Goal: Check status: Check status

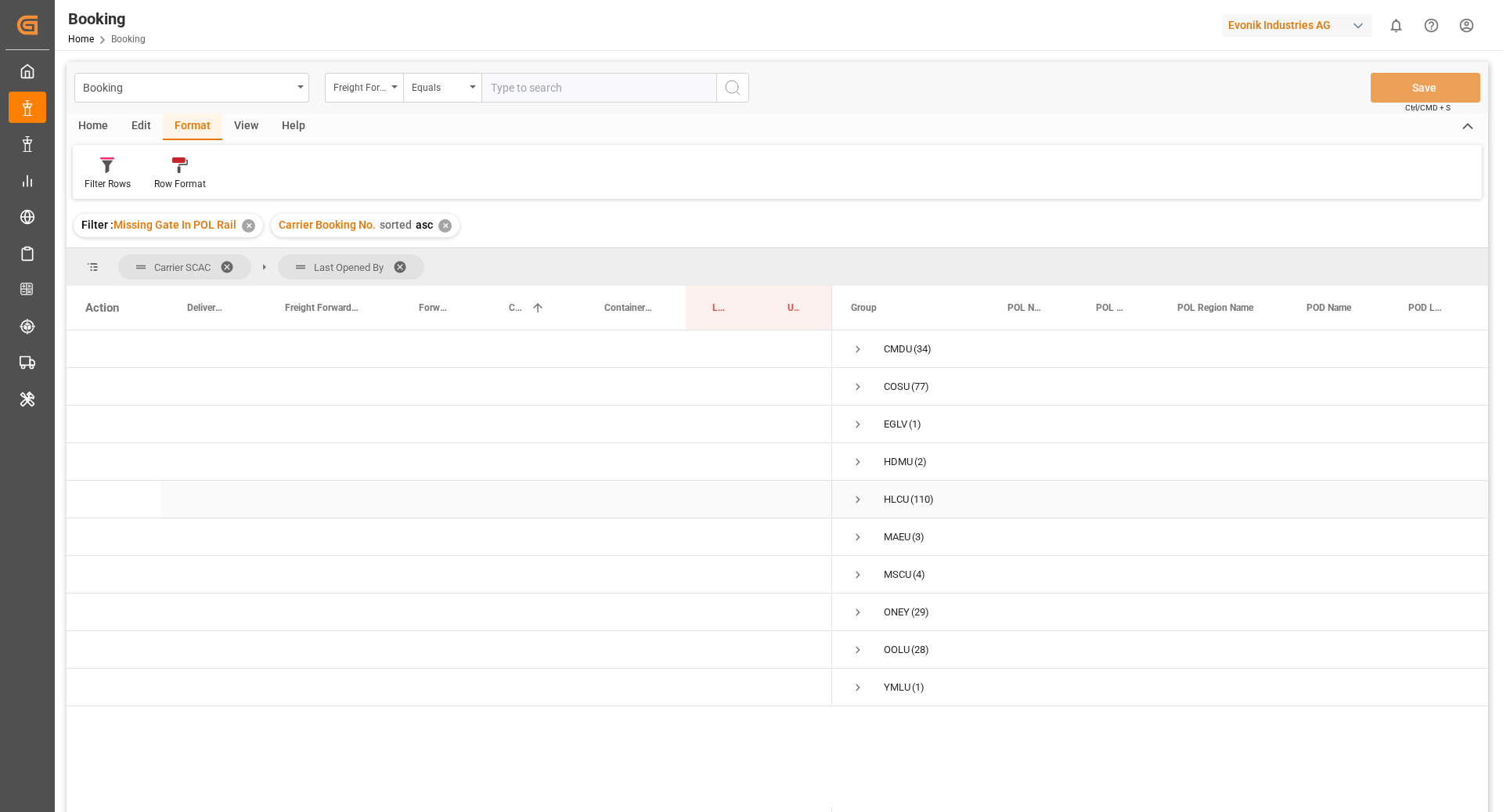
scroll to position [19, 0]
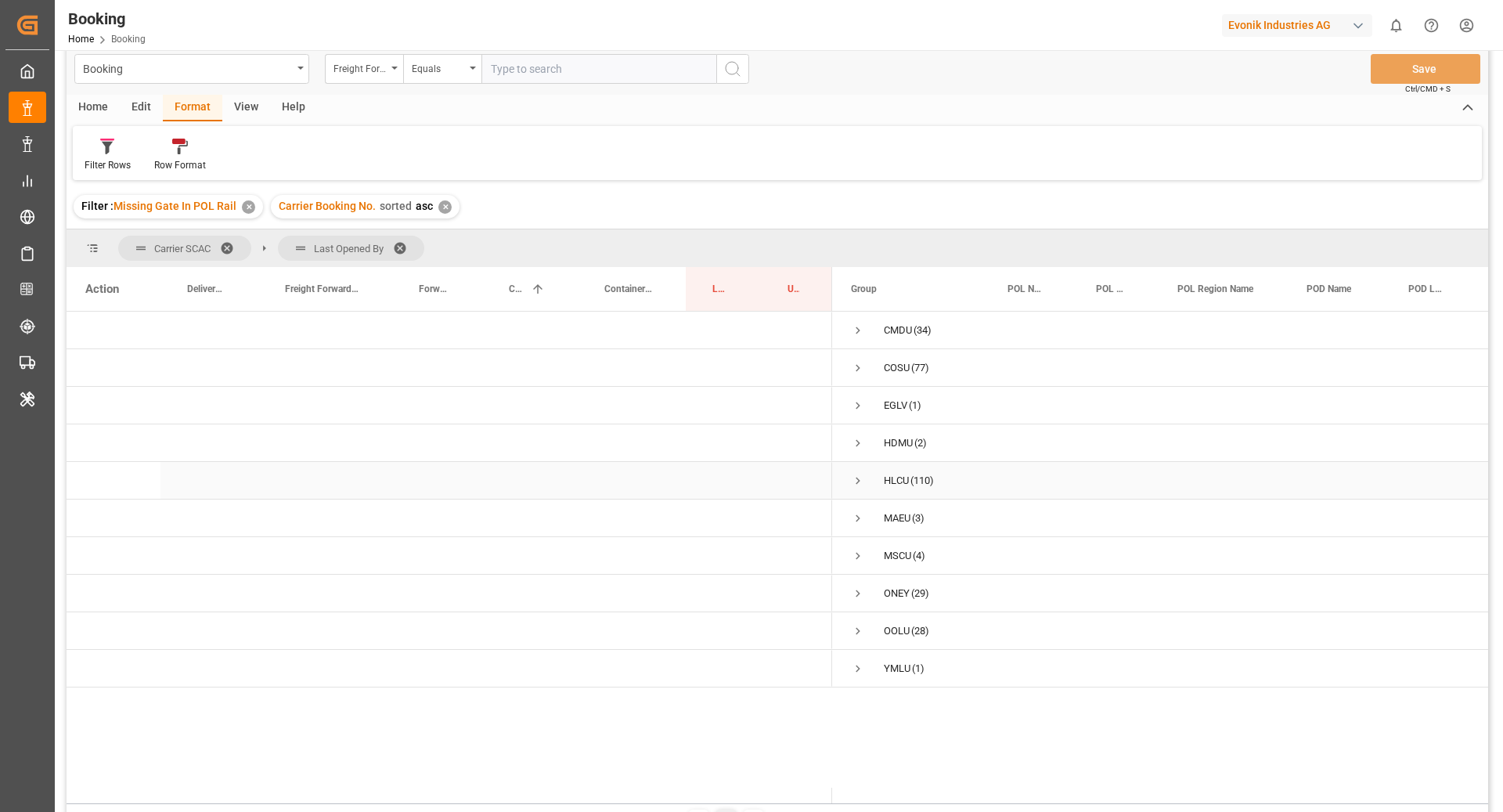
click at [856, 474] on span "Press SPACE to select this row." at bounding box center [858, 480] width 14 height 14
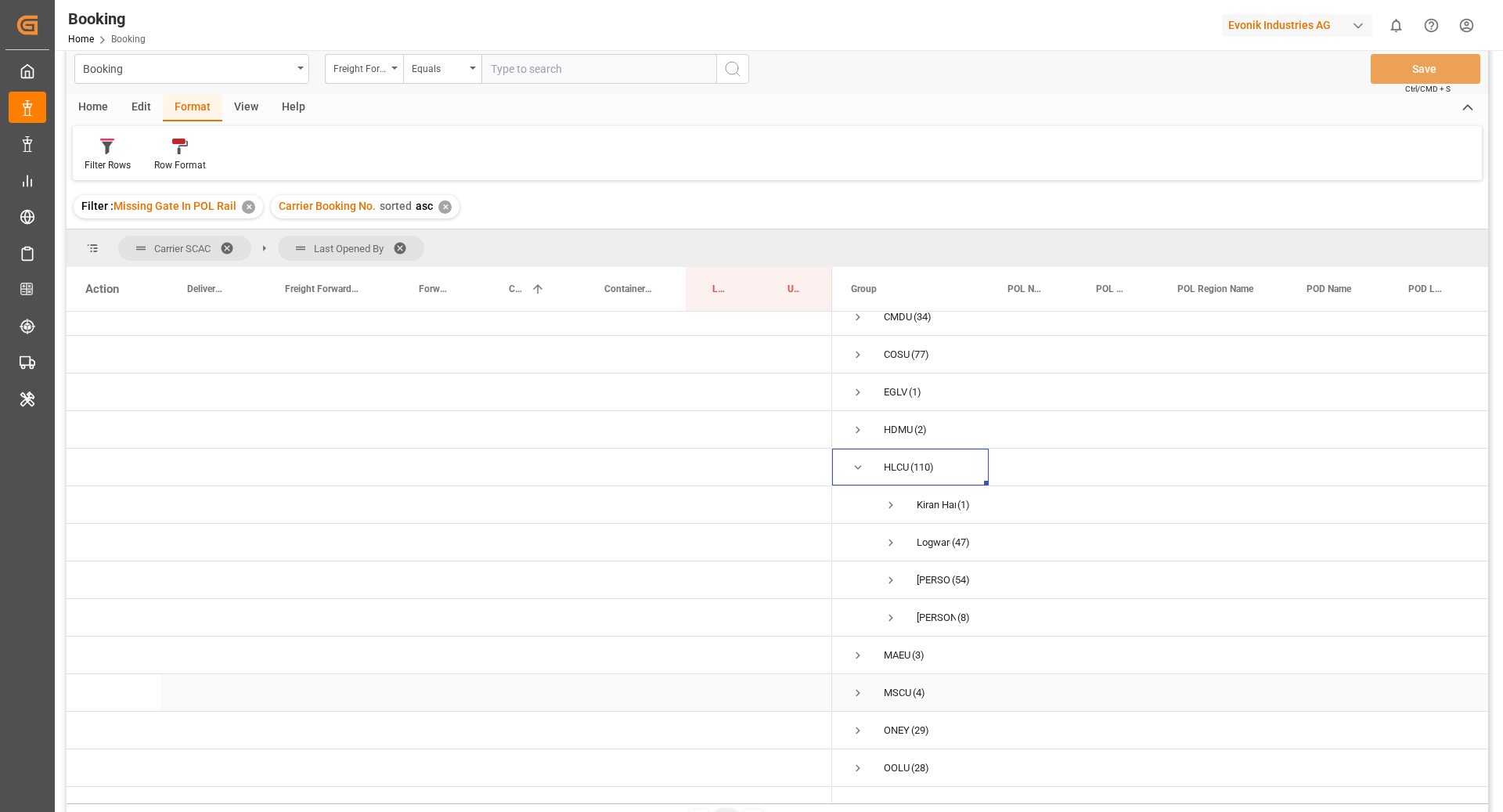
scroll to position [13, 0]
click at [890, 618] on span "Press SPACE to select this row." at bounding box center [891, 618] width 14 height 14
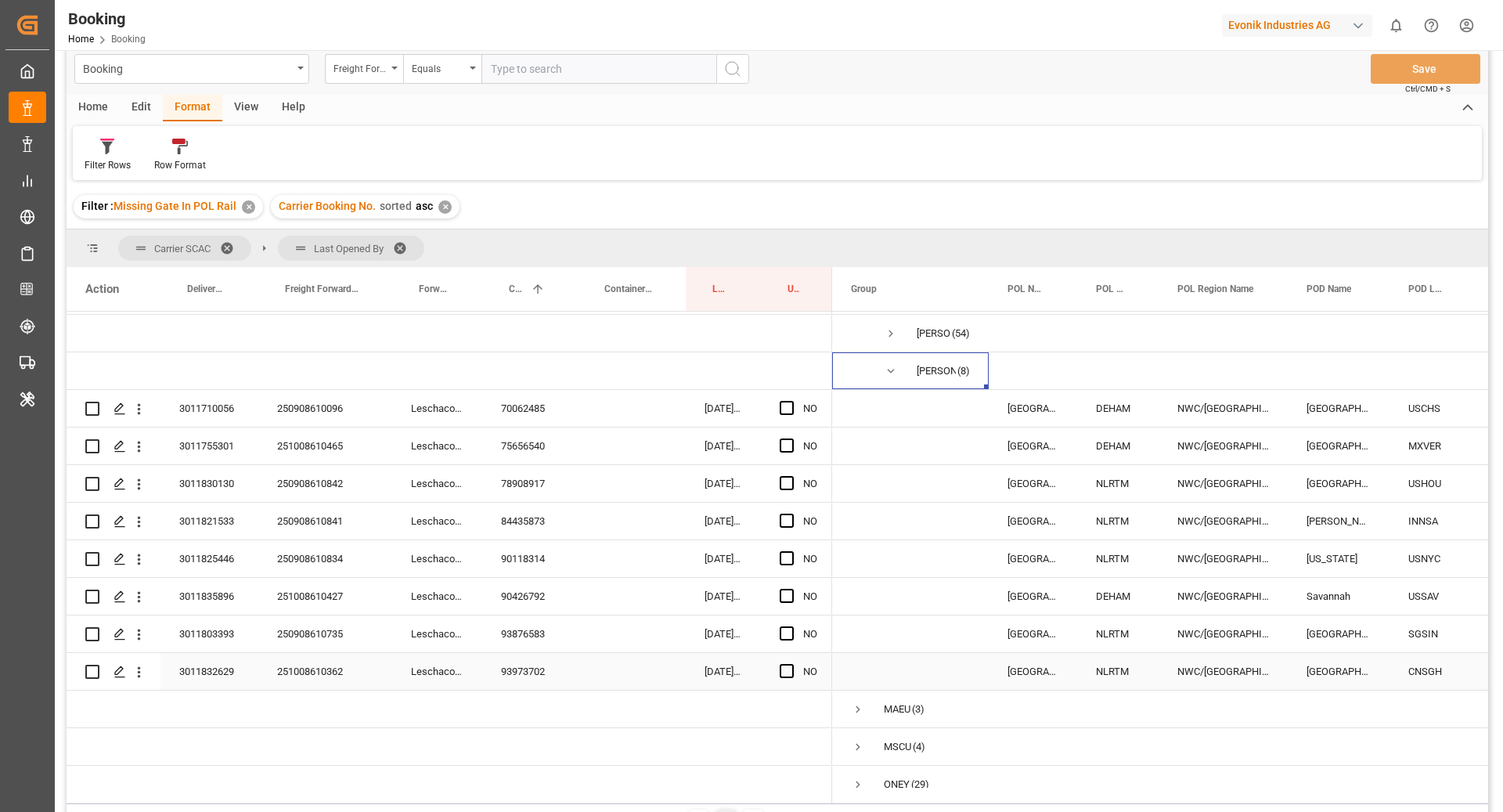
scroll to position [258, 0]
click at [505, 412] on div "70062485" at bounding box center [530, 409] width 96 height 36
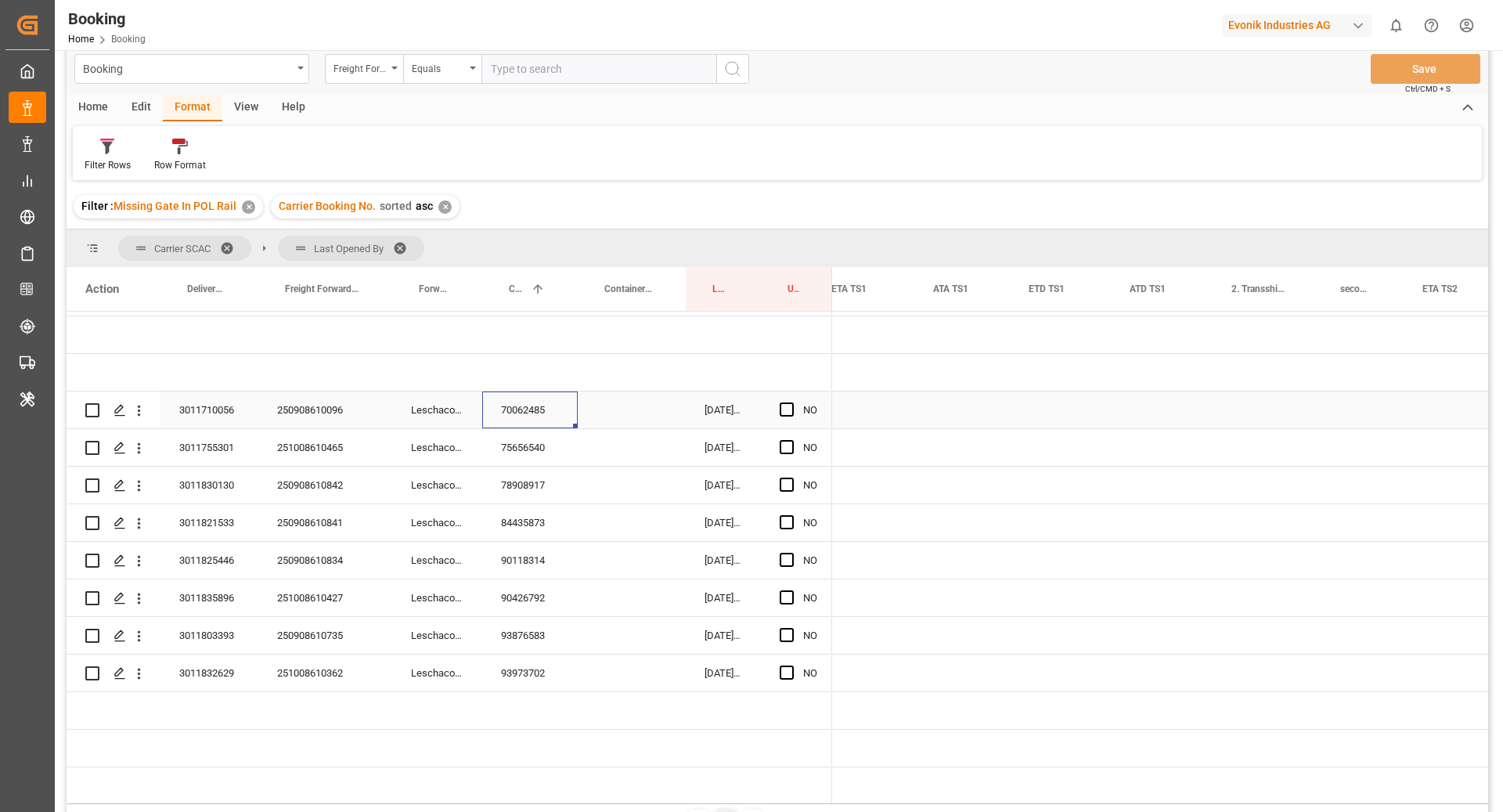
scroll to position [0, 0]
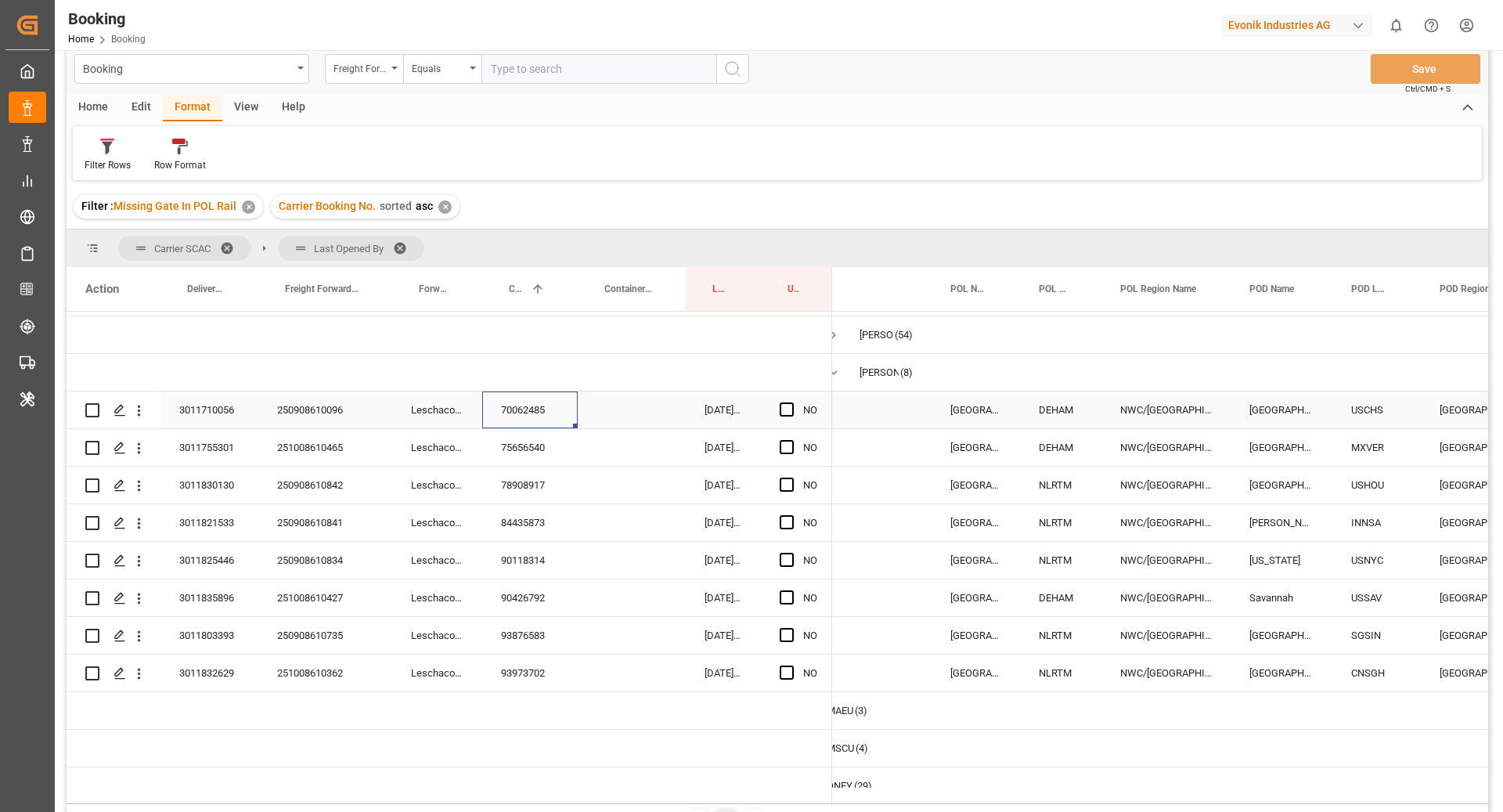
click at [332, 414] on div "250908610096" at bounding box center [325, 409] width 134 height 36
click at [539, 448] on div "75656540" at bounding box center [530, 447] width 96 height 36
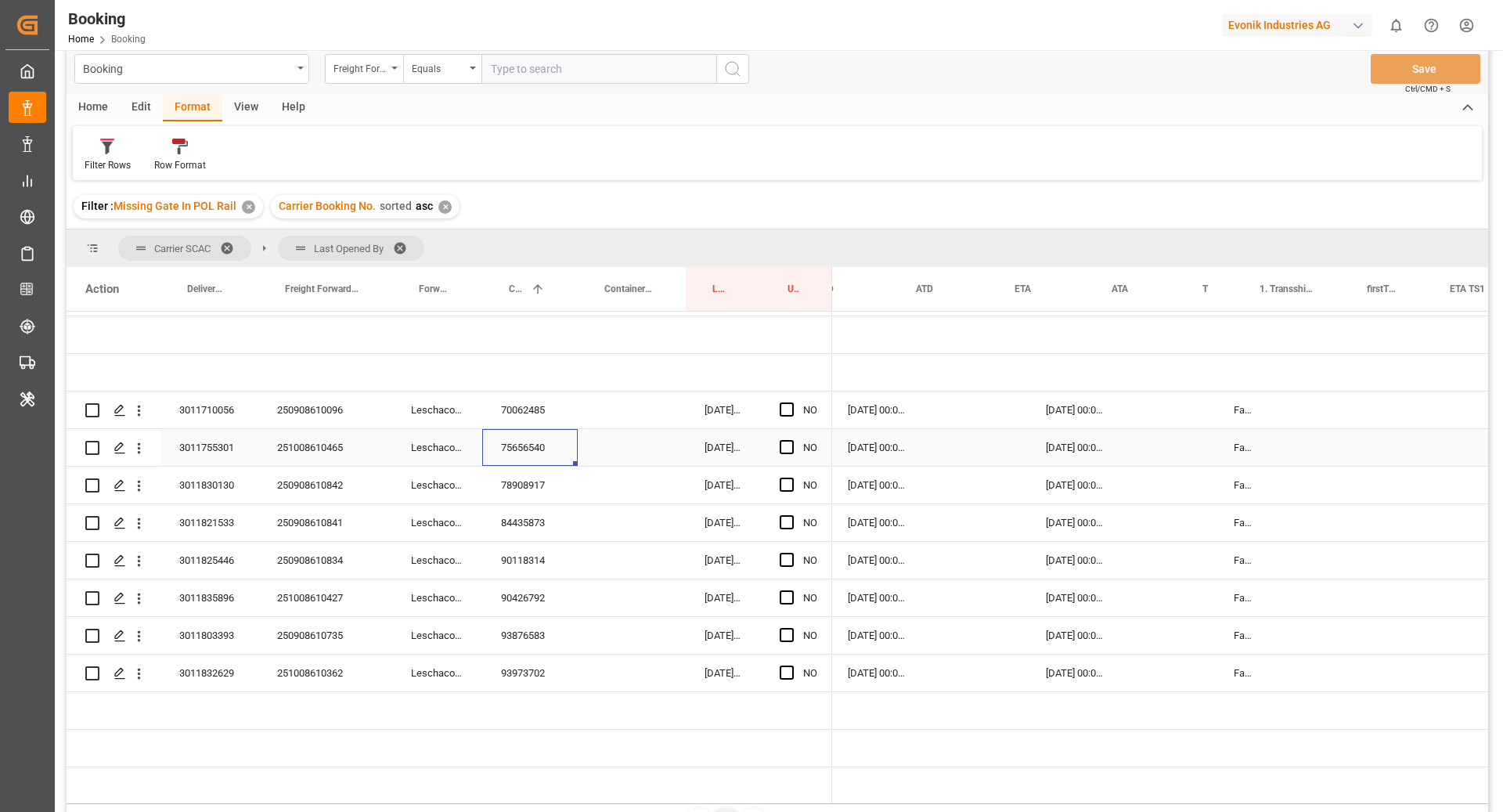
scroll to position [0, 1134]
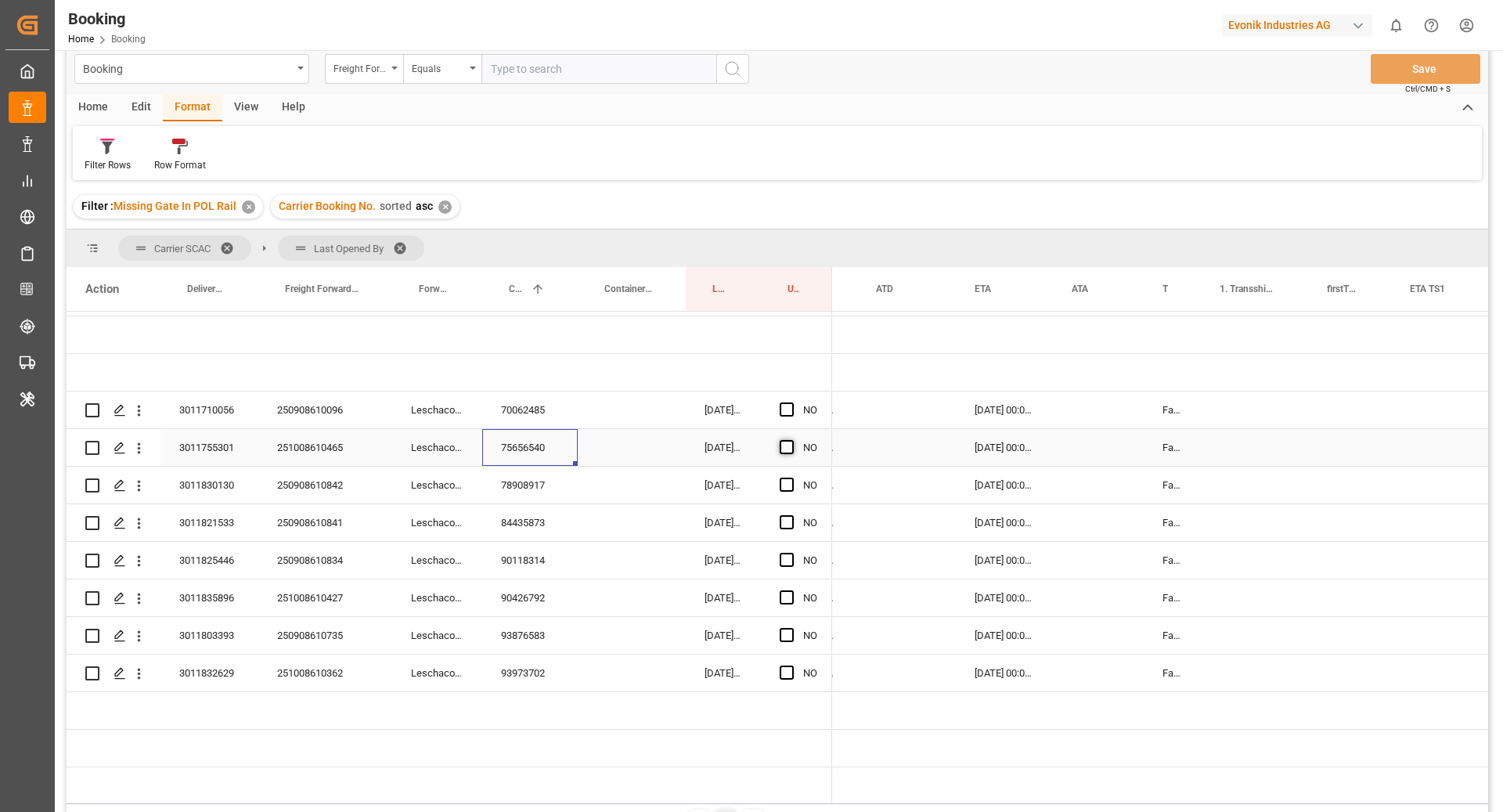
click at [788, 445] on span "Press SPACE to select this row." at bounding box center [787, 446] width 14 height 14
click at [792, 440] on input "Press SPACE to select this row." at bounding box center [792, 440] width 0 height 0
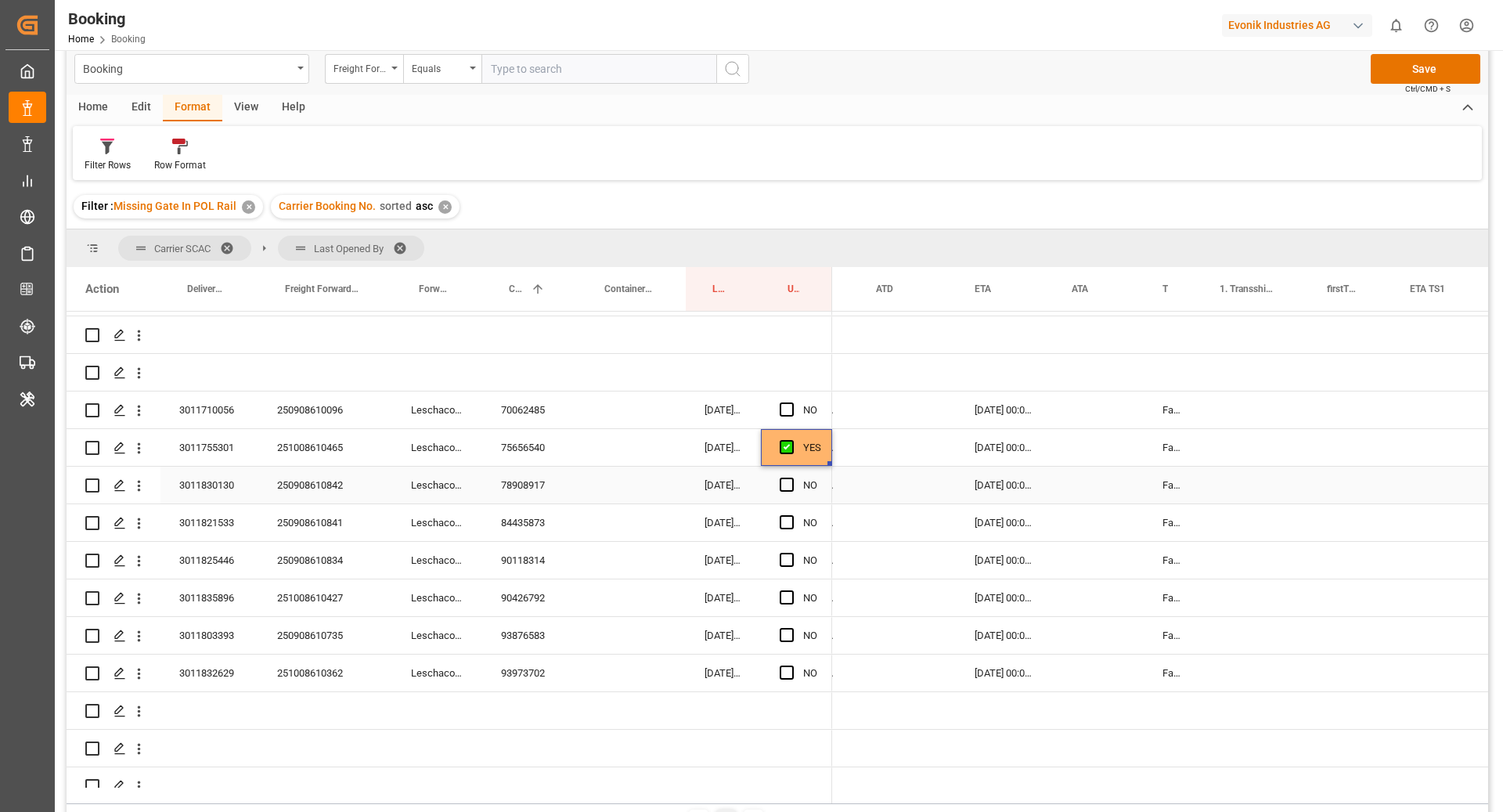
click at [537, 482] on div "78908917" at bounding box center [530, 484] width 96 height 36
click at [950, 493] on div "Press SPACE to select this row." at bounding box center [906, 484] width 98 height 36
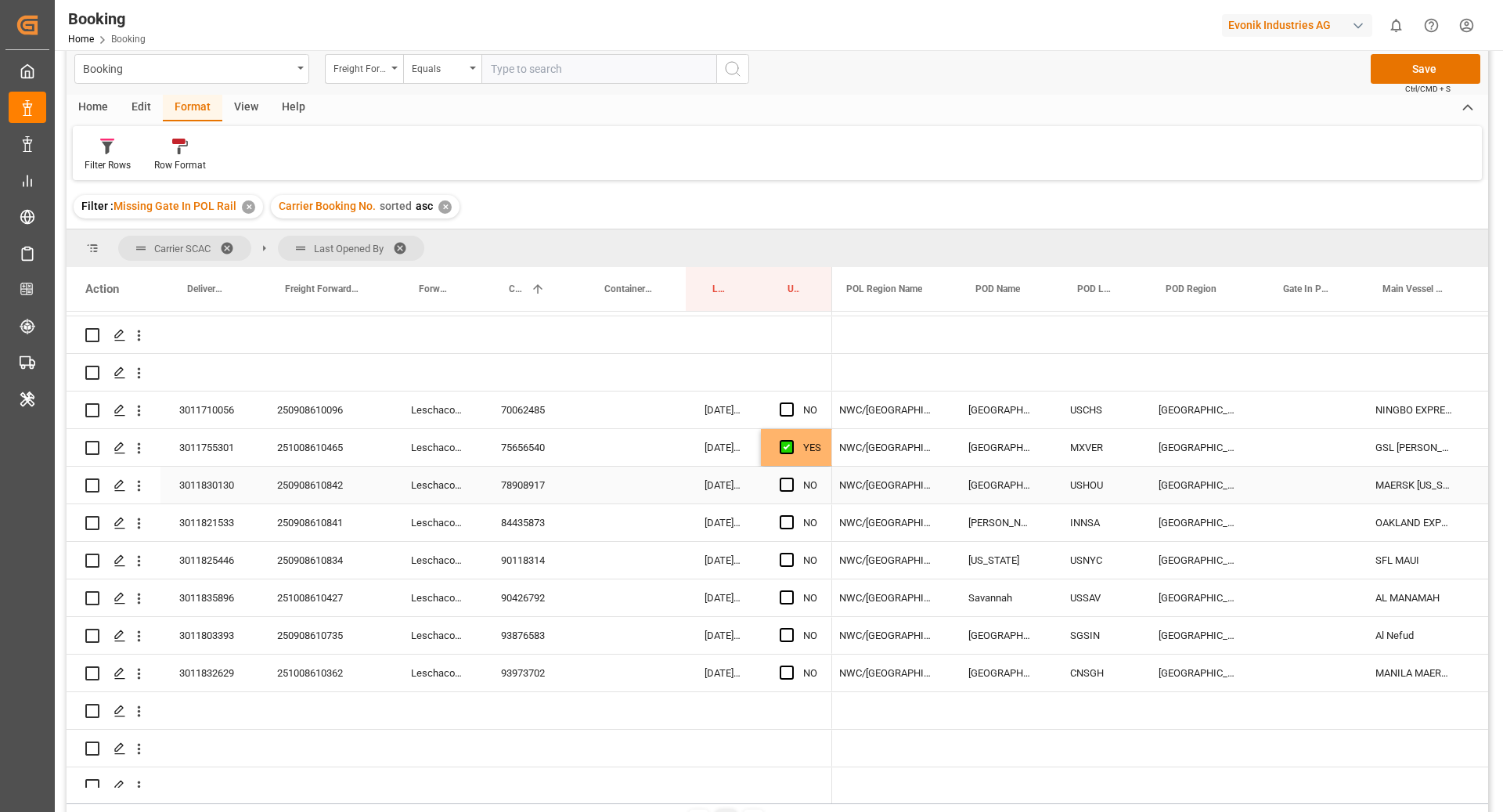
scroll to position [0, 395]
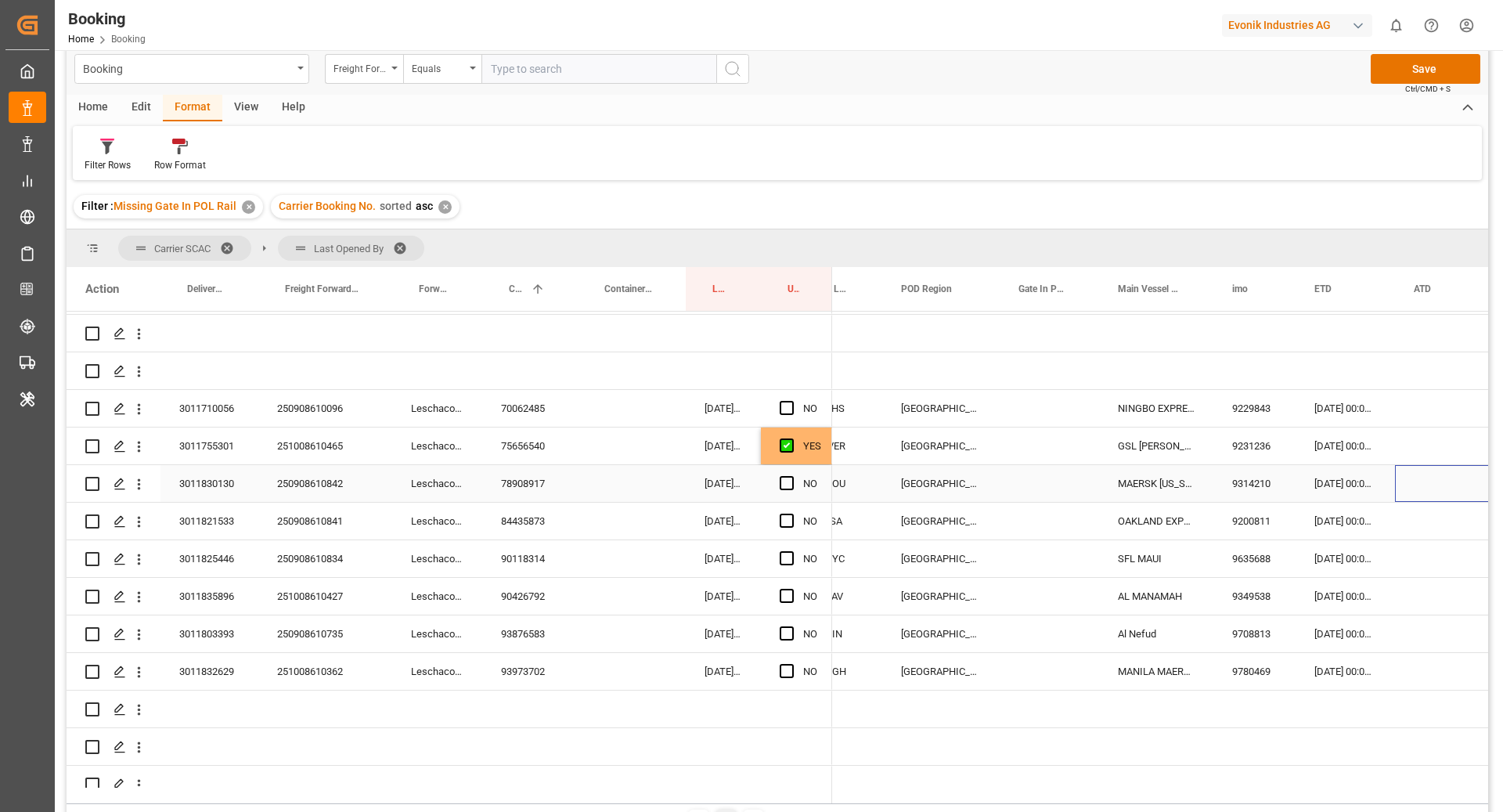
click at [792, 491] on div "Press SPACE to select this row." at bounding box center [792, 484] width 24 height 36
click at [786, 487] on span "Press SPACE to select this row." at bounding box center [787, 483] width 14 height 14
click at [792, 476] on input "Press SPACE to select this row." at bounding box center [792, 476] width 0 height 0
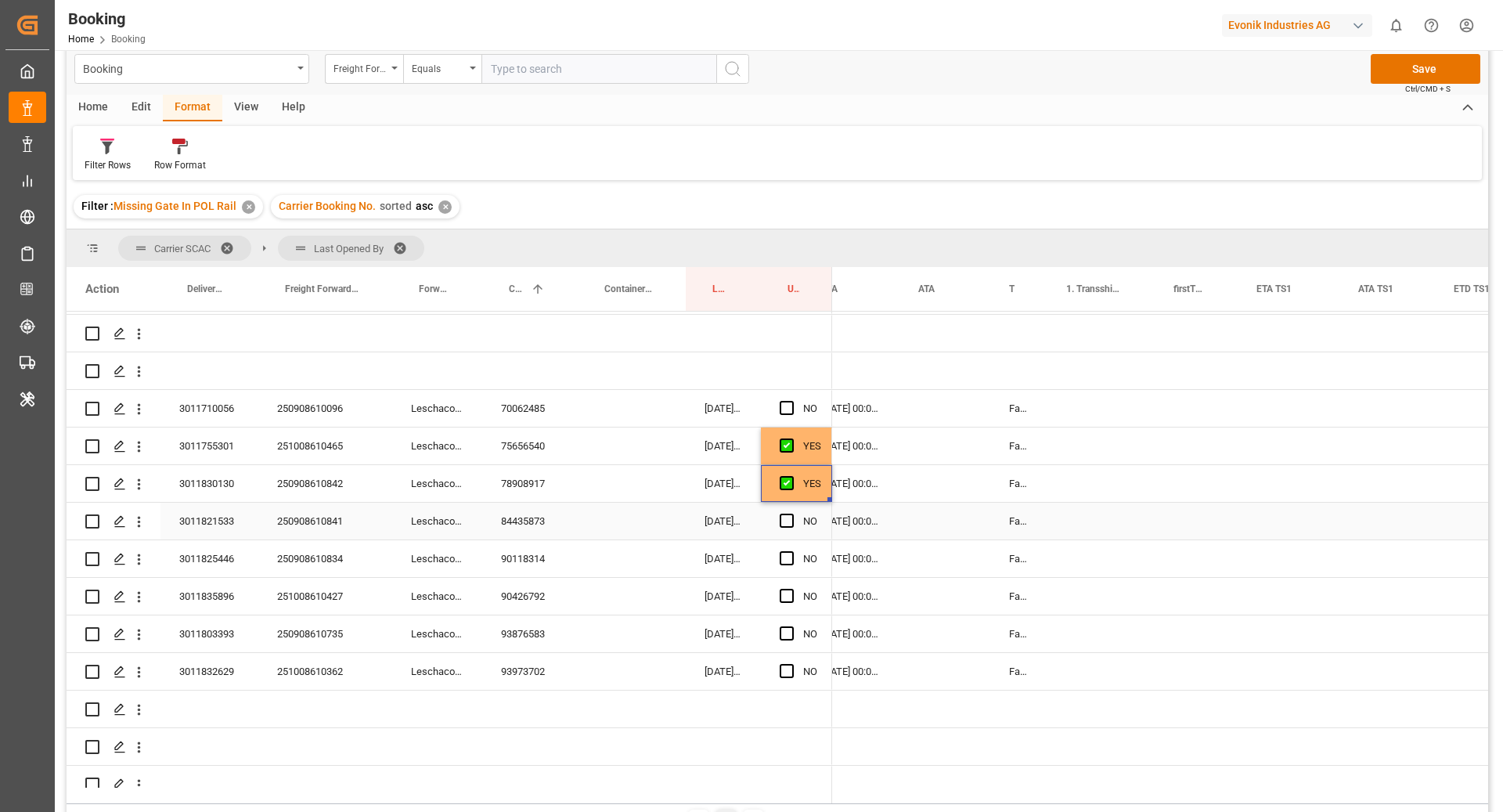
click at [510, 524] on div "84435873" at bounding box center [530, 520] width 96 height 36
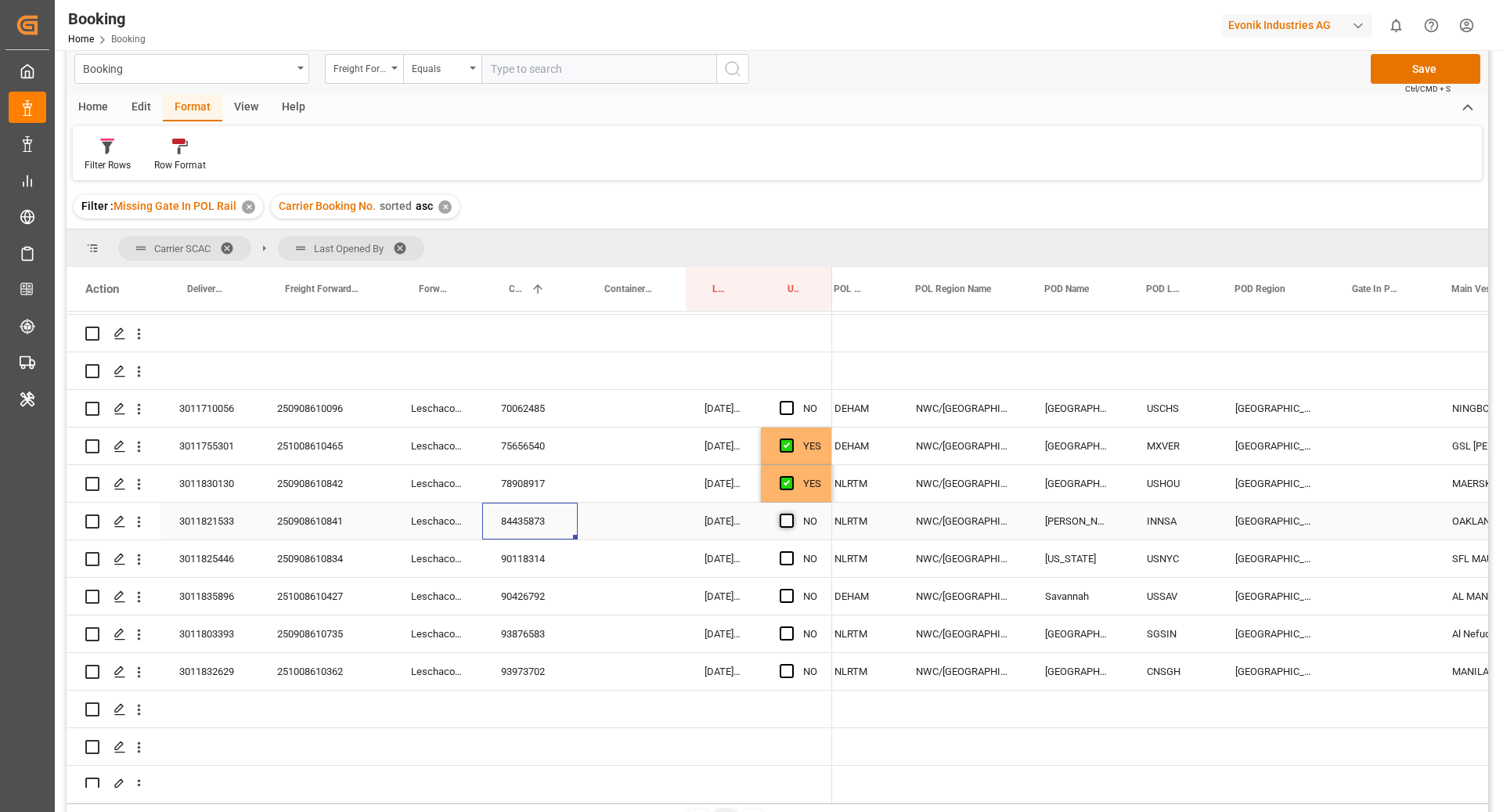
click at [787, 522] on span "Press SPACE to select this row." at bounding box center [787, 520] width 14 height 14
click at [792, 513] on input "Press SPACE to select this row." at bounding box center [792, 513] width 0 height 0
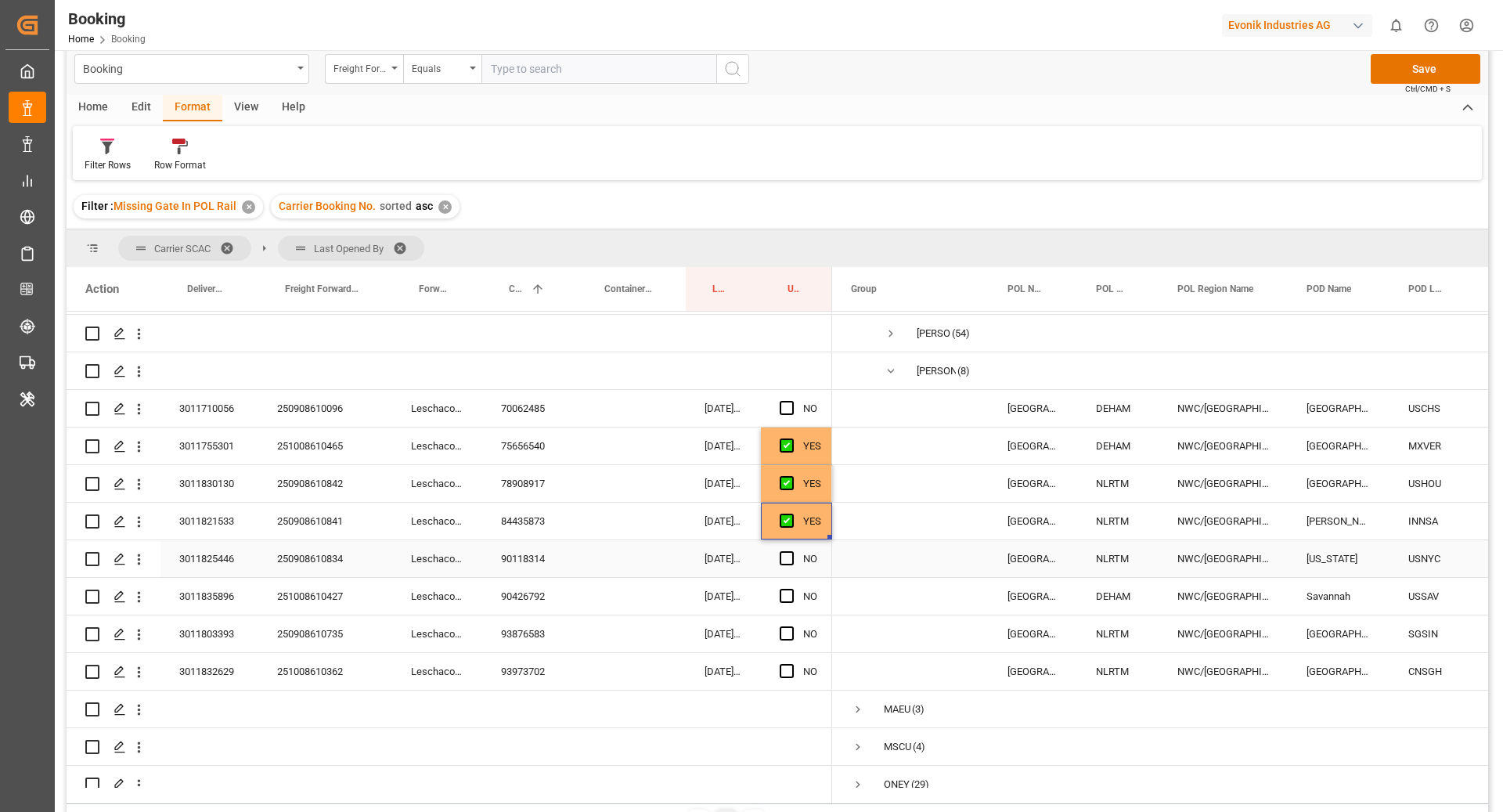
click at [534, 563] on div "90118314" at bounding box center [530, 558] width 96 height 36
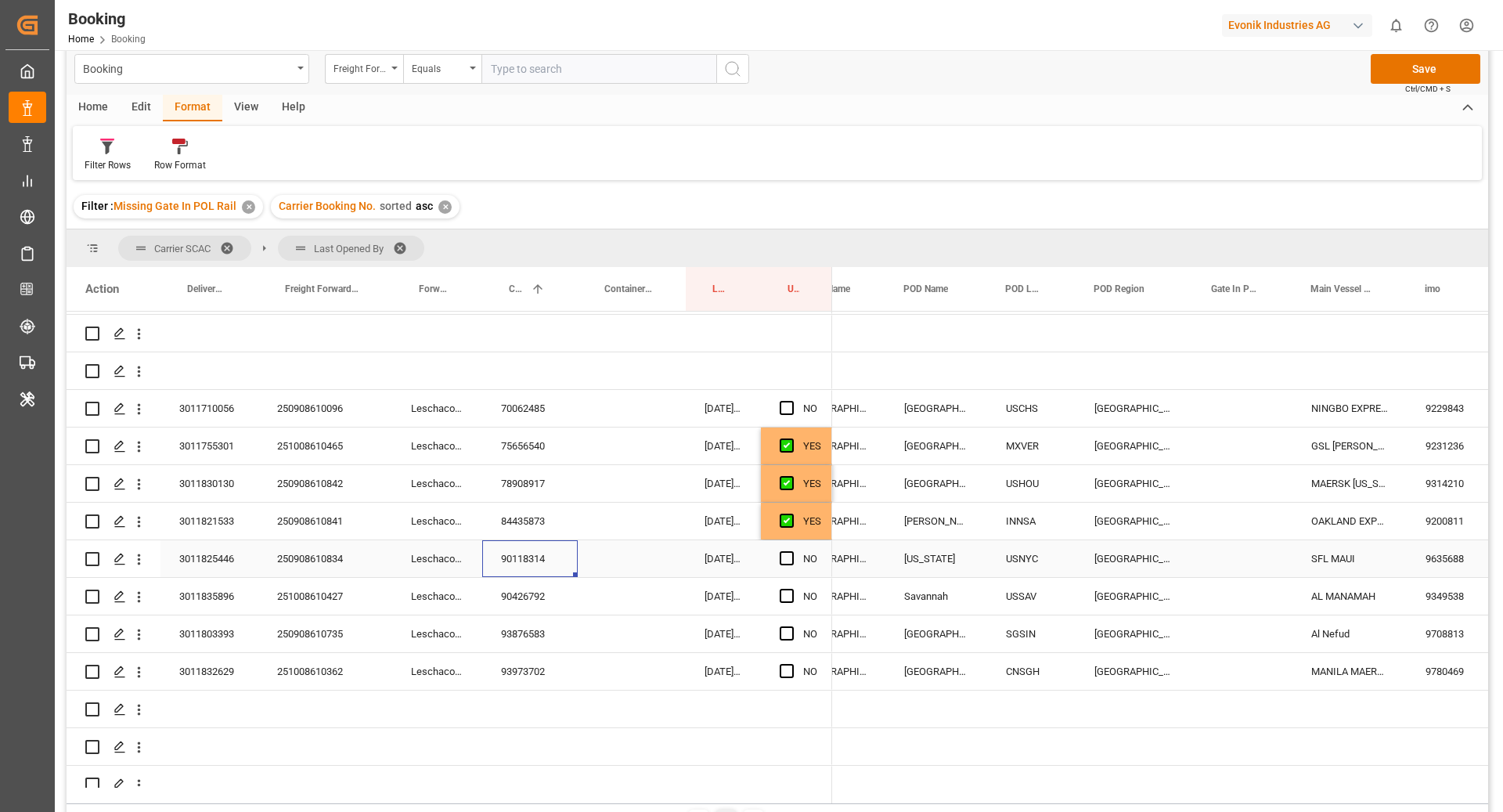
scroll to position [0, 530]
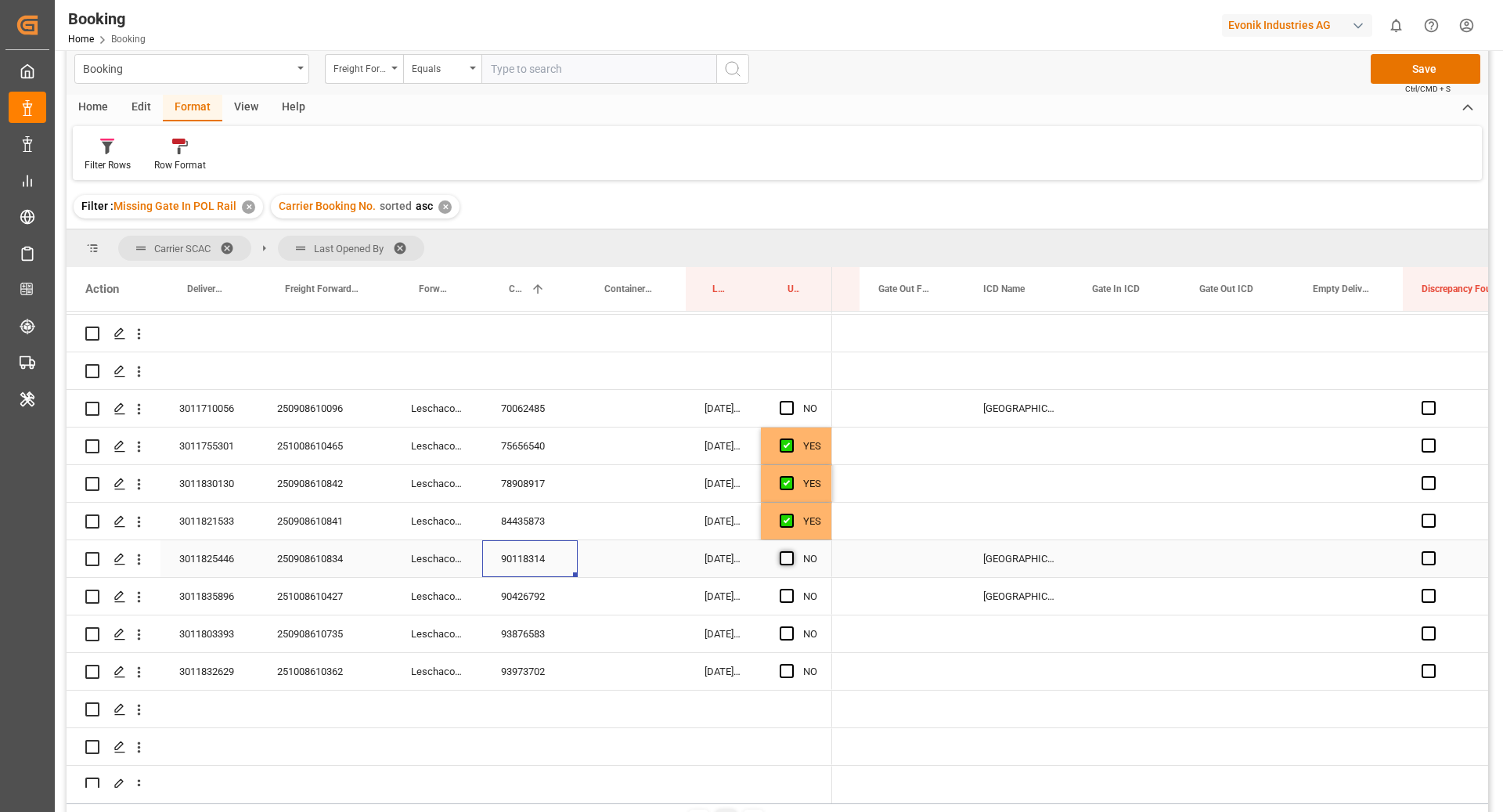
click at [790, 559] on span "Press SPACE to select this row." at bounding box center [787, 557] width 14 height 14
click at [792, 551] on input "Press SPACE to select this row." at bounding box center [792, 551] width 0 height 0
click at [540, 591] on div "90426792" at bounding box center [530, 596] width 96 height 36
click at [513, 591] on div "90426792" at bounding box center [530, 596] width 96 height 36
click at [787, 597] on span "Press SPACE to select this row." at bounding box center [787, 596] width 14 height 14
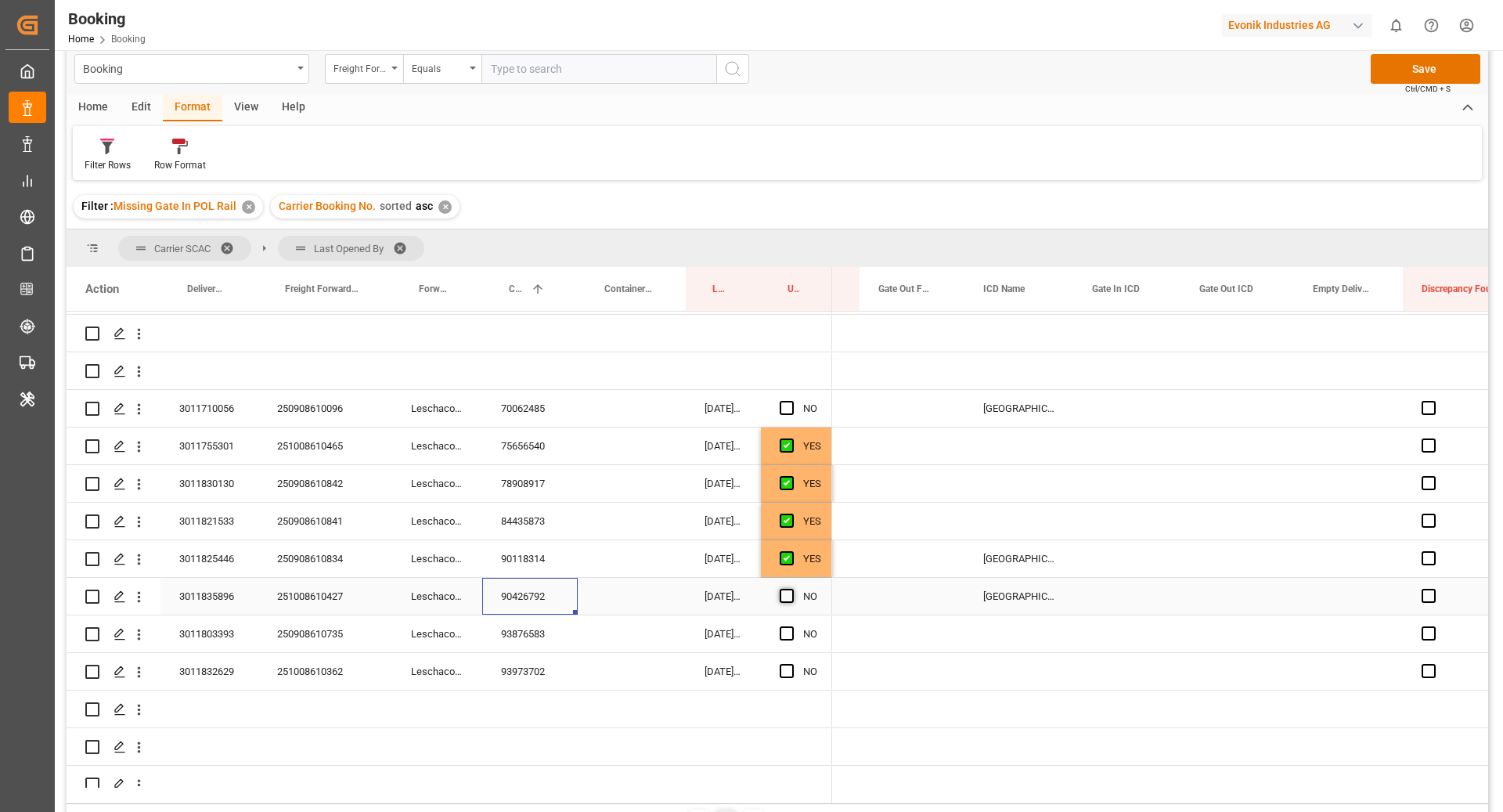
click at [792, 589] on input "Press SPACE to select this row." at bounding box center [792, 589] width 0 height 0
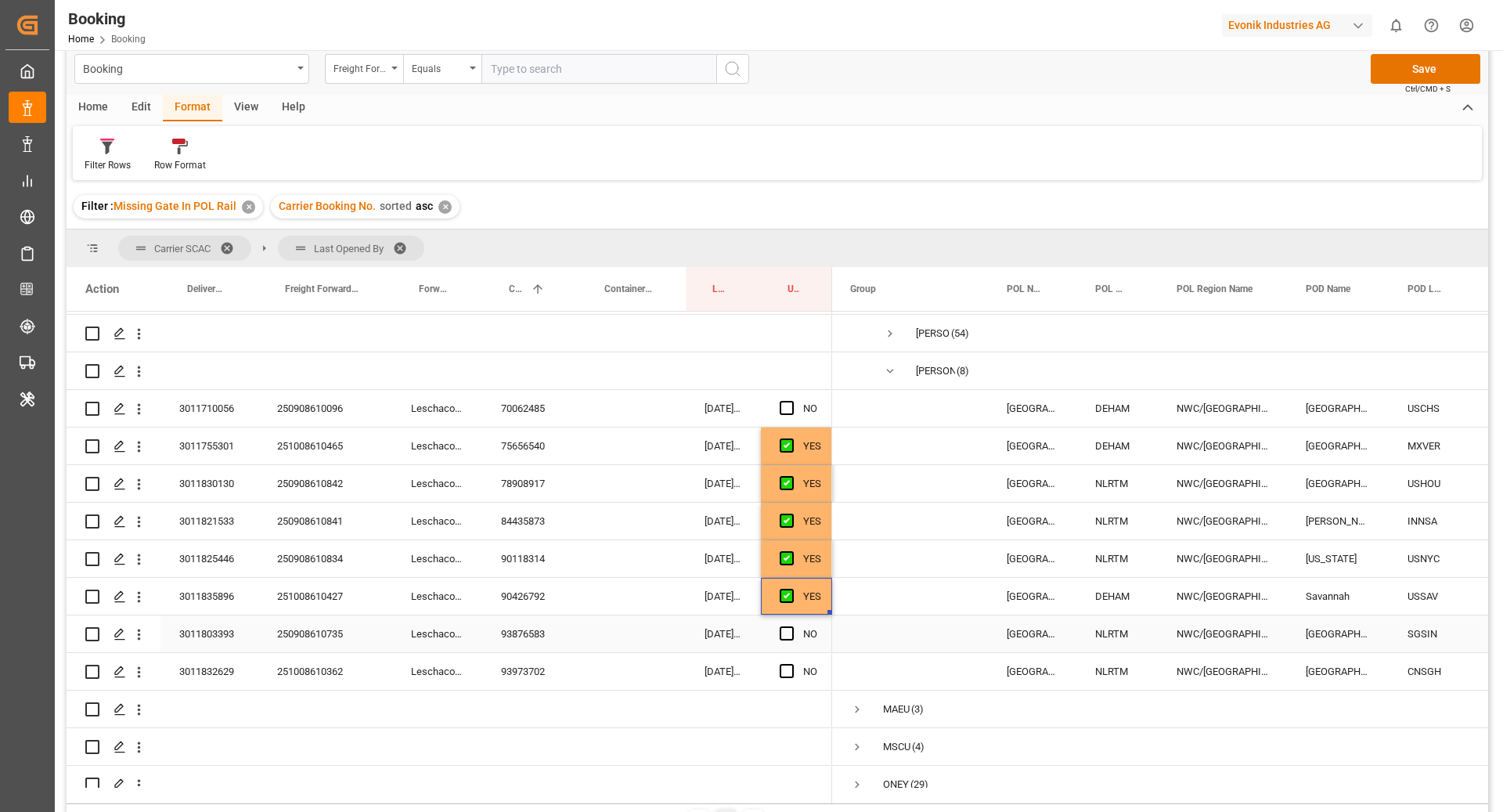
click at [513, 642] on div "93876583" at bounding box center [530, 633] width 96 height 36
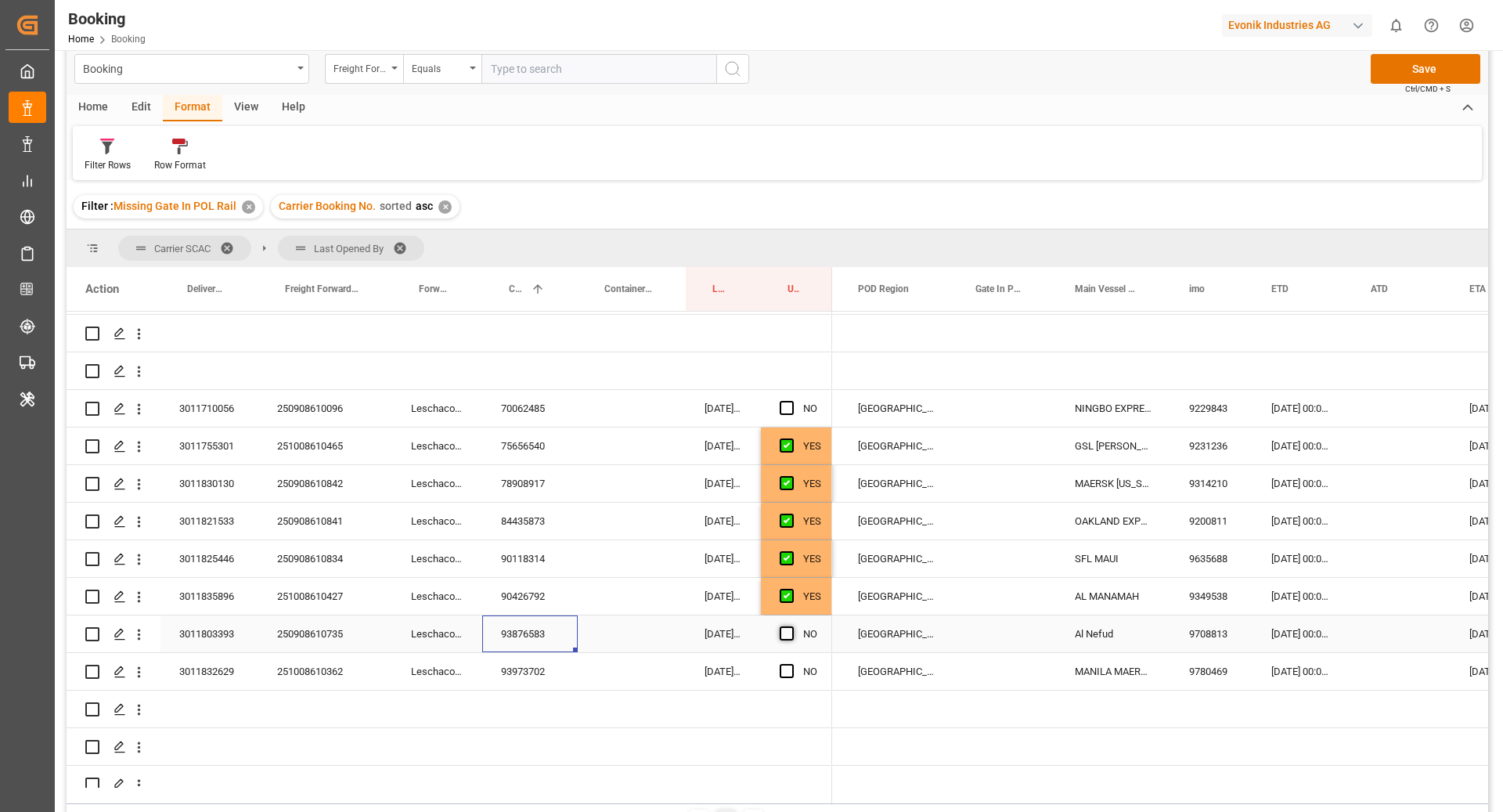
click at [786, 627] on span "Press SPACE to select this row." at bounding box center [787, 633] width 14 height 14
click at [792, 626] on input "Press SPACE to select this row." at bounding box center [792, 626] width 0 height 0
click at [508, 679] on div "93973702" at bounding box center [530, 670] width 96 height 36
click at [787, 672] on span "Press SPACE to select this row." at bounding box center [787, 670] width 14 height 14
click at [792, 664] on input "Press SPACE to select this row." at bounding box center [792, 664] width 0 height 0
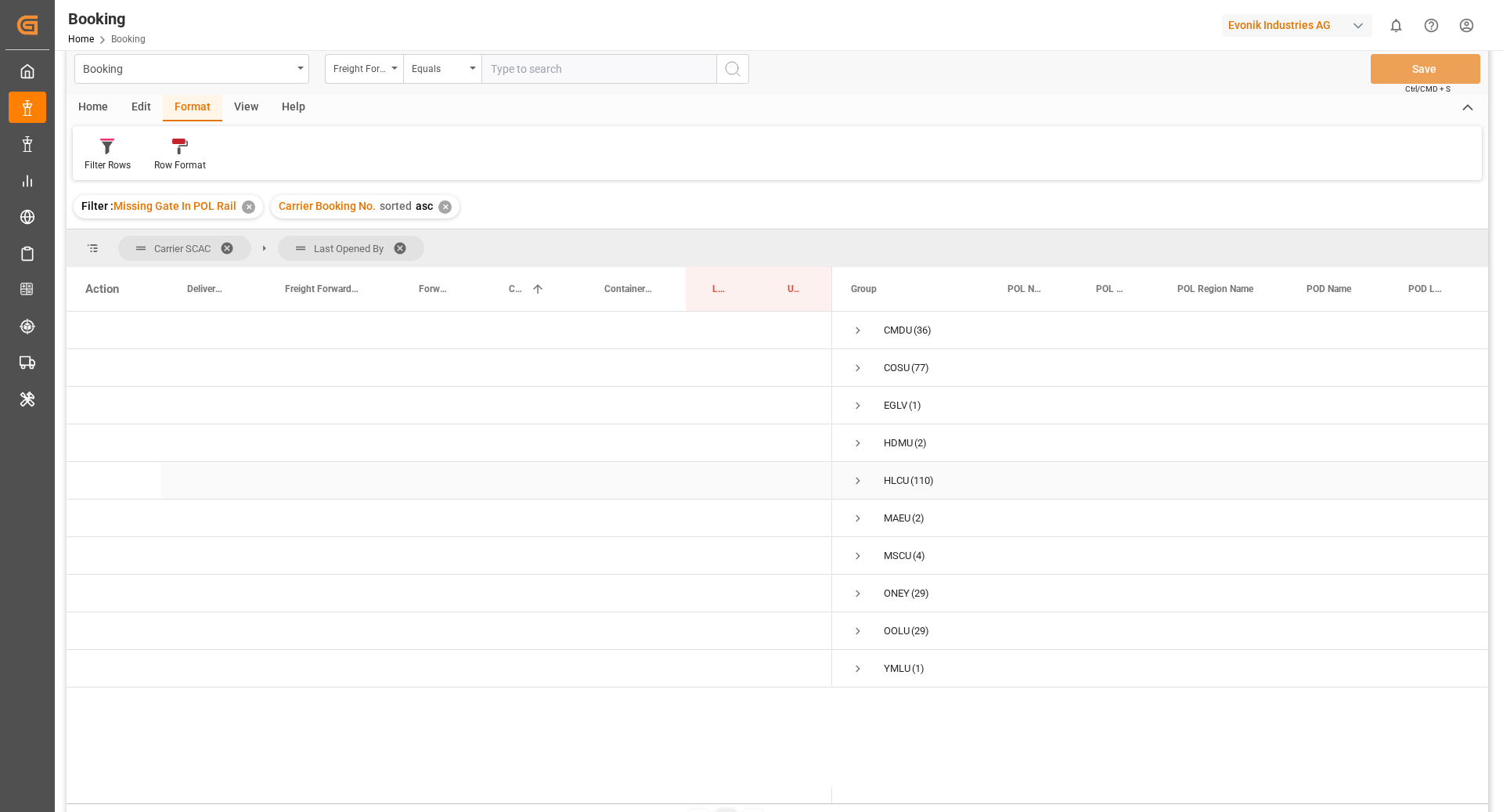
click at [859, 479] on span "Press SPACE to select this row." at bounding box center [858, 480] width 14 height 14
click at [891, 554] on span "Press SPACE to select this row." at bounding box center [891, 556] width 14 height 14
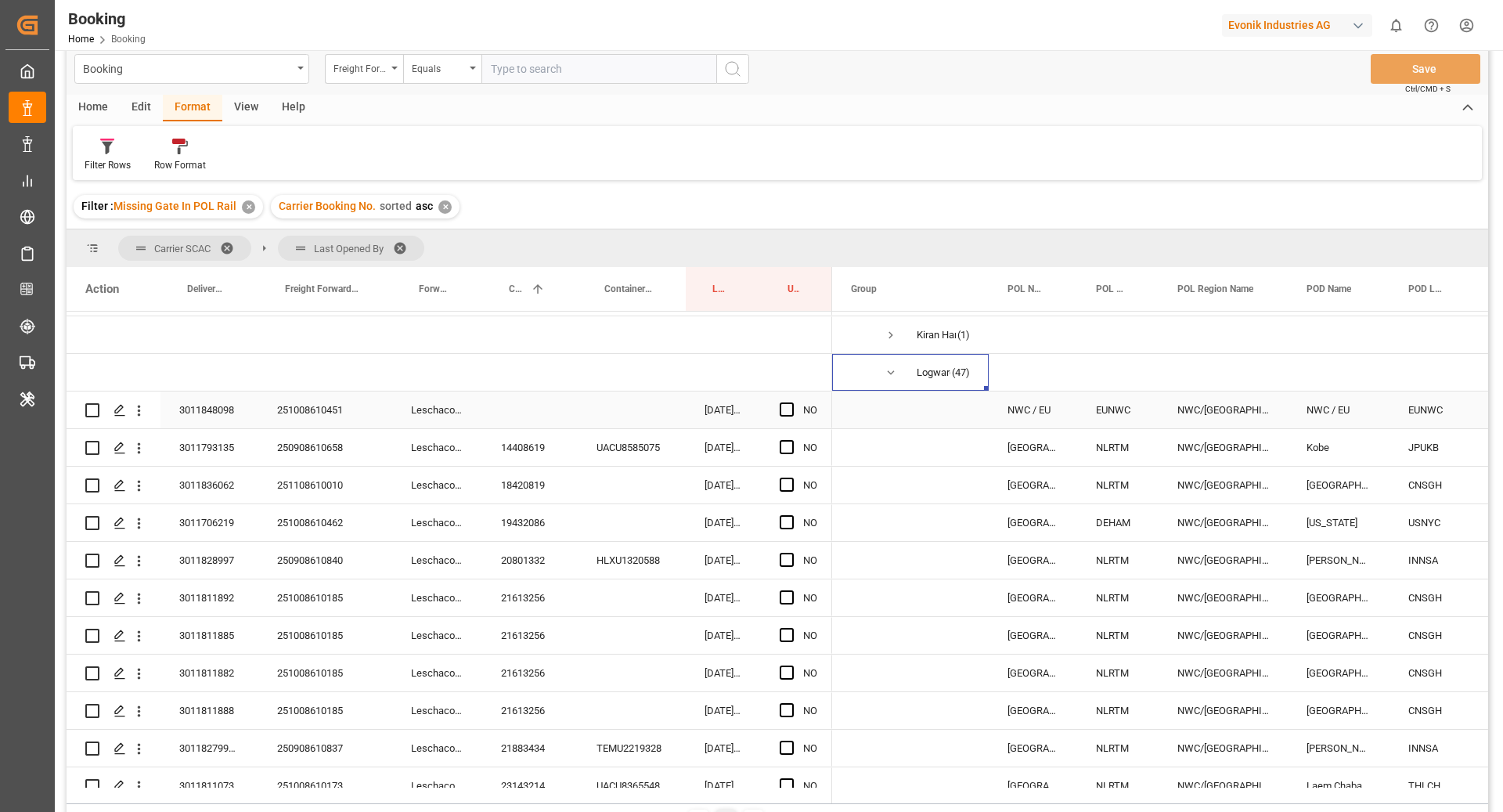
click at [299, 417] on div "251008610451" at bounding box center [325, 409] width 134 height 36
click at [539, 458] on div "14408619" at bounding box center [530, 447] width 96 height 36
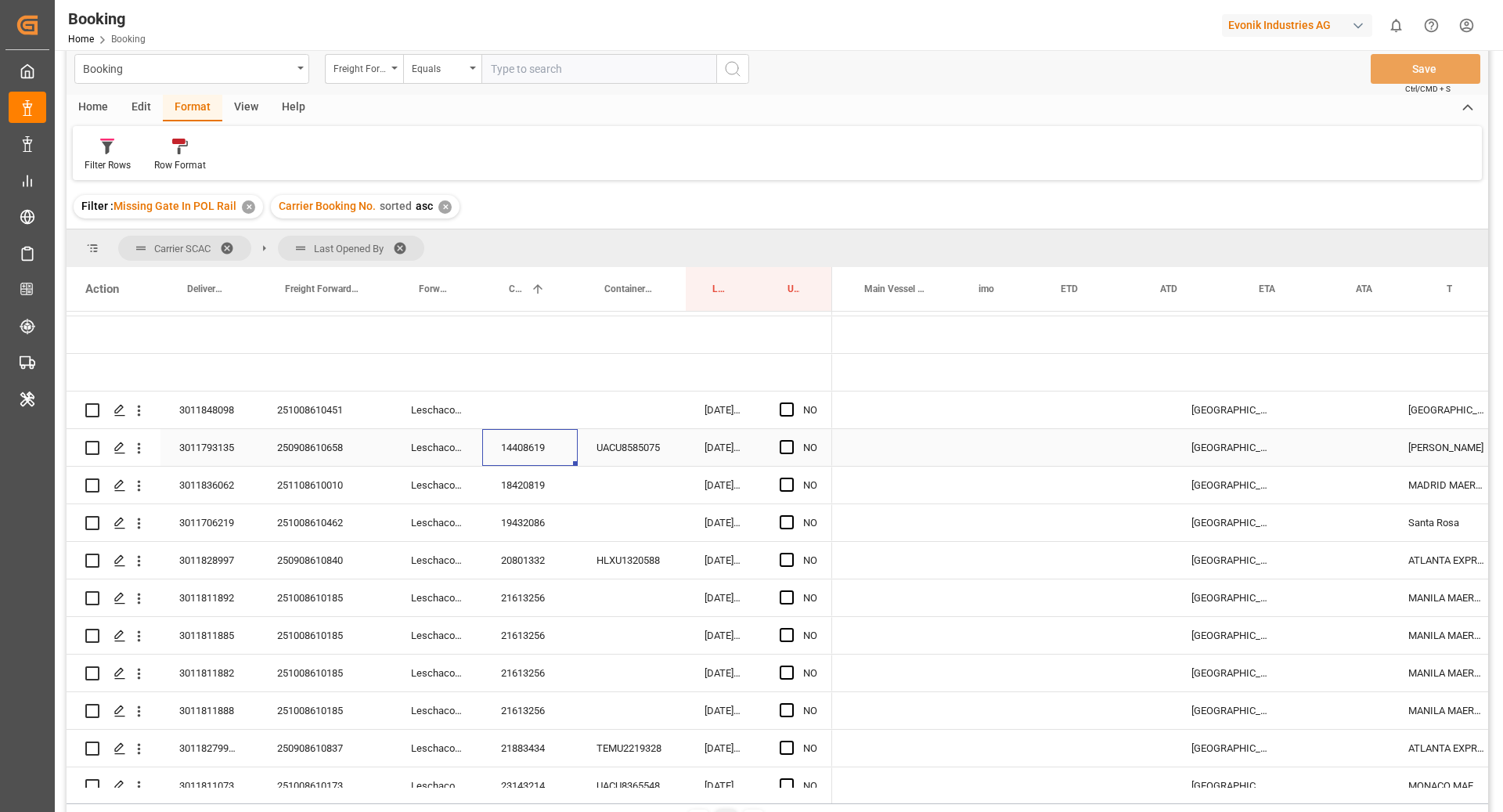
scroll to position [0, 1141]
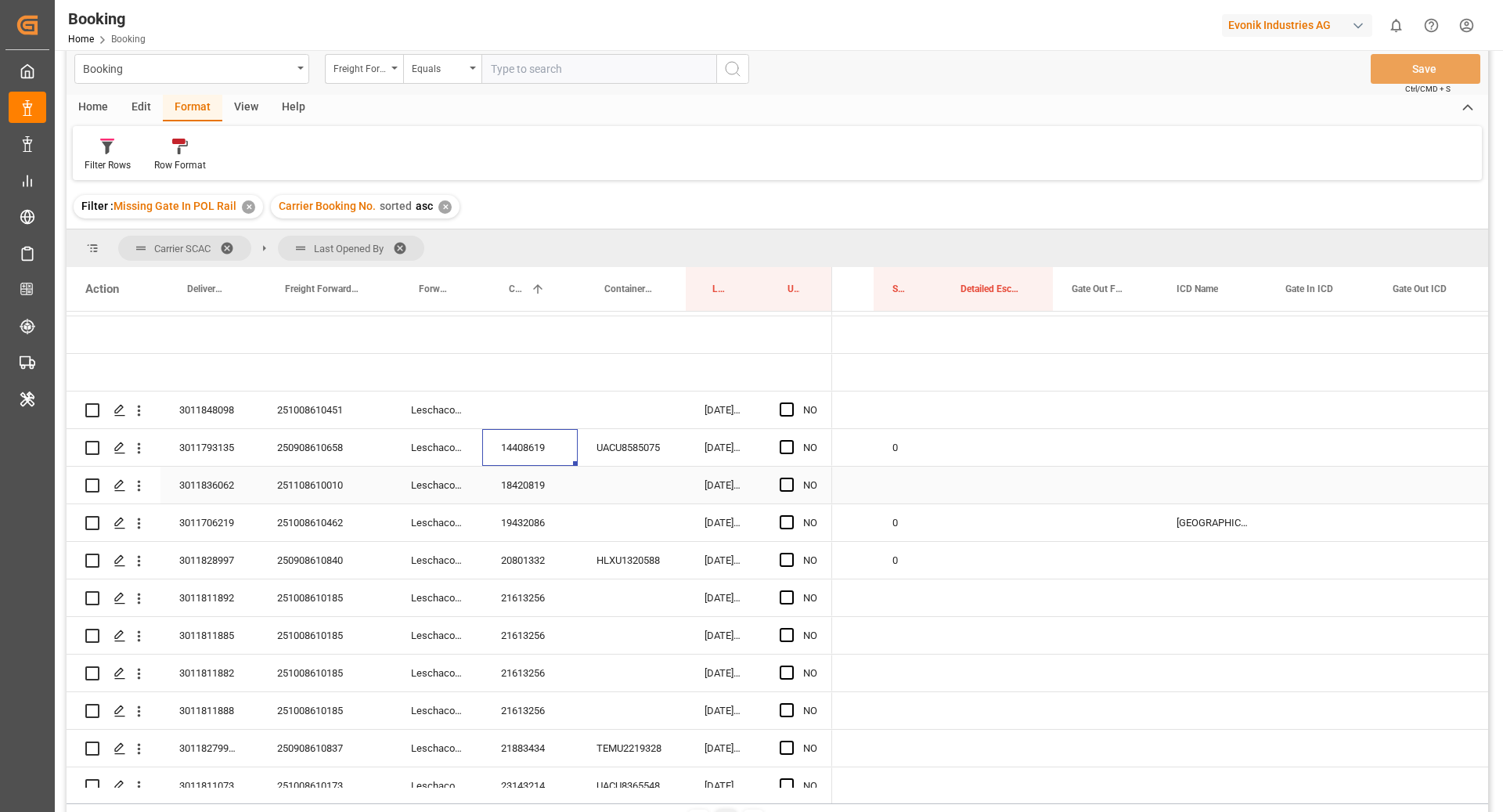
click at [531, 479] on div "18420819" at bounding box center [530, 484] width 96 height 36
click at [782, 445] on span "Press SPACE to select this row." at bounding box center [787, 446] width 14 height 14
click at [792, 440] on input "Press SPACE to select this row." at bounding box center [792, 440] width 0 height 0
click at [544, 487] on div "18420819" at bounding box center [530, 484] width 96 height 36
click at [787, 480] on span "Press SPACE to select this row." at bounding box center [787, 484] width 14 height 14
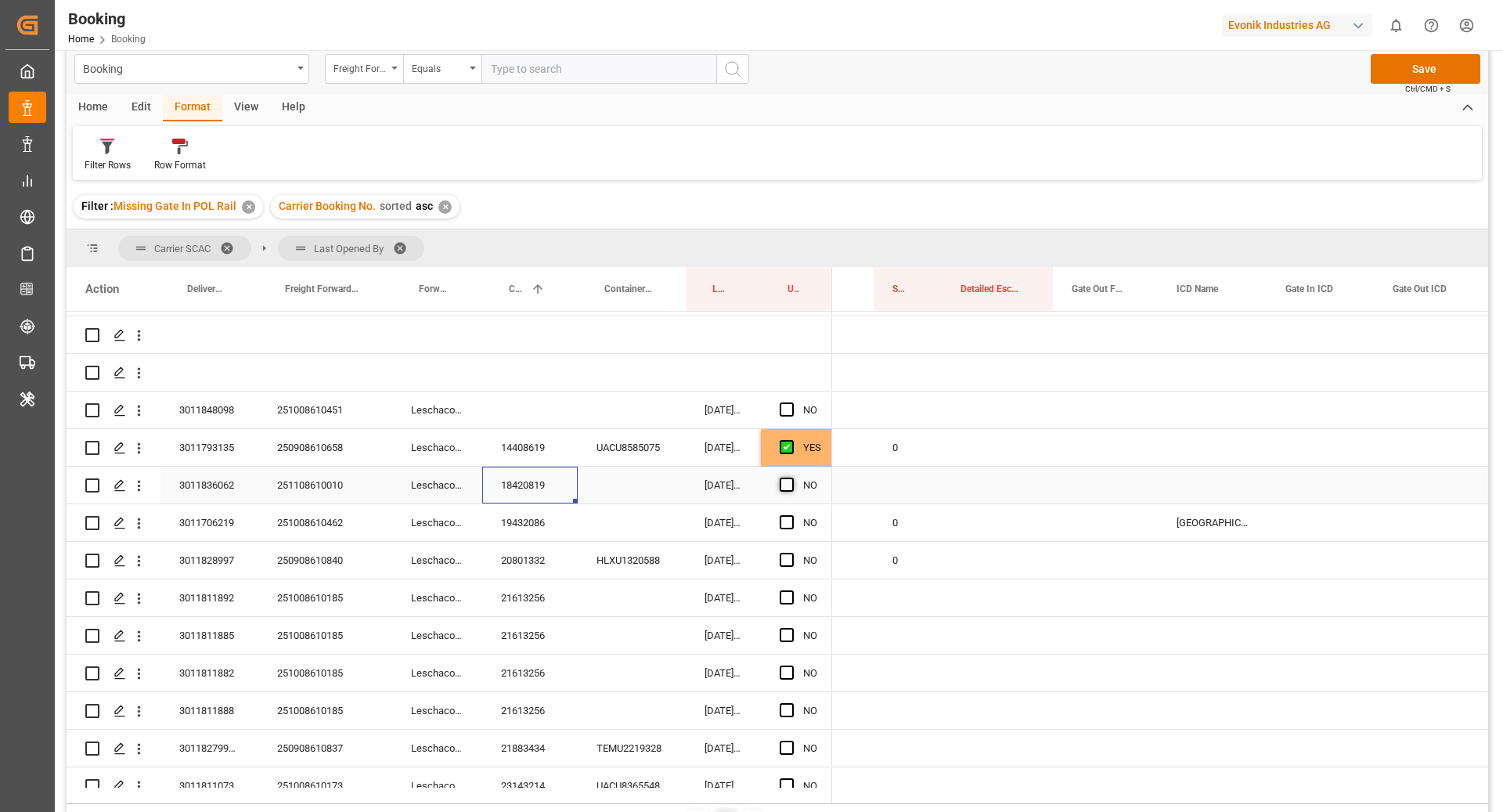
click at [792, 478] on input "Press SPACE to select this row." at bounding box center [792, 478] width 0 height 0
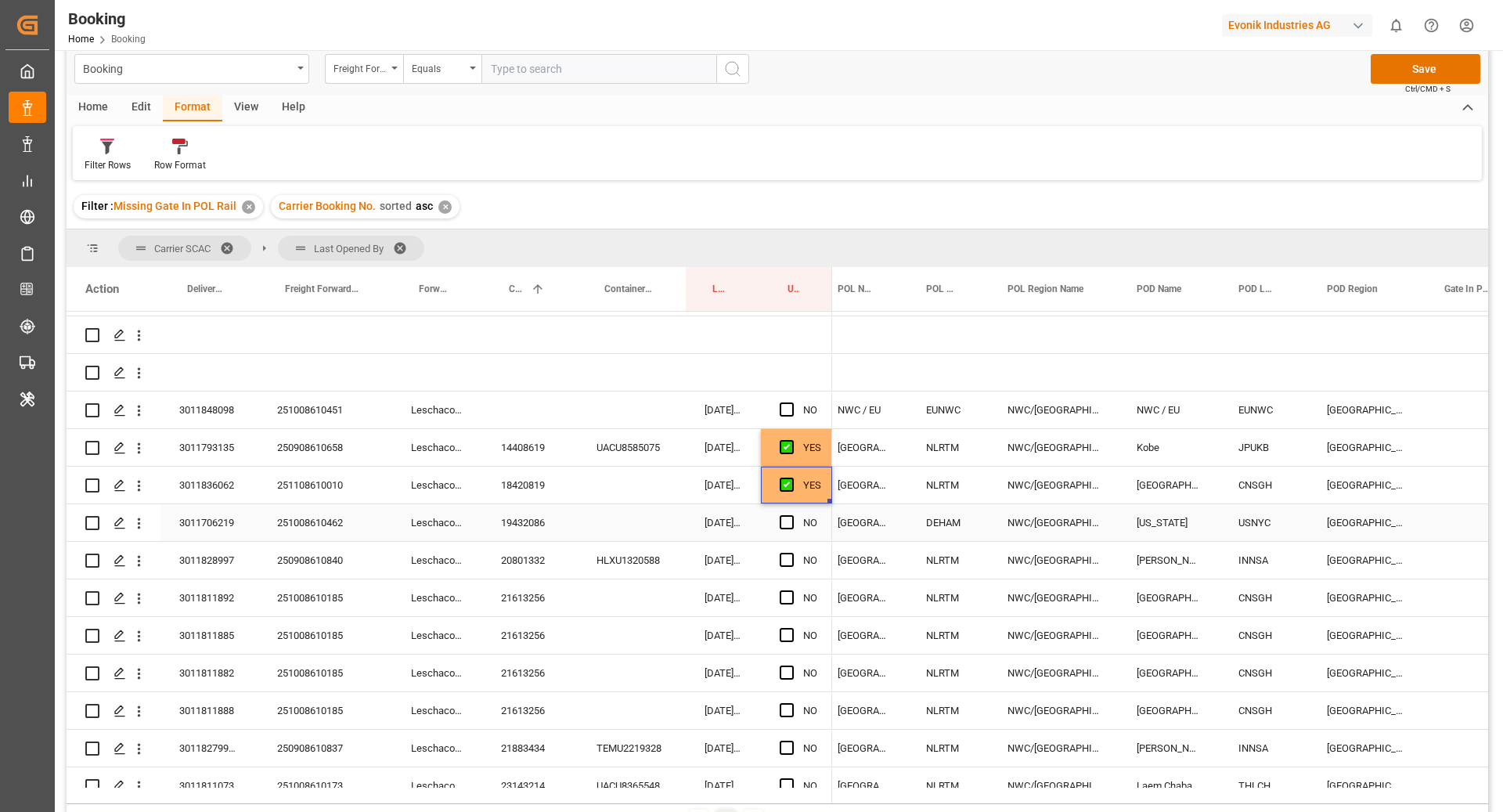
click at [531, 537] on div "19432086" at bounding box center [530, 522] width 96 height 36
click at [788, 521] on span "Press SPACE to select this row." at bounding box center [787, 522] width 14 height 14
click at [792, 515] on input "Press SPACE to select this row." at bounding box center [792, 515] width 0 height 0
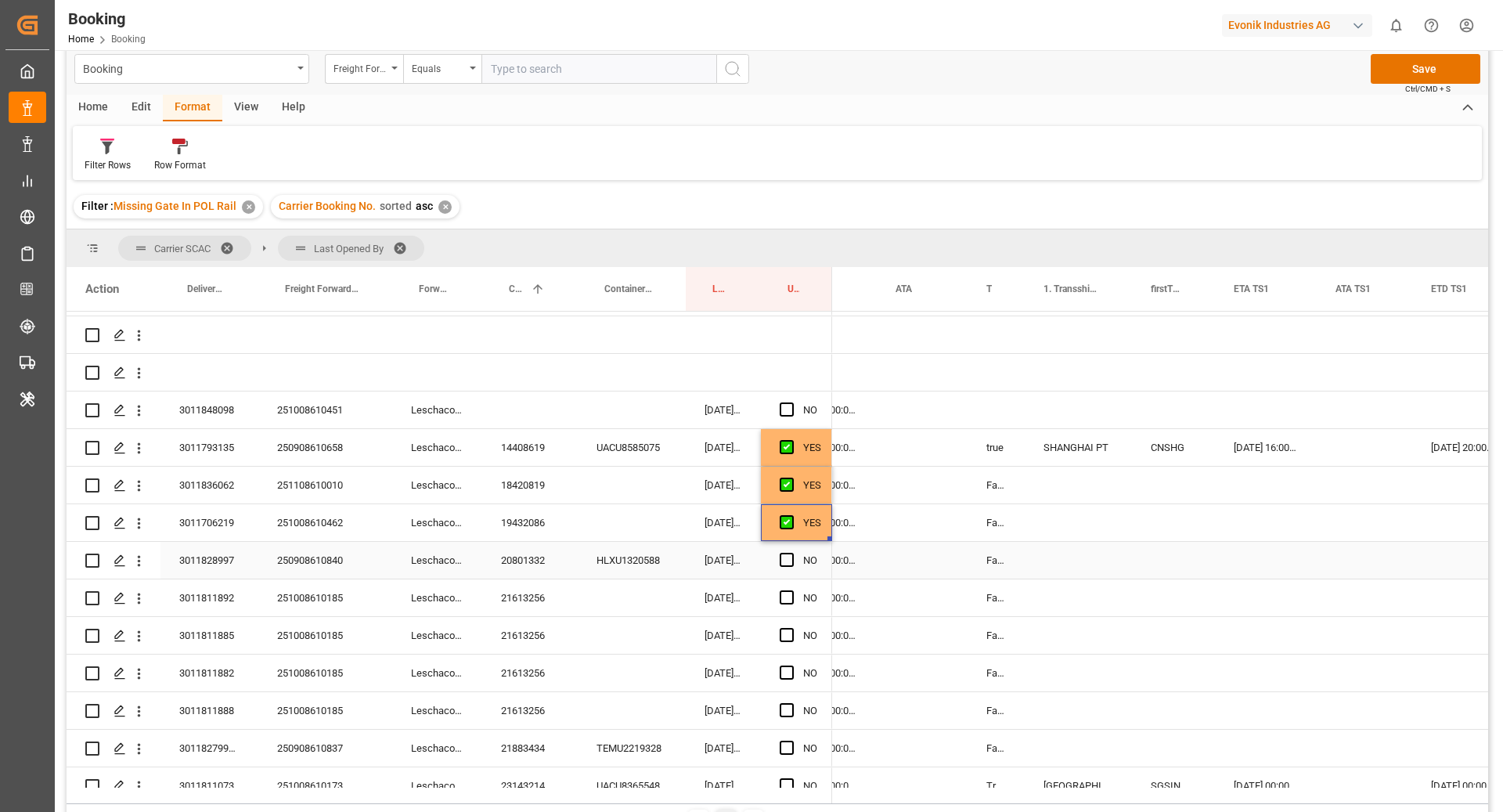
click at [550, 552] on div "20801332" at bounding box center [530, 559] width 96 height 36
click at [788, 563] on span "Press SPACE to select this row." at bounding box center [787, 559] width 14 height 14
click at [792, 552] on input "Press SPACE to select this row." at bounding box center [792, 552] width 0 height 0
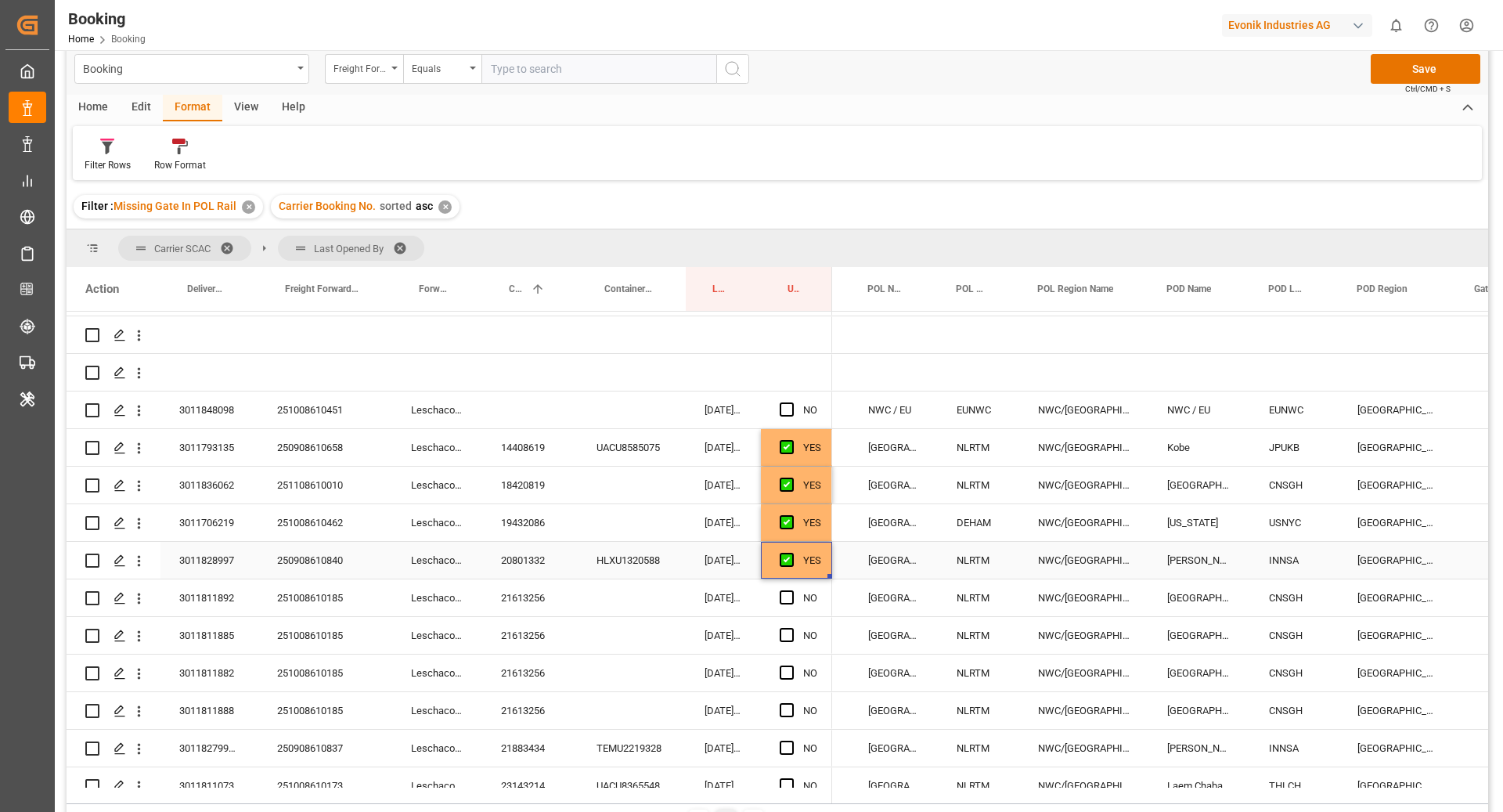
scroll to position [295, 0]
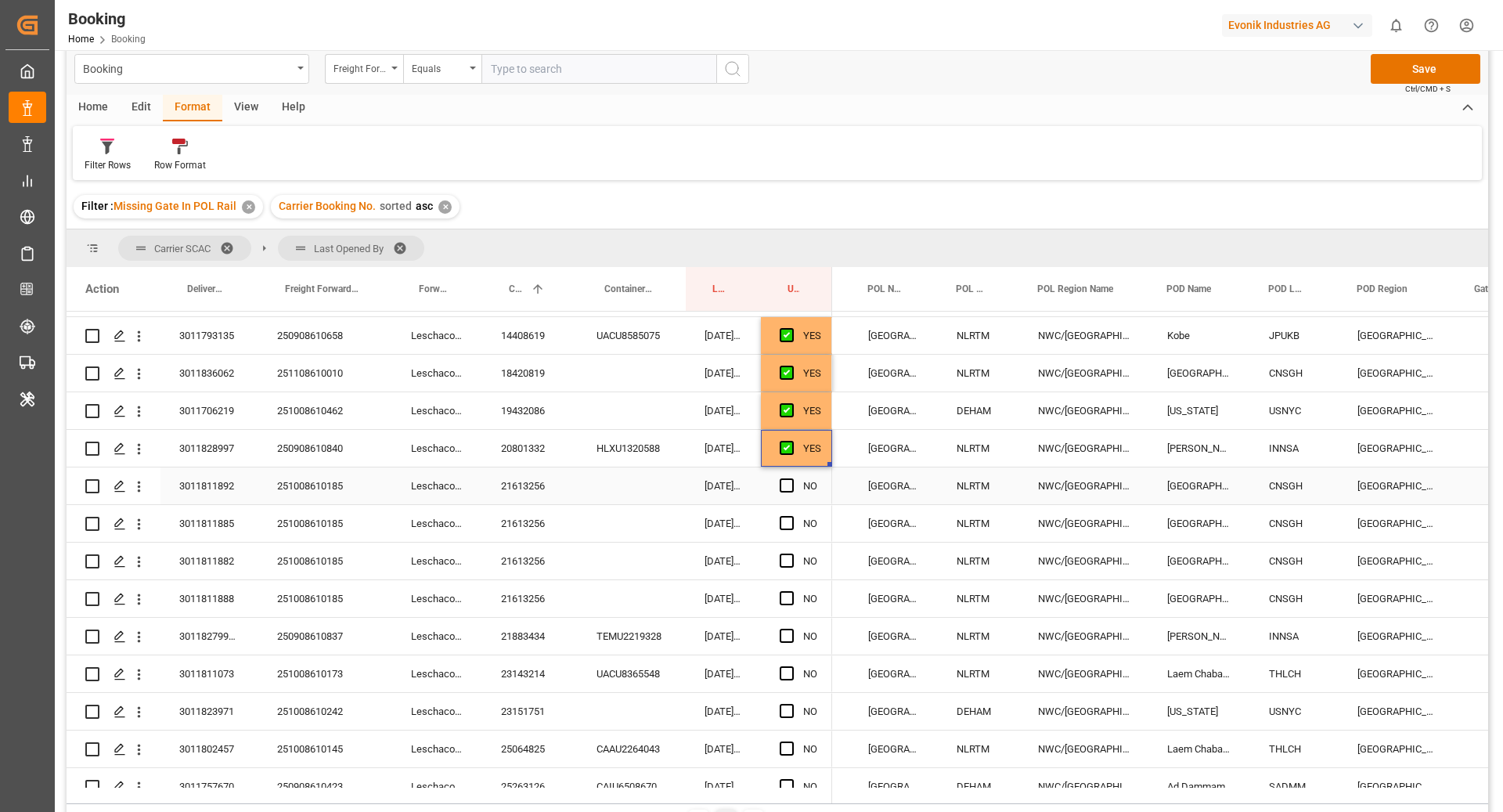
click at [522, 496] on div "21613256" at bounding box center [530, 485] width 96 height 36
click at [783, 487] on span "Press SPACE to select this row." at bounding box center [787, 485] width 14 height 14
click at [792, 479] on input "Press SPACE to select this row." at bounding box center [792, 479] width 0 height 0
click at [785, 520] on span "Press SPACE to select this row." at bounding box center [787, 523] width 14 height 14
click at [792, 516] on input "Press SPACE to select this row." at bounding box center [792, 516] width 0 height 0
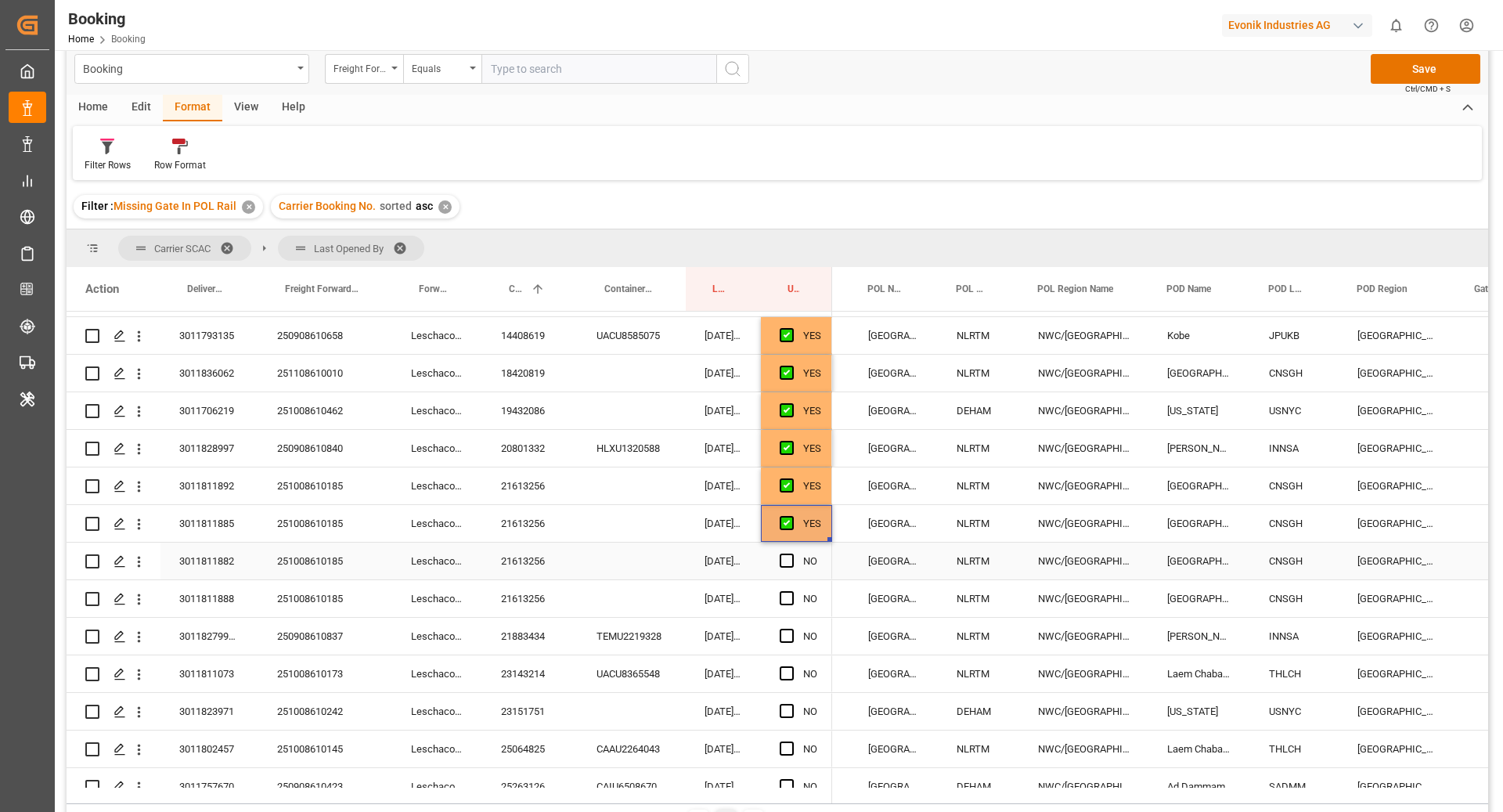
click at [794, 568] on div "Press SPACE to select this row." at bounding box center [792, 561] width 24 height 36
click at [787, 559] on span "Press SPACE to select this row." at bounding box center [787, 560] width 14 height 14
click at [792, 553] on input "Press SPACE to select this row." at bounding box center [792, 553] width 0 height 0
click at [784, 606] on div "Press SPACE to select this row." at bounding box center [792, 599] width 24 height 36
click at [784, 600] on span "Press SPACE to select this row." at bounding box center [787, 598] width 14 height 14
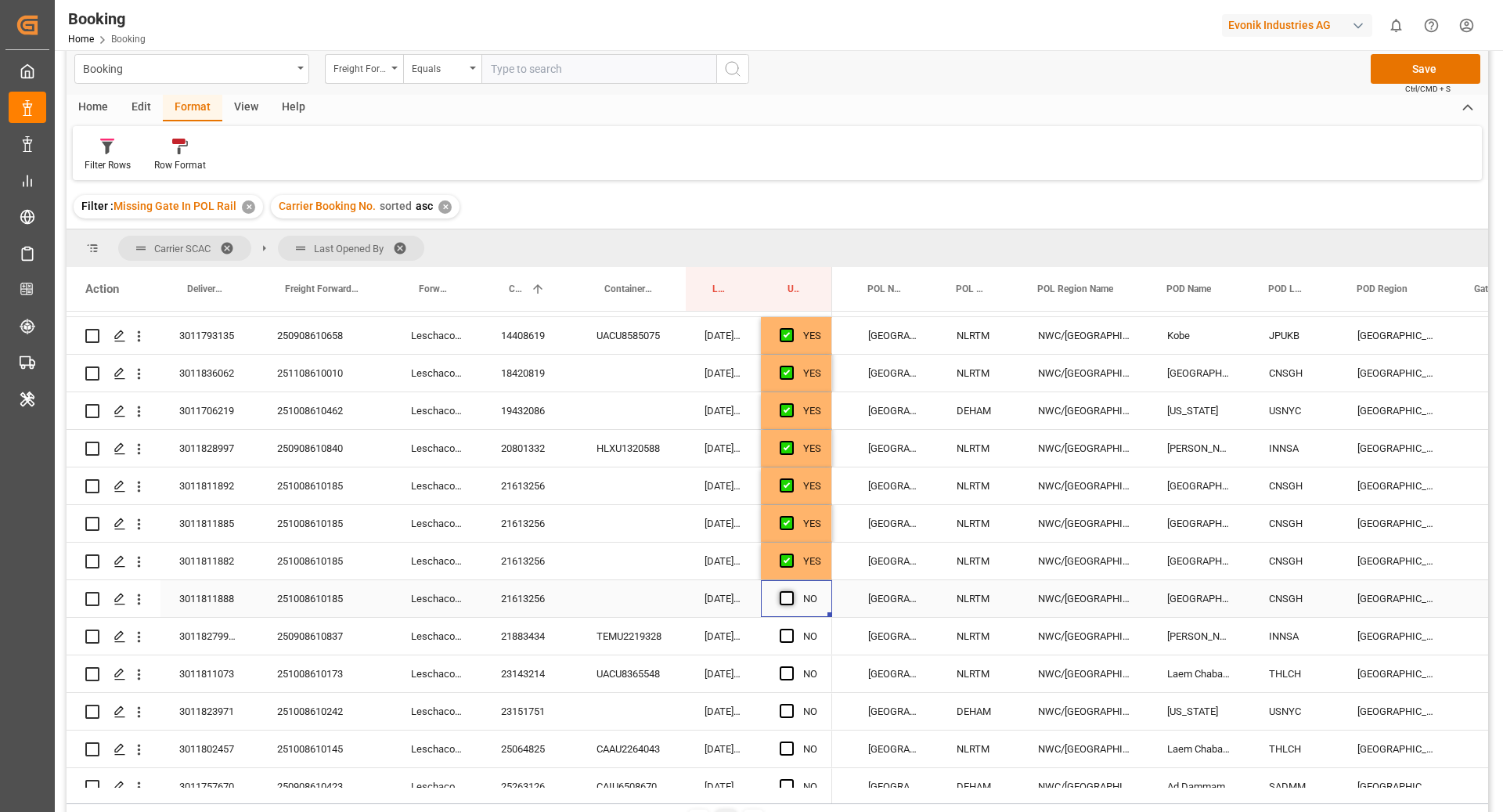
click at [792, 591] on input "Press SPACE to select this row." at bounding box center [792, 591] width 0 height 0
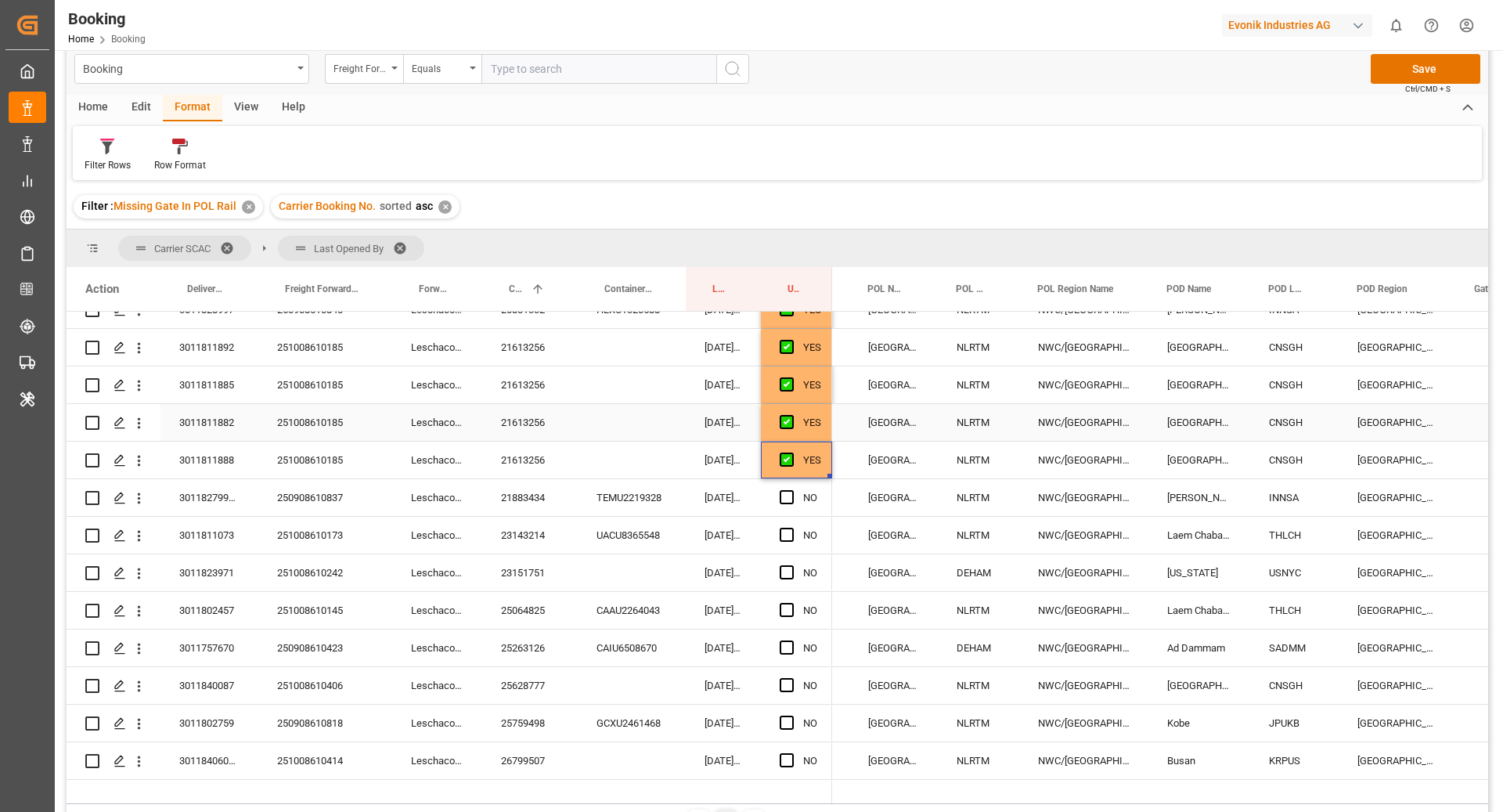
scroll to position [433, 0]
click at [530, 515] on div "21883434" at bounding box center [530, 498] width 96 height 36
click at [788, 501] on span "Press SPACE to select this row." at bounding box center [787, 497] width 14 height 14
click at [792, 490] on input "Press SPACE to select this row." at bounding box center [792, 490] width 0 height 0
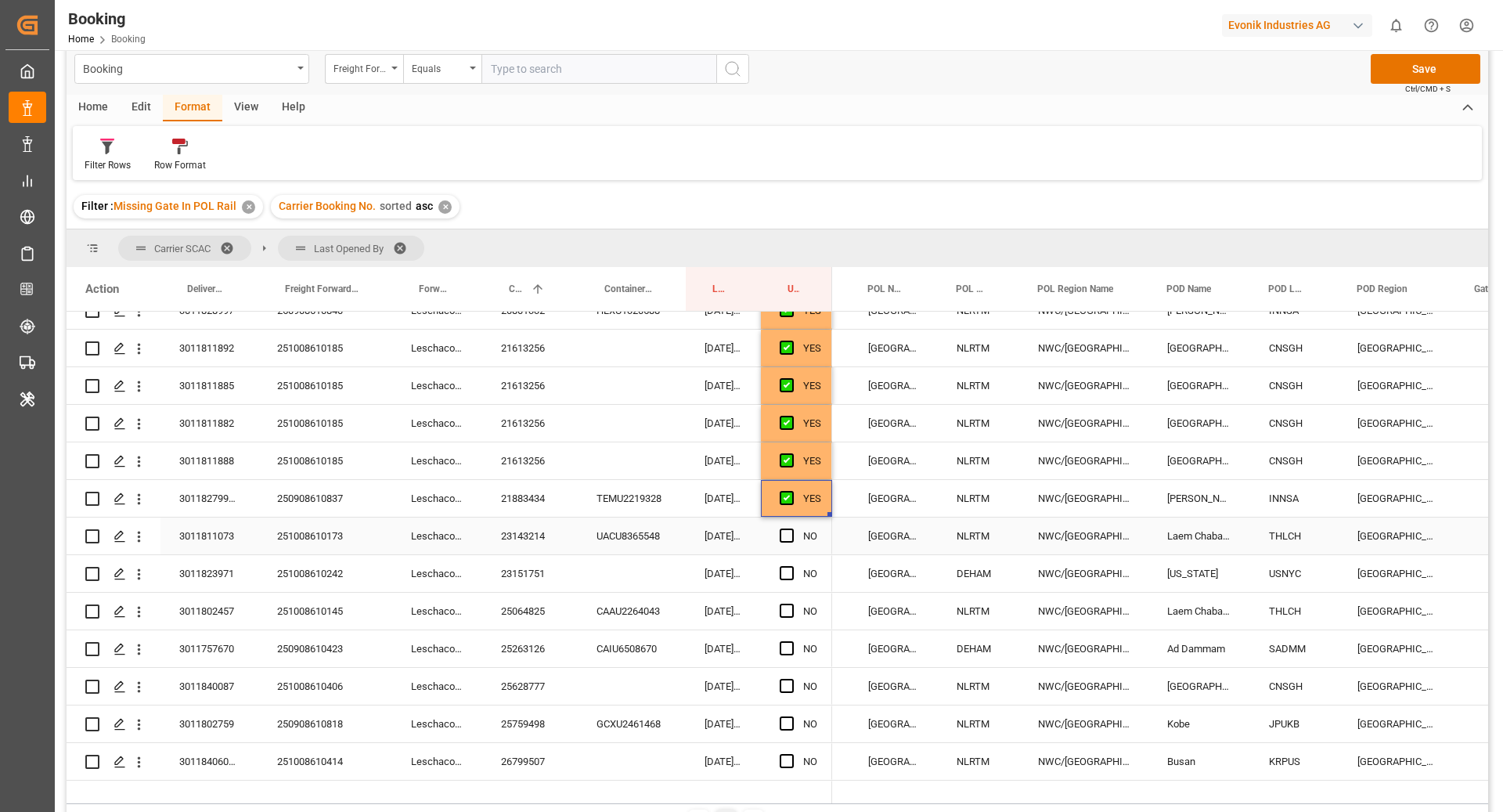
click at [545, 528] on div "23143214" at bounding box center [530, 535] width 96 height 36
click at [780, 530] on span "Press SPACE to select this row." at bounding box center [787, 535] width 14 height 14
click at [792, 529] on input "Press SPACE to select this row." at bounding box center [792, 529] width 0 height 0
click at [508, 573] on div "23151751" at bounding box center [530, 573] width 96 height 36
click at [780, 571] on span "Press SPACE to select this row." at bounding box center [787, 573] width 14 height 14
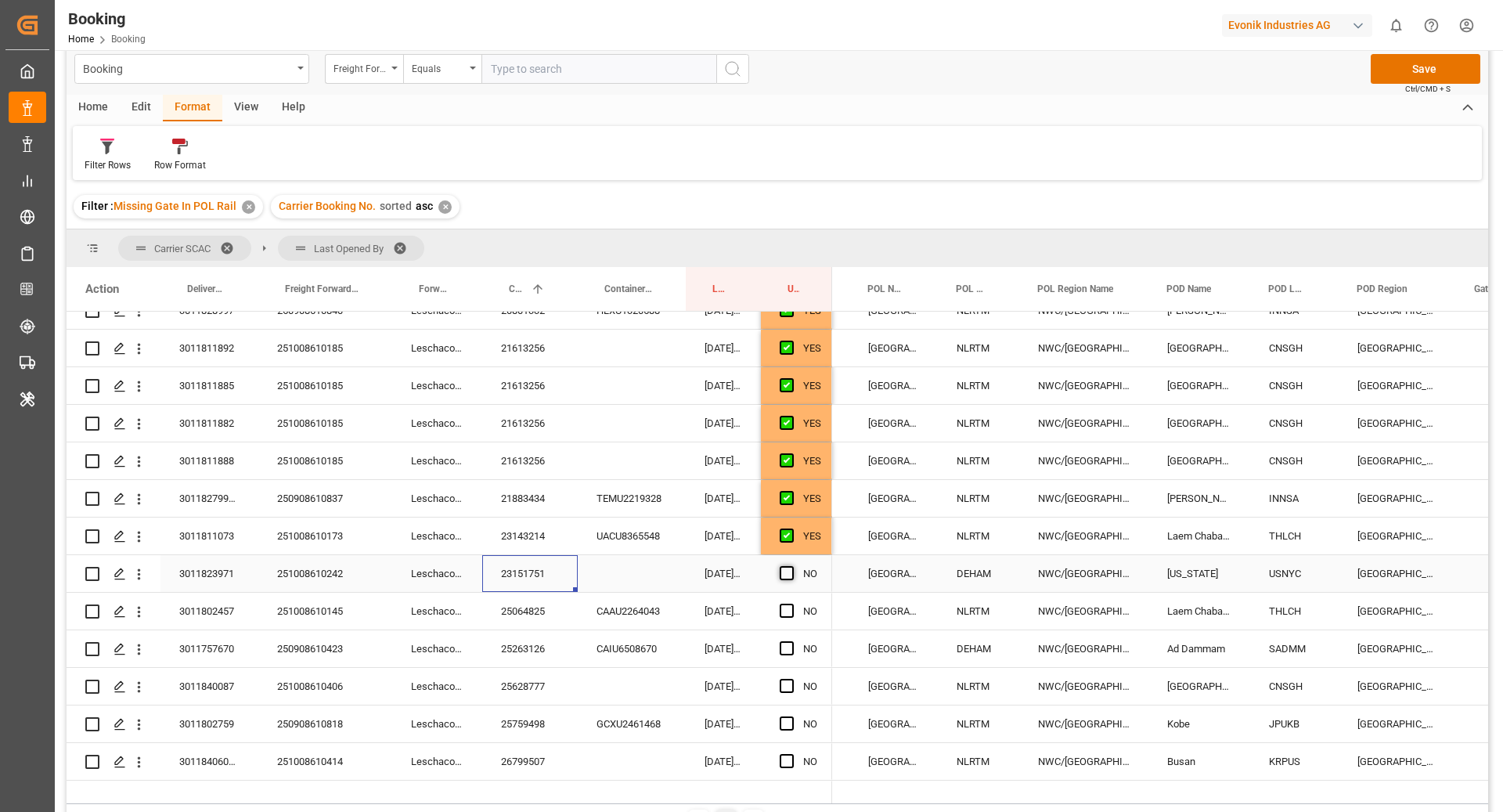
click at [792, 566] on input "Press SPACE to select this row." at bounding box center [792, 566] width 0 height 0
click at [552, 619] on div "25064825" at bounding box center [530, 610] width 96 height 36
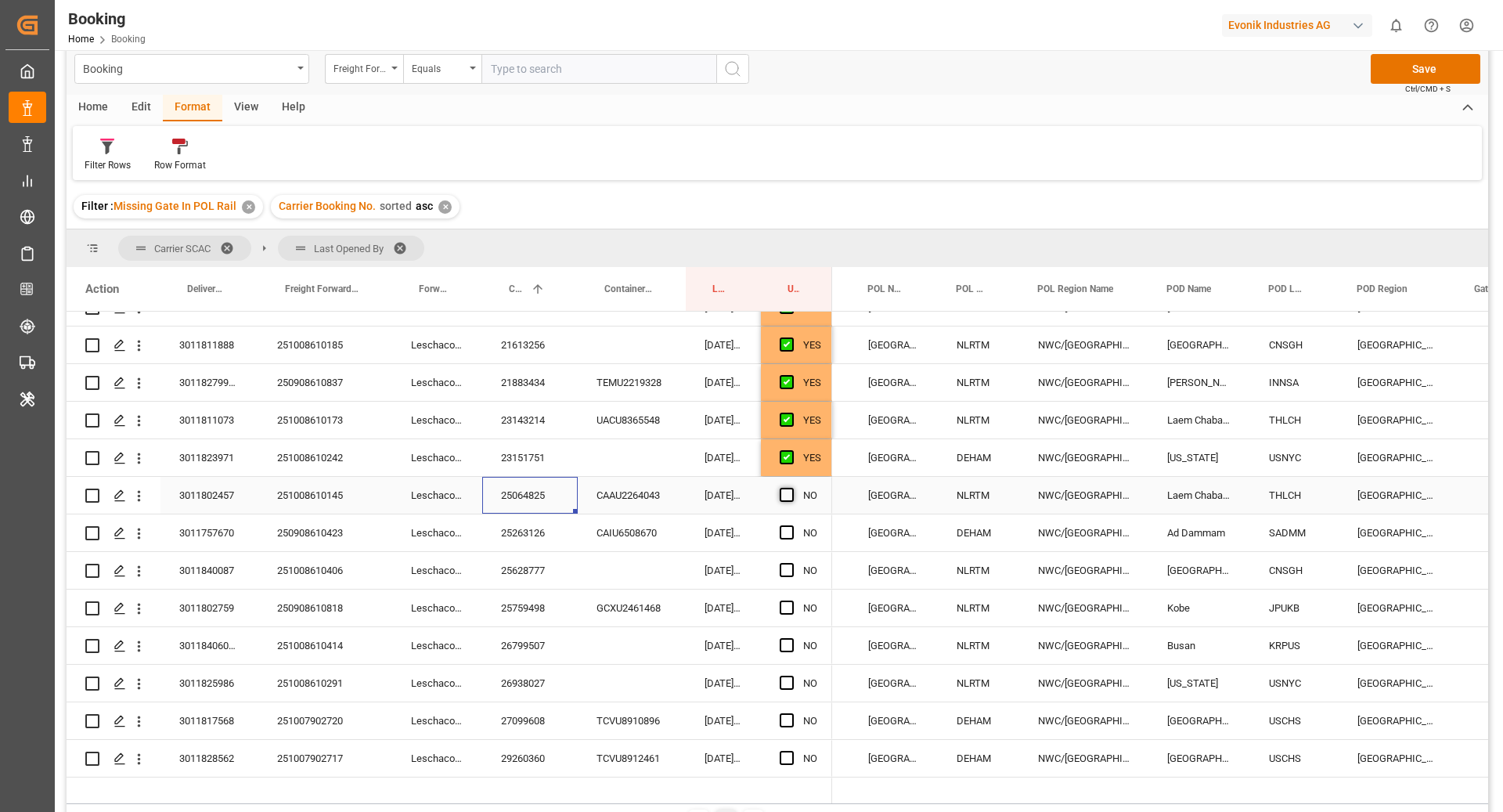
click at [786, 497] on span "Press SPACE to select this row." at bounding box center [787, 495] width 14 height 14
click at [792, 488] on input "Press SPACE to select this row." at bounding box center [792, 488] width 0 height 0
click at [549, 529] on div "25263126" at bounding box center [530, 532] width 96 height 36
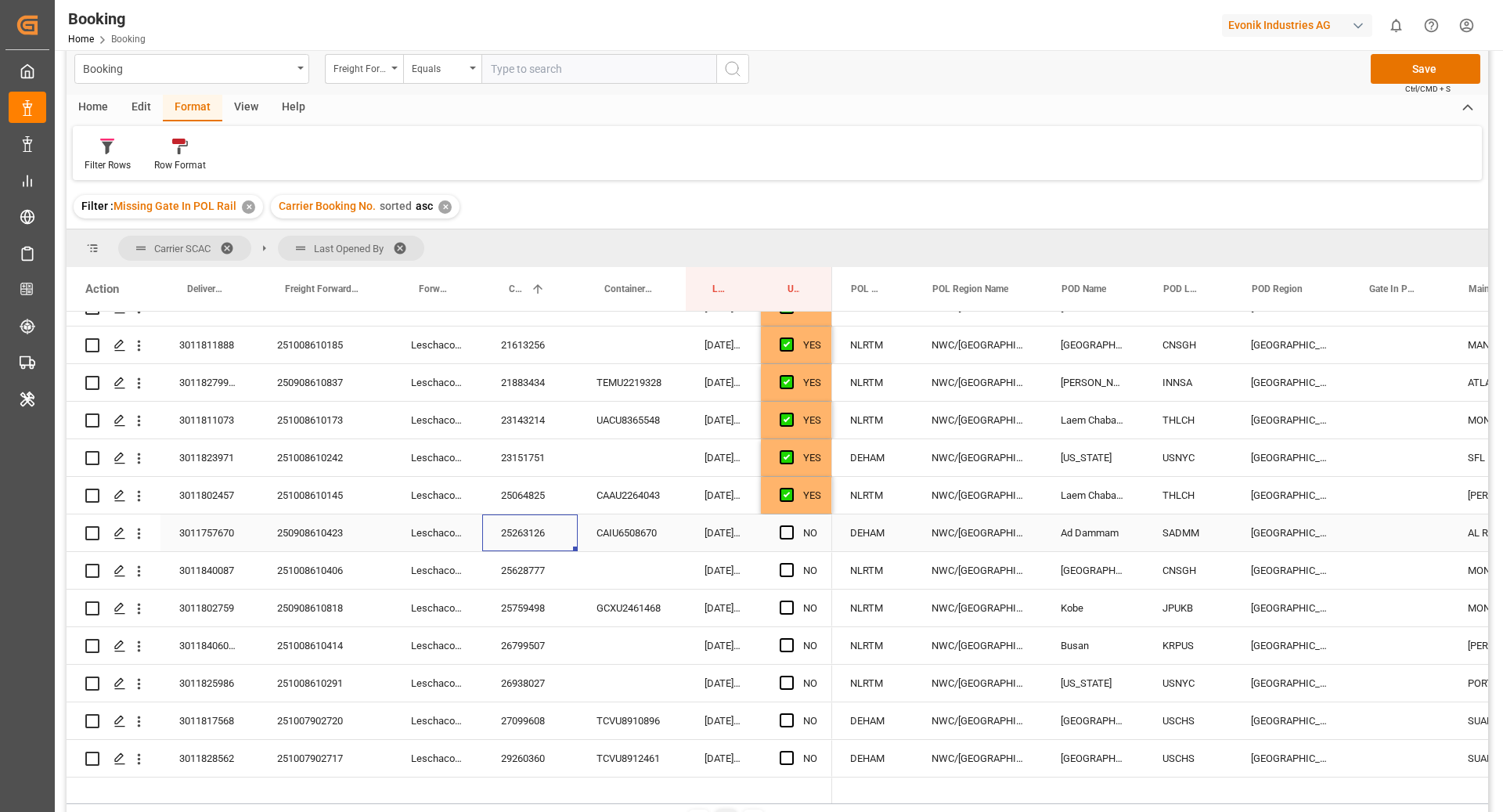
scroll to position [0, 244]
click at [783, 532] on span "Press SPACE to select this row." at bounding box center [787, 532] width 14 height 14
click at [792, 525] on input "Press SPACE to select this row." at bounding box center [792, 525] width 0 height 0
click at [513, 568] on div "25628777" at bounding box center [530, 569] width 96 height 36
click at [791, 575] on span "Press SPACE to select this row." at bounding box center [787, 569] width 14 height 14
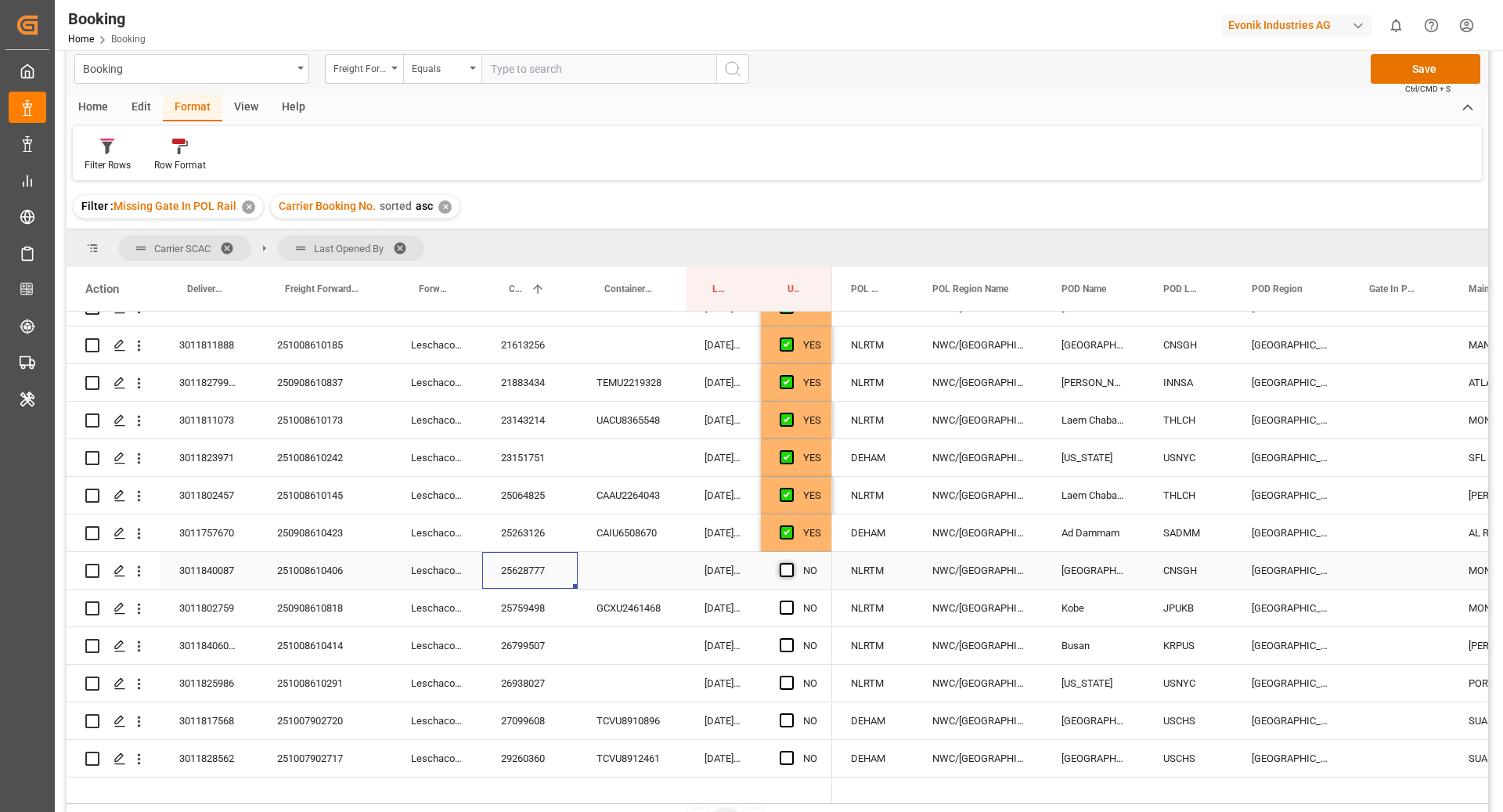
click at [792, 563] on input "Press SPACE to select this row." at bounding box center [792, 563] width 0 height 0
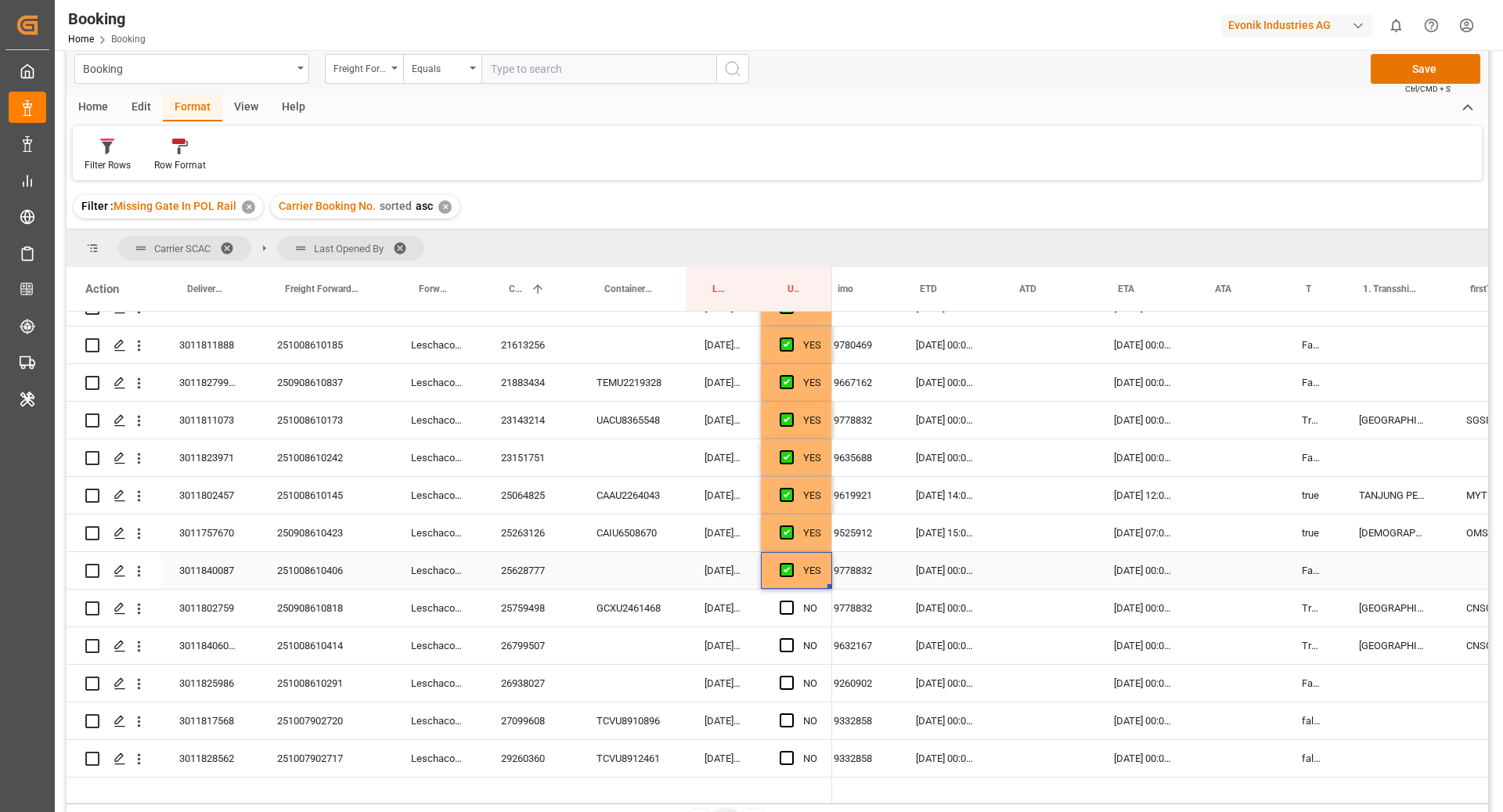
scroll to position [0, 985]
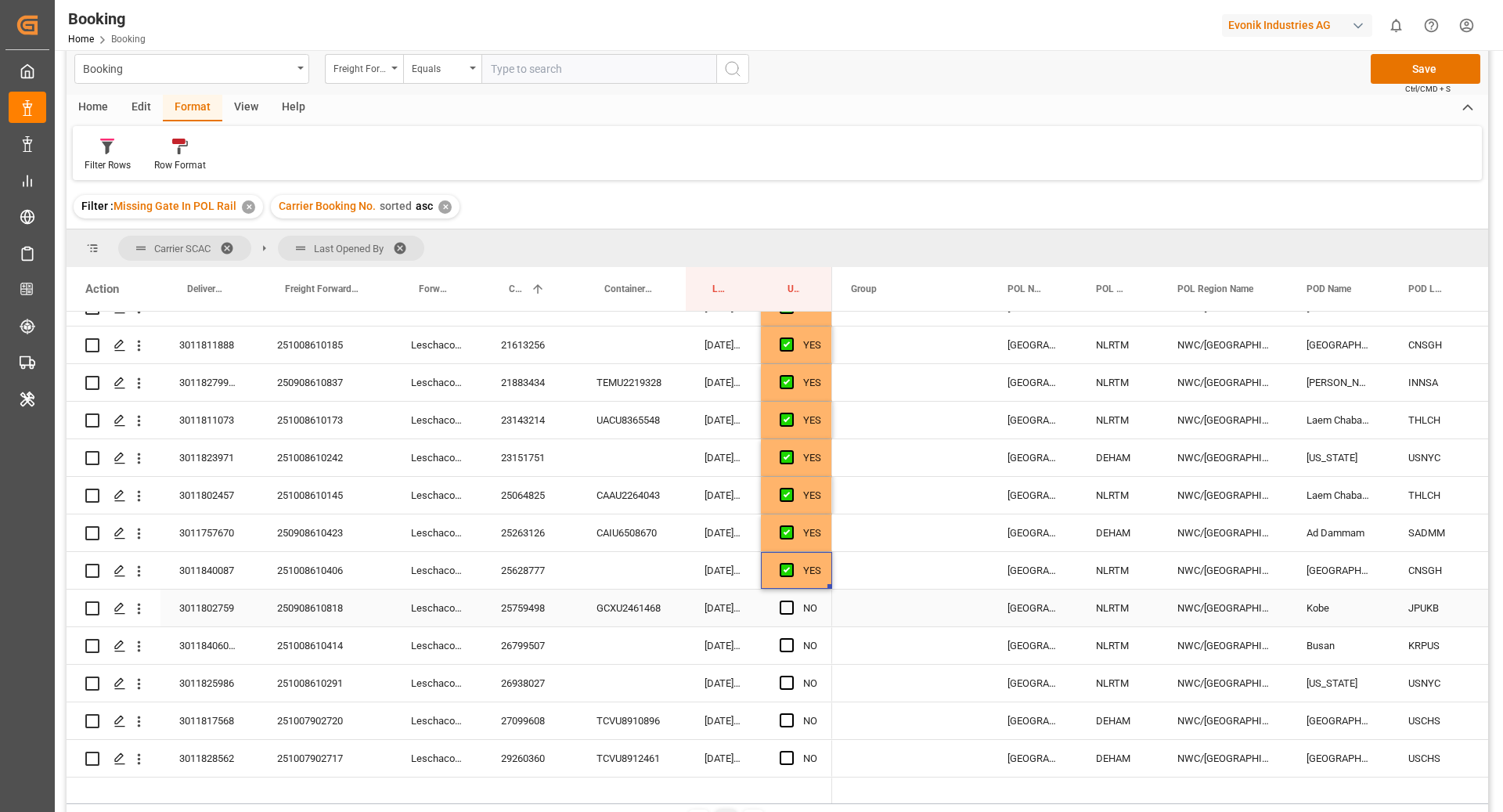
click at [513, 600] on div "25759498" at bounding box center [530, 608] width 96 height 36
click at [551, 628] on div "26799507" at bounding box center [530, 645] width 96 height 36
click at [539, 611] on div "25759498" at bounding box center [530, 608] width 96 height 36
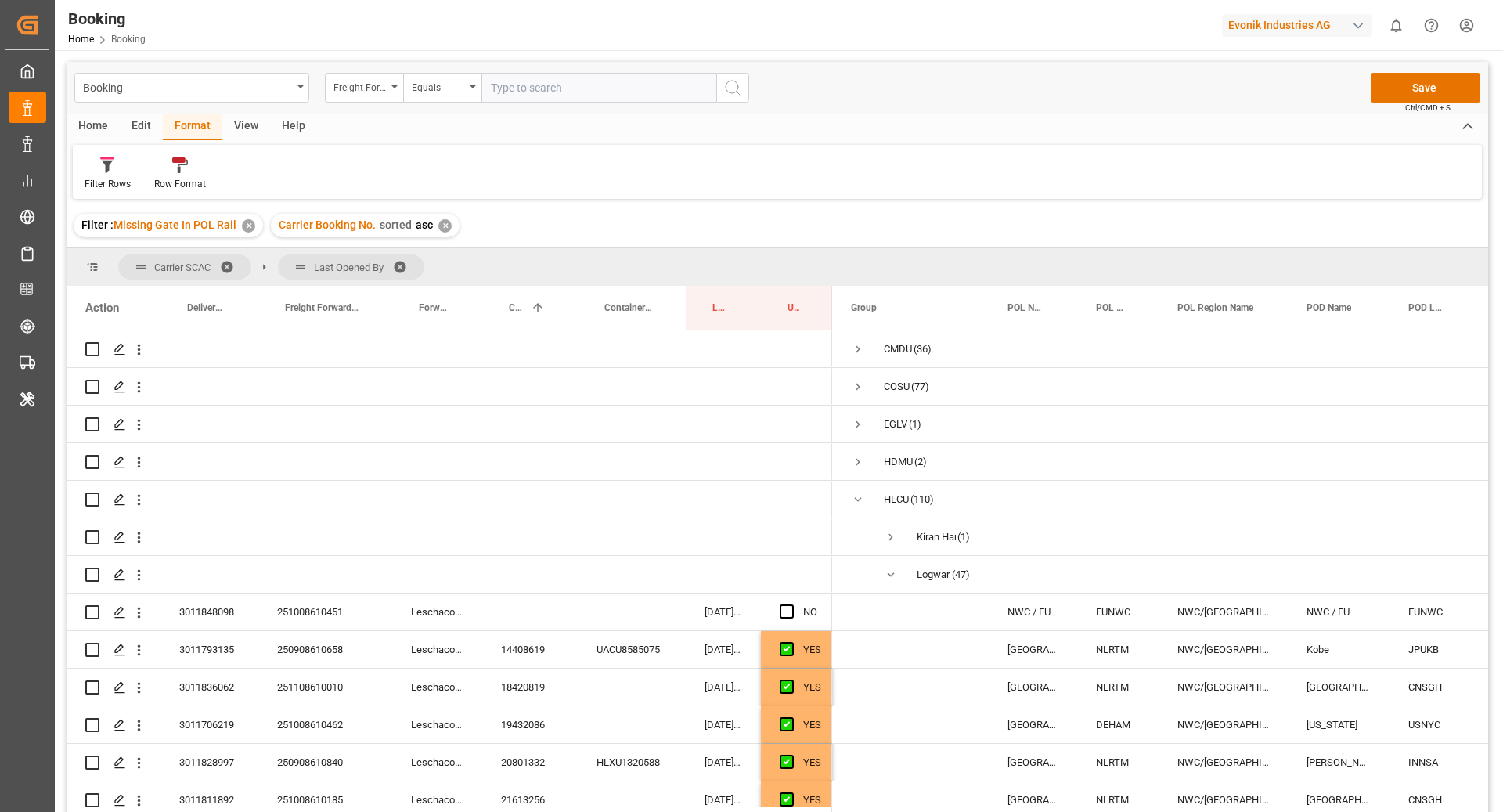
scroll to position [549, 0]
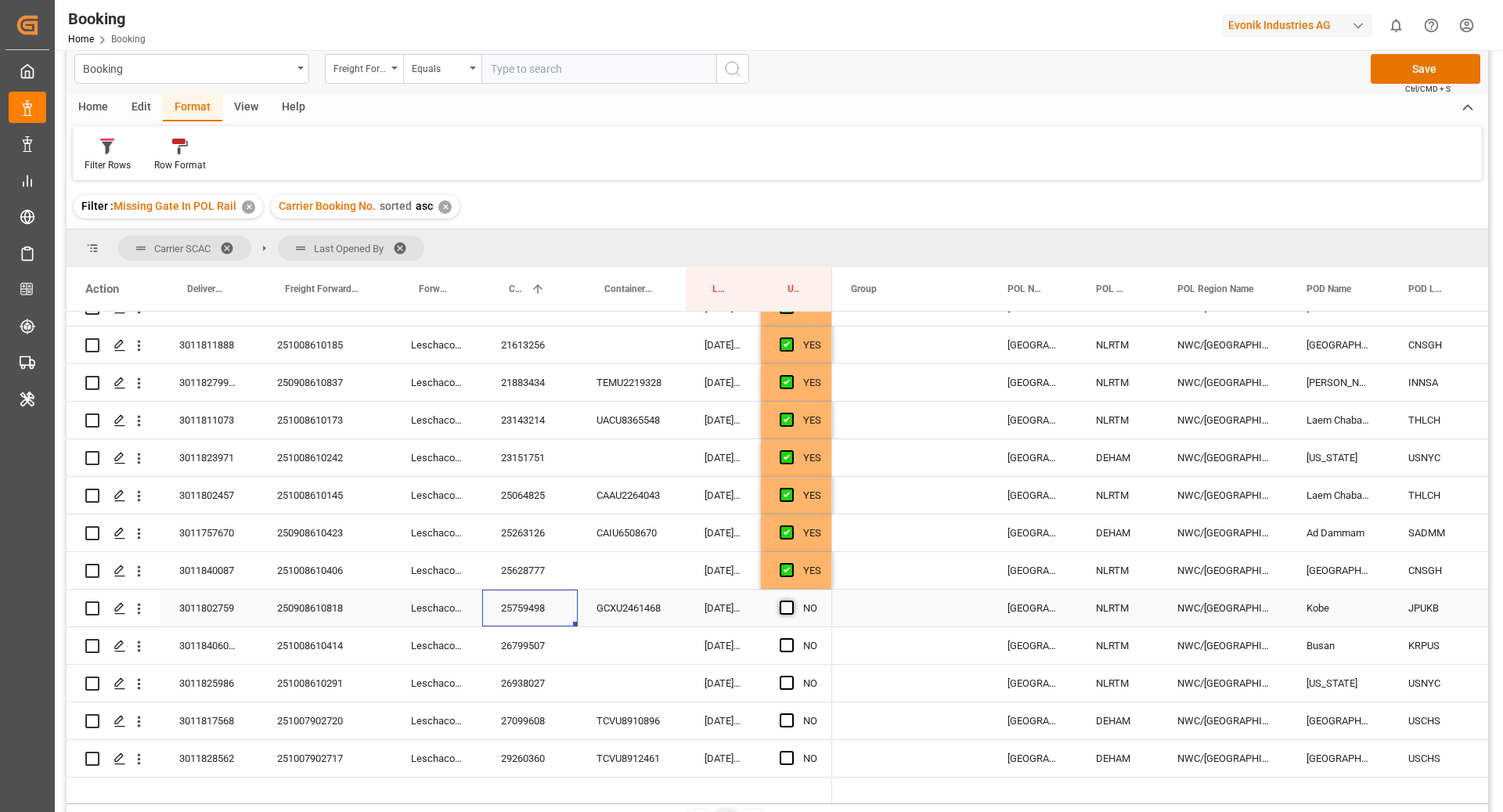
click at [781, 603] on span "Press SPACE to select this row." at bounding box center [787, 608] width 14 height 14
click at [792, 601] on input "Press SPACE to select this row." at bounding box center [792, 601] width 0 height 0
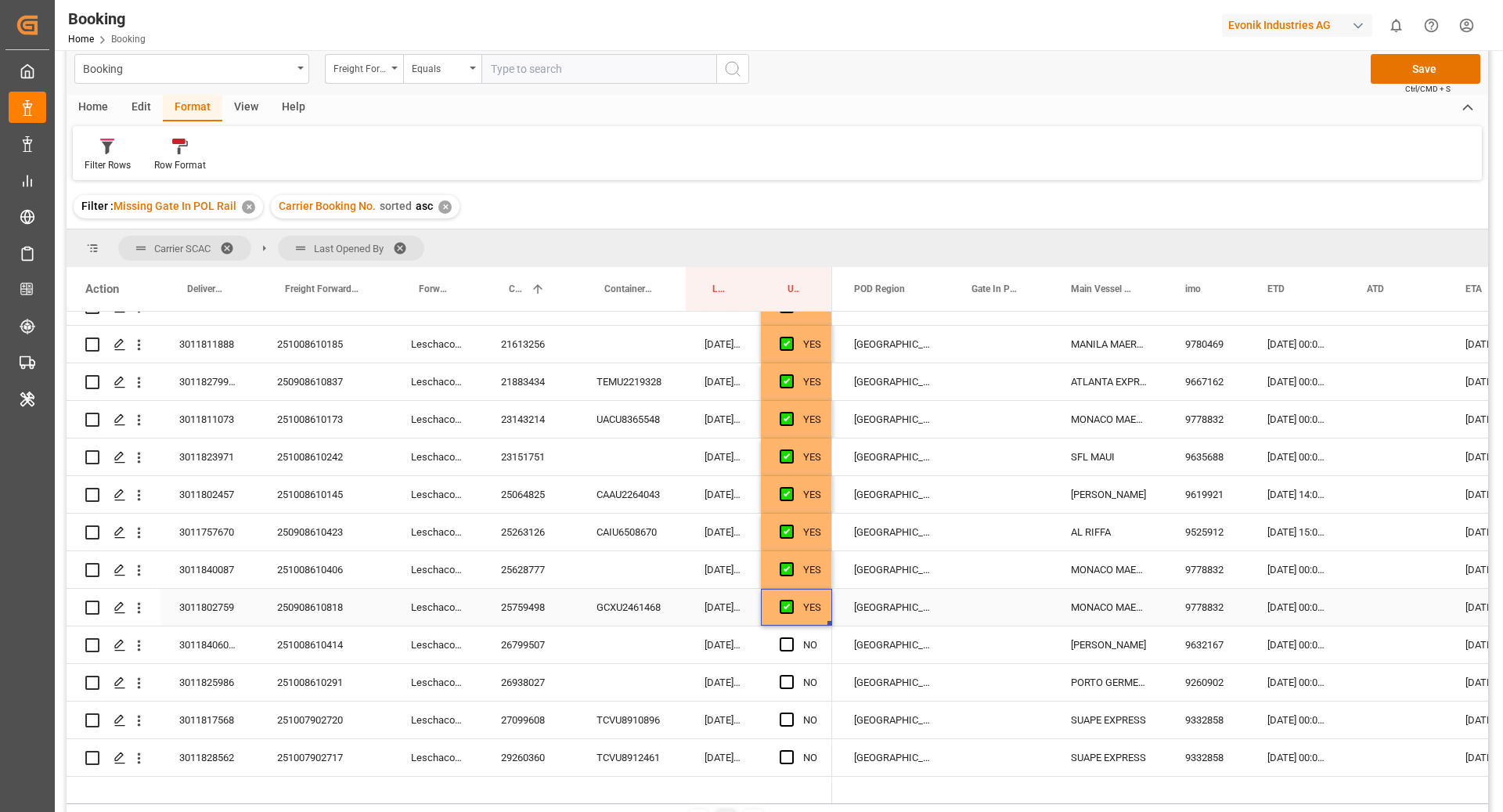
scroll to position [0, 617]
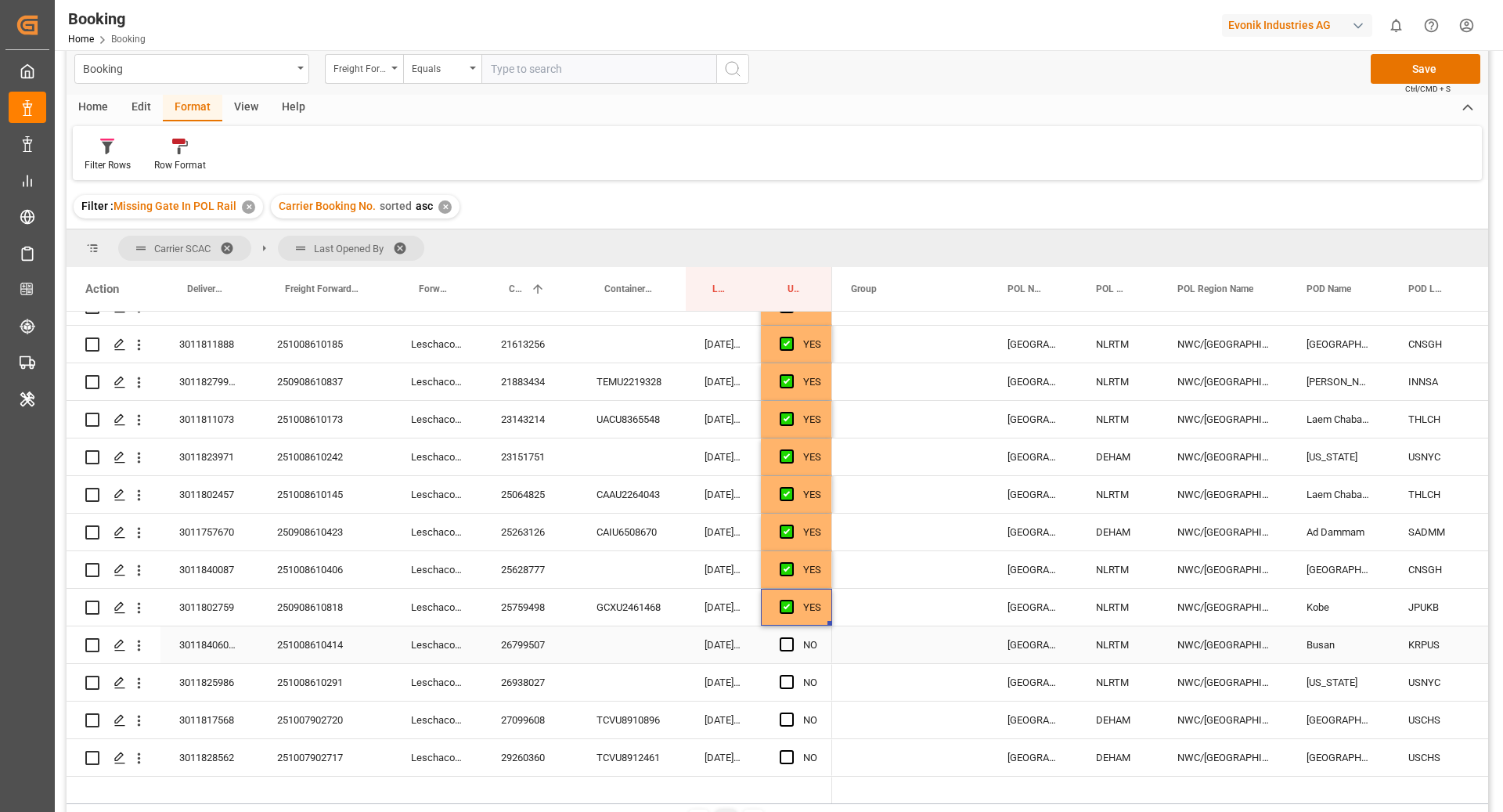
click at [536, 650] on div "26799507" at bounding box center [530, 644] width 96 height 36
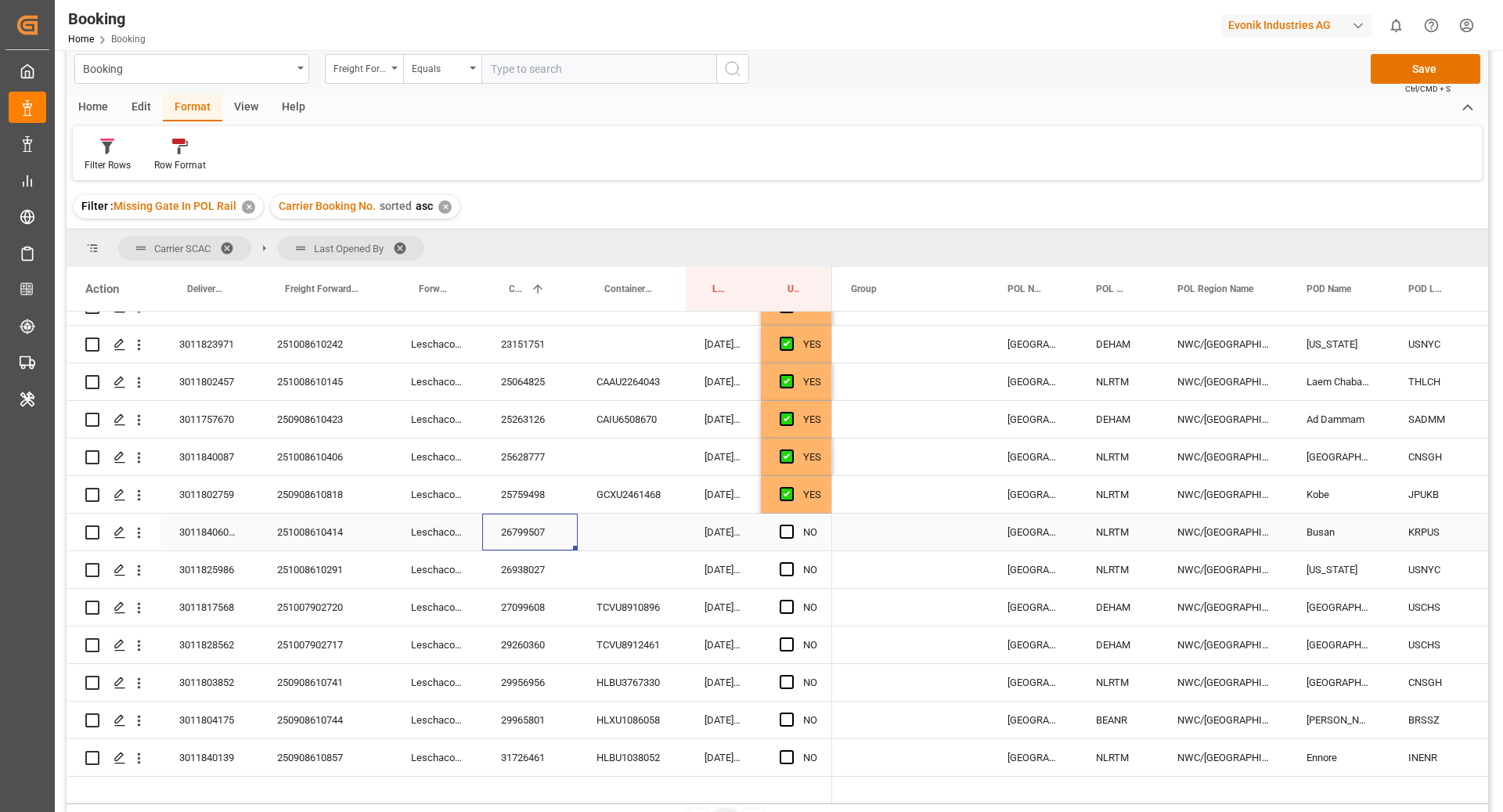
click at [789, 521] on div "Press SPACE to select this row." at bounding box center [792, 532] width 24 height 36
click at [788, 534] on span "Press SPACE to select this row." at bounding box center [787, 531] width 14 height 14
click at [792, 524] on input "Press SPACE to select this row." at bounding box center [792, 524] width 0 height 0
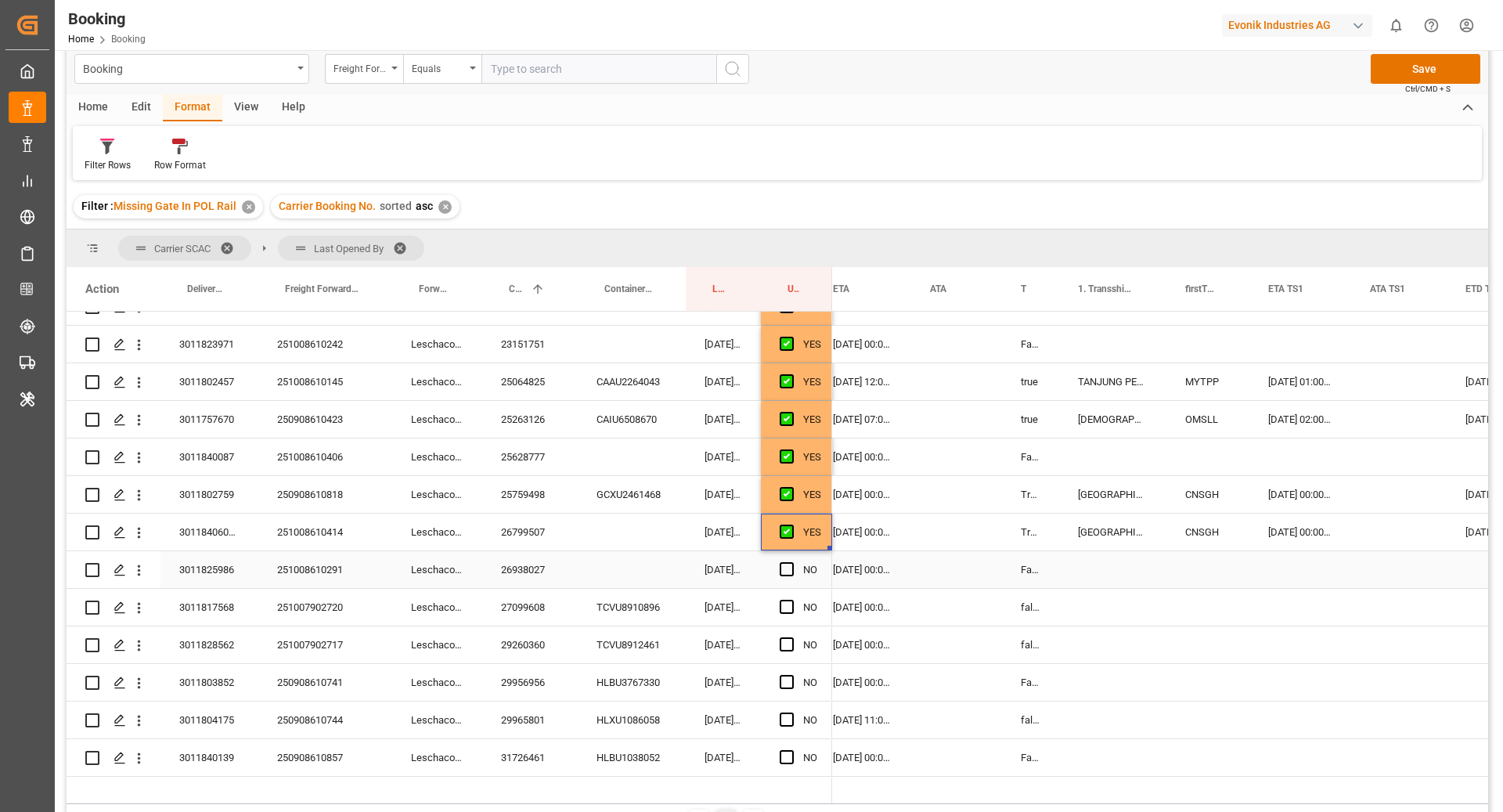
click at [523, 580] on div "26938027" at bounding box center [530, 568] width 96 height 36
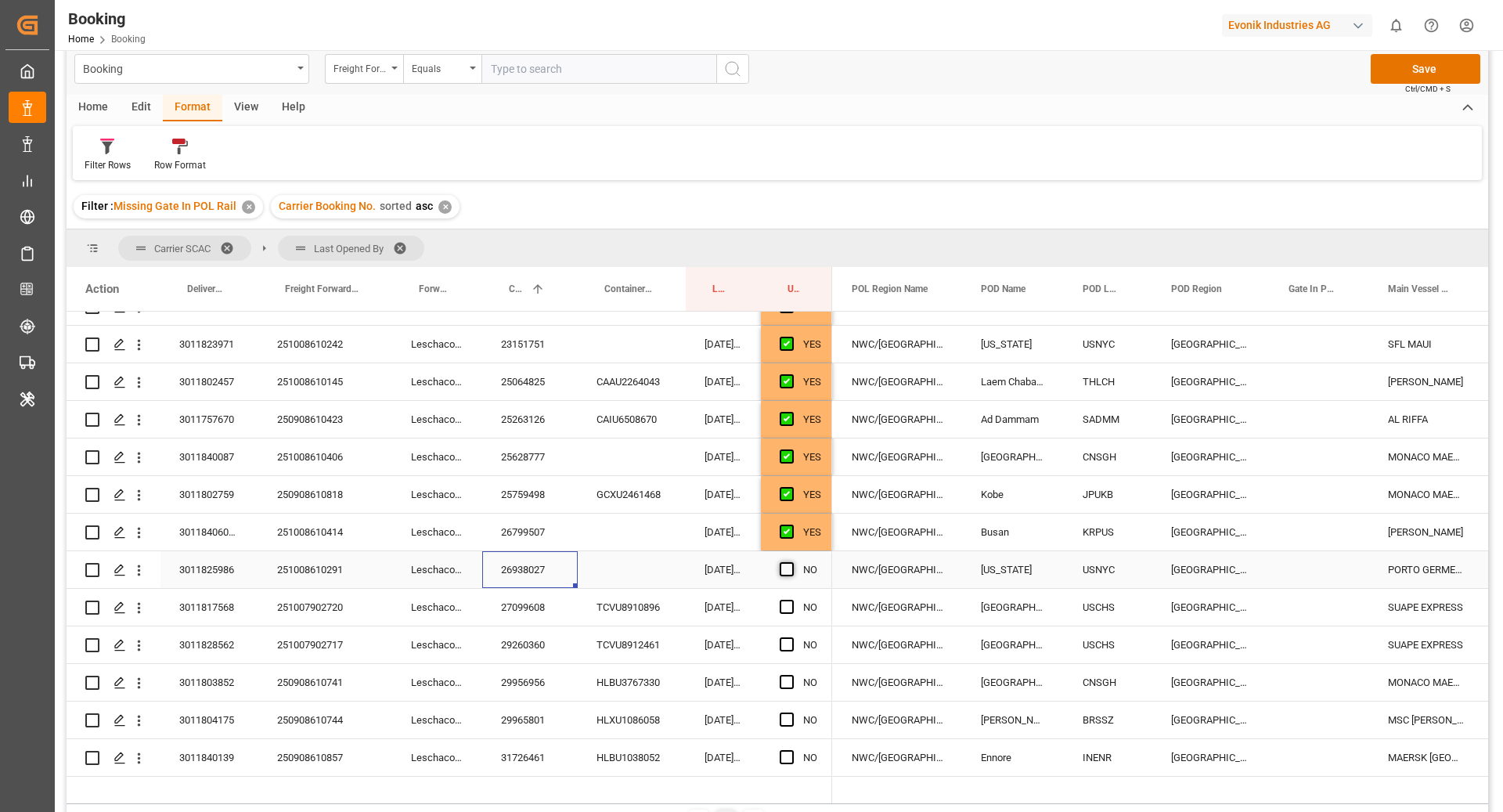
click at [784, 574] on span "Press SPACE to select this row." at bounding box center [787, 568] width 14 height 14
click at [792, 562] on input "Press SPACE to select this row." at bounding box center [792, 562] width 0 height 0
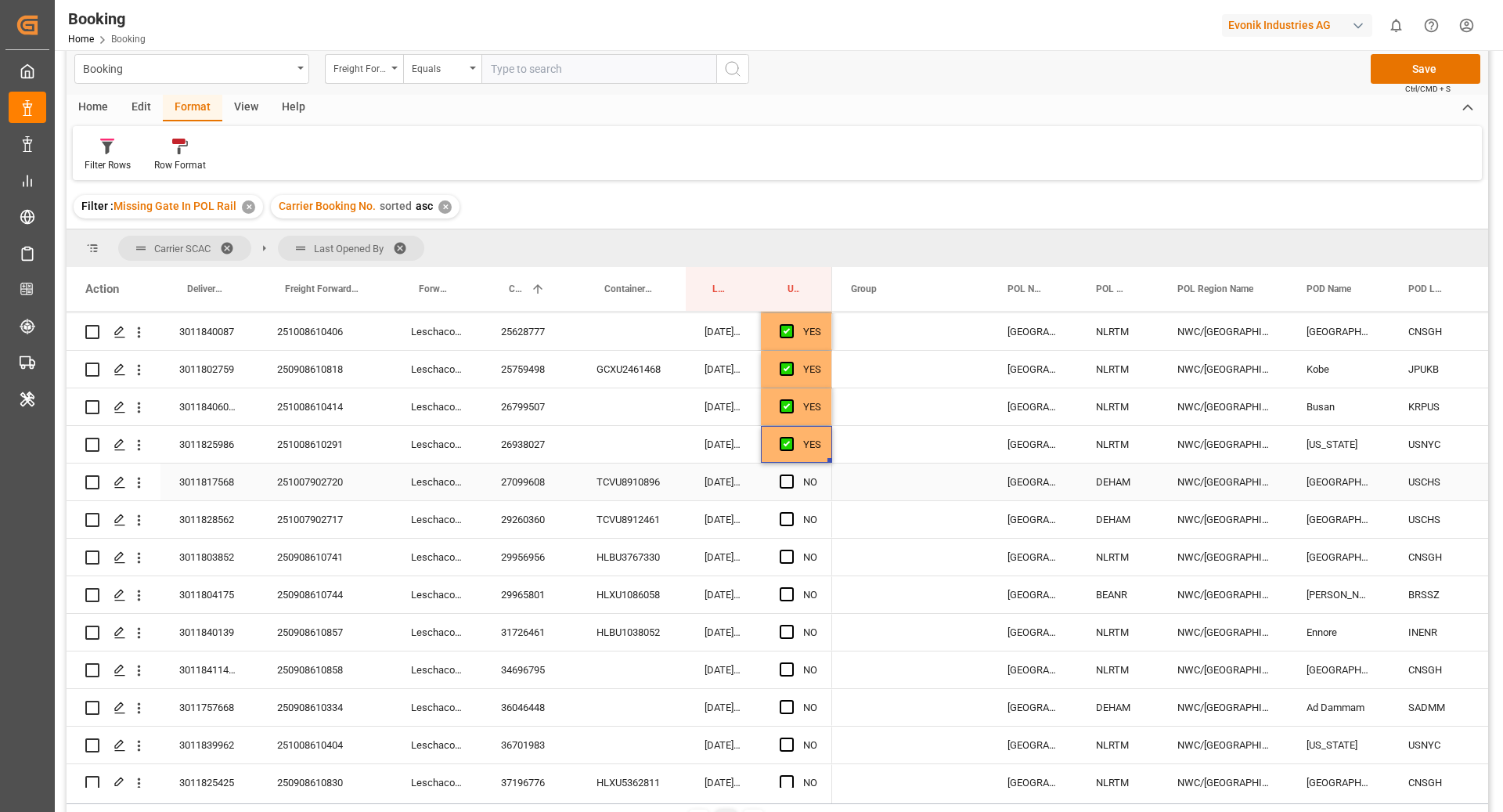
click at [528, 482] on div "27099608" at bounding box center [530, 481] width 96 height 36
click at [789, 484] on span "Press SPACE to select this row." at bounding box center [787, 481] width 14 height 14
click at [792, 474] on input "Press SPACE to select this row." at bounding box center [792, 474] width 0 height 0
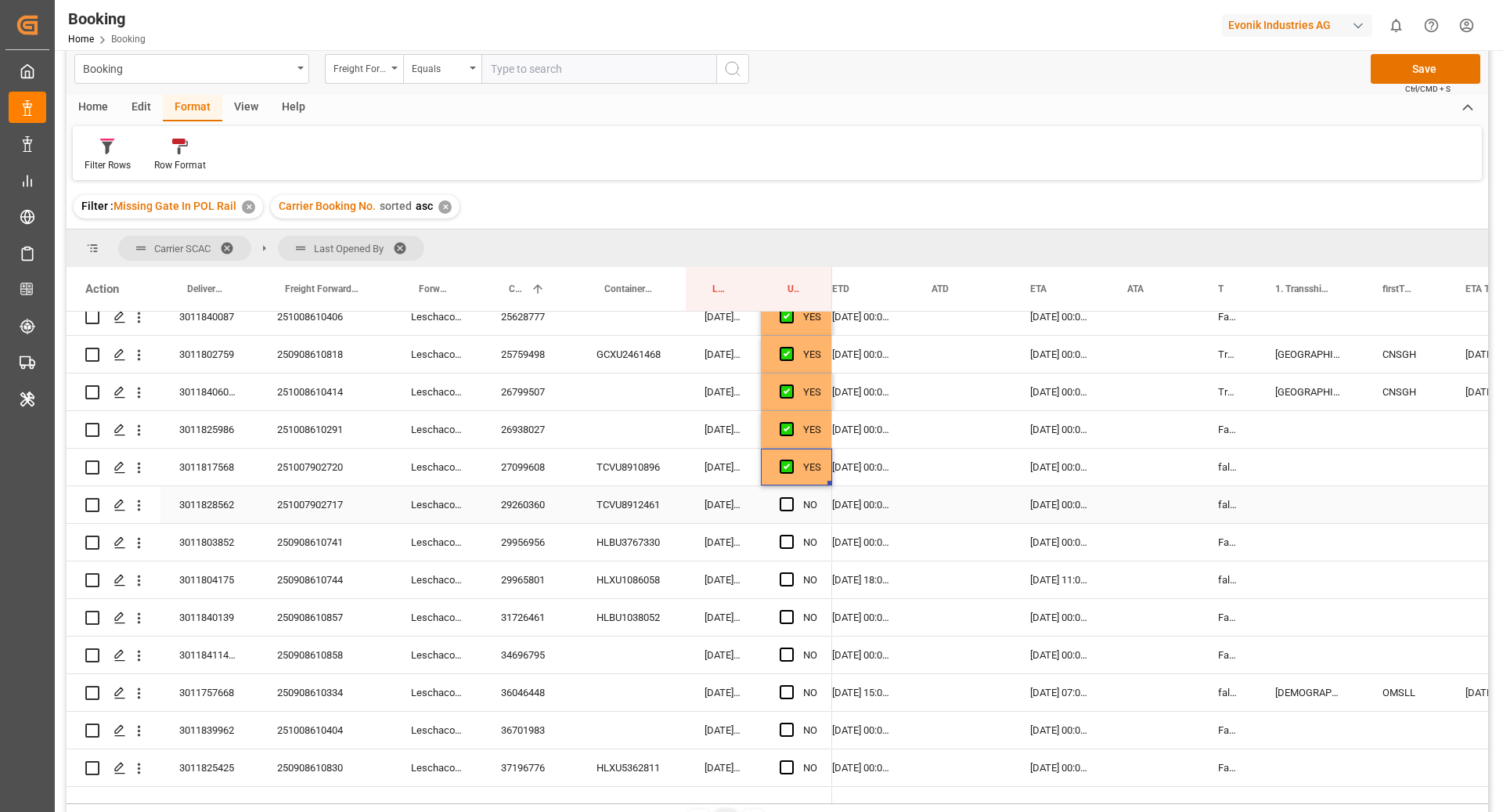
click at [536, 507] on div "29260360" at bounding box center [530, 504] width 96 height 36
click at [788, 509] on span "Press SPACE to select this row." at bounding box center [787, 504] width 14 height 14
click at [792, 497] on input "Press SPACE to select this row." at bounding box center [792, 497] width 0 height 0
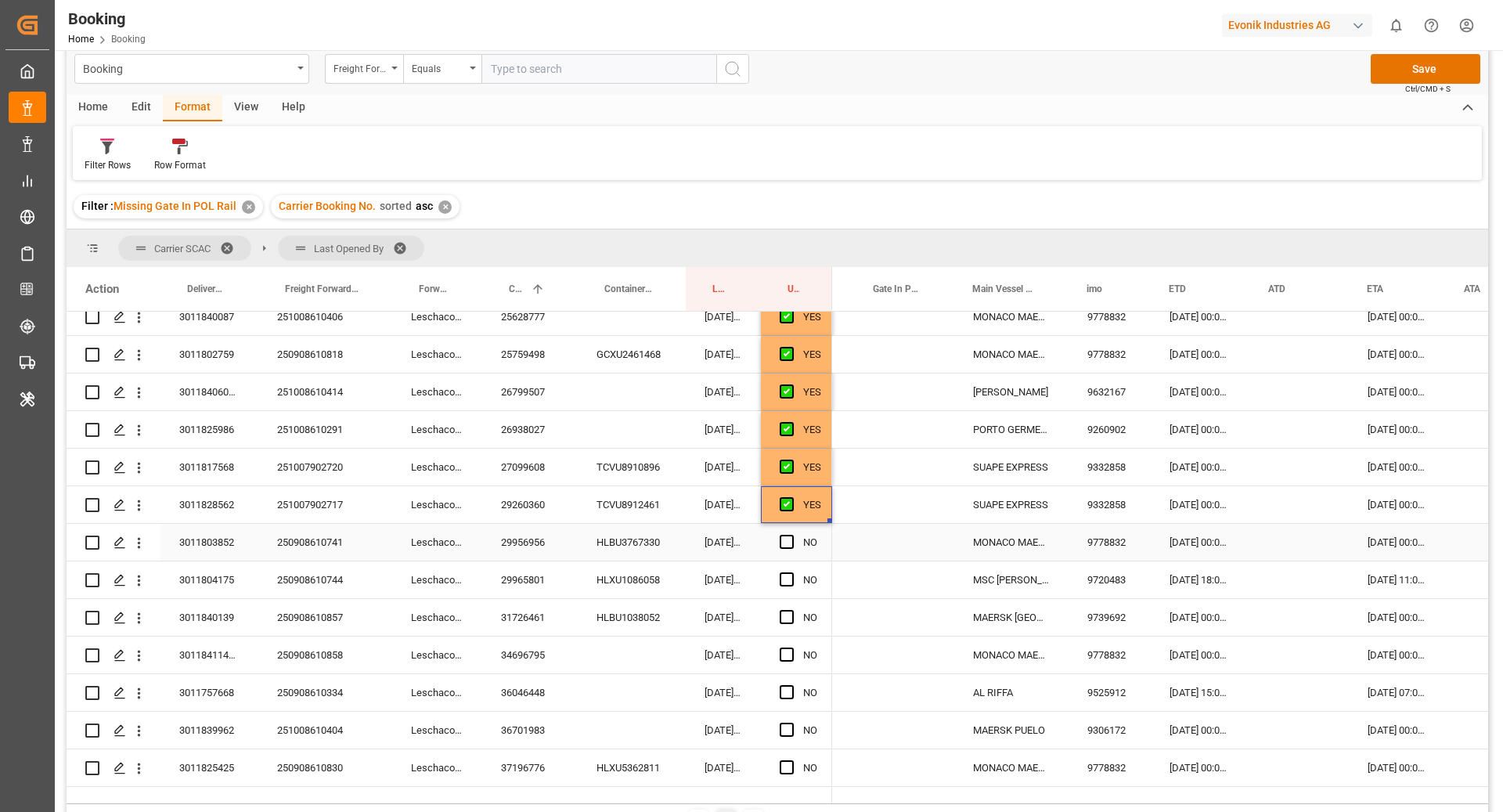
click at [538, 555] on div "29956956" at bounding box center [530, 541] width 96 height 36
click at [788, 549] on div "Press SPACE to select this row." at bounding box center [792, 542] width 24 height 36
click at [786, 544] on span "Press SPACE to select this row." at bounding box center [787, 541] width 14 height 14
click at [792, 535] on input "Press SPACE to select this row." at bounding box center [792, 535] width 0 height 0
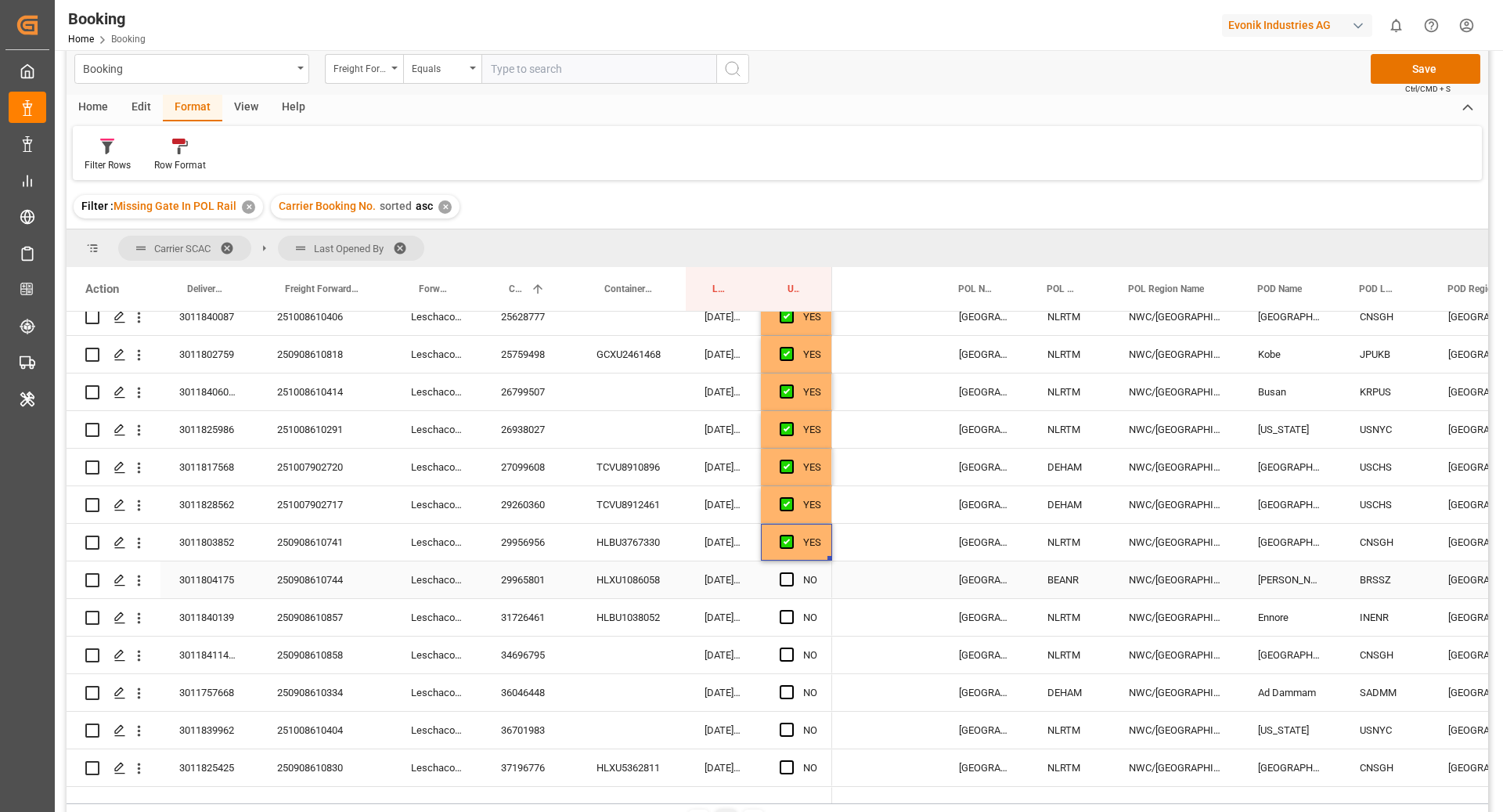
click at [533, 574] on div "29965801" at bounding box center [530, 579] width 96 height 36
click at [784, 580] on span "Press SPACE to select this row." at bounding box center [787, 579] width 14 height 14
click at [792, 572] on input "Press SPACE to select this row." at bounding box center [792, 572] width 0 height 0
click at [543, 610] on div "31726461" at bounding box center [530, 617] width 96 height 36
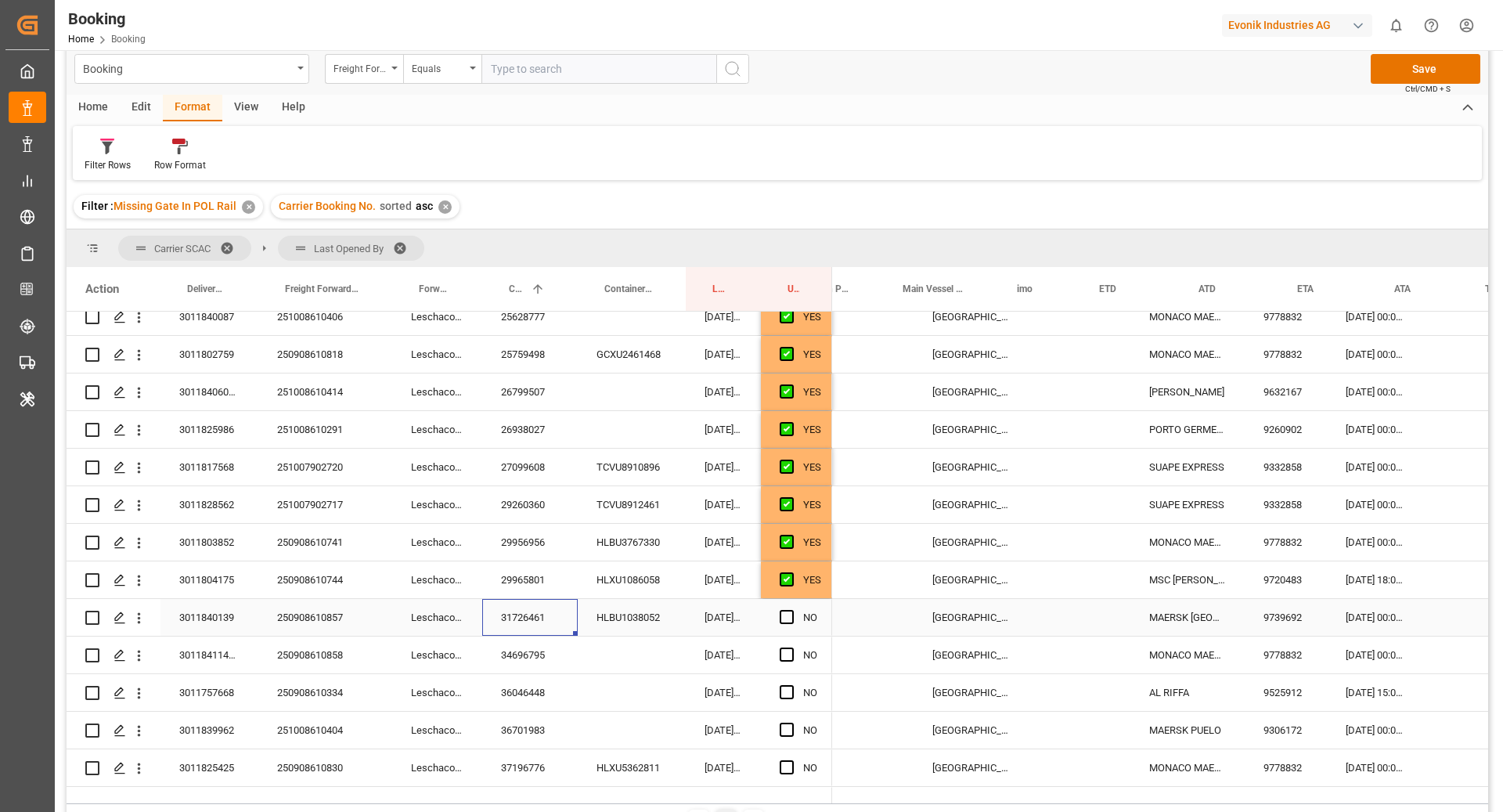
scroll to position [0, 864]
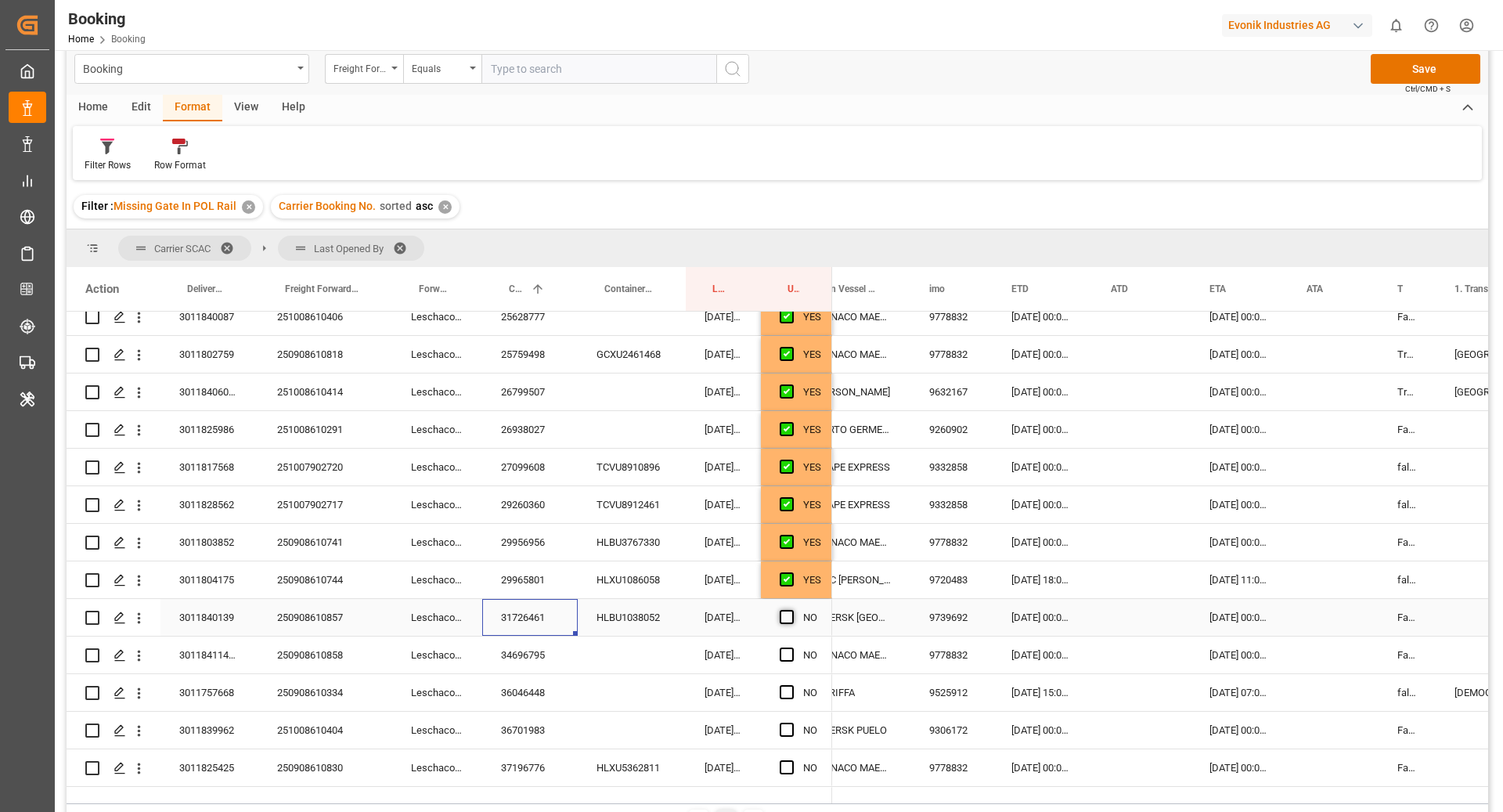
click at [788, 615] on span "Press SPACE to select this row." at bounding box center [787, 617] width 14 height 14
click at [792, 610] on input "Press SPACE to select this row." at bounding box center [792, 610] width 0 height 0
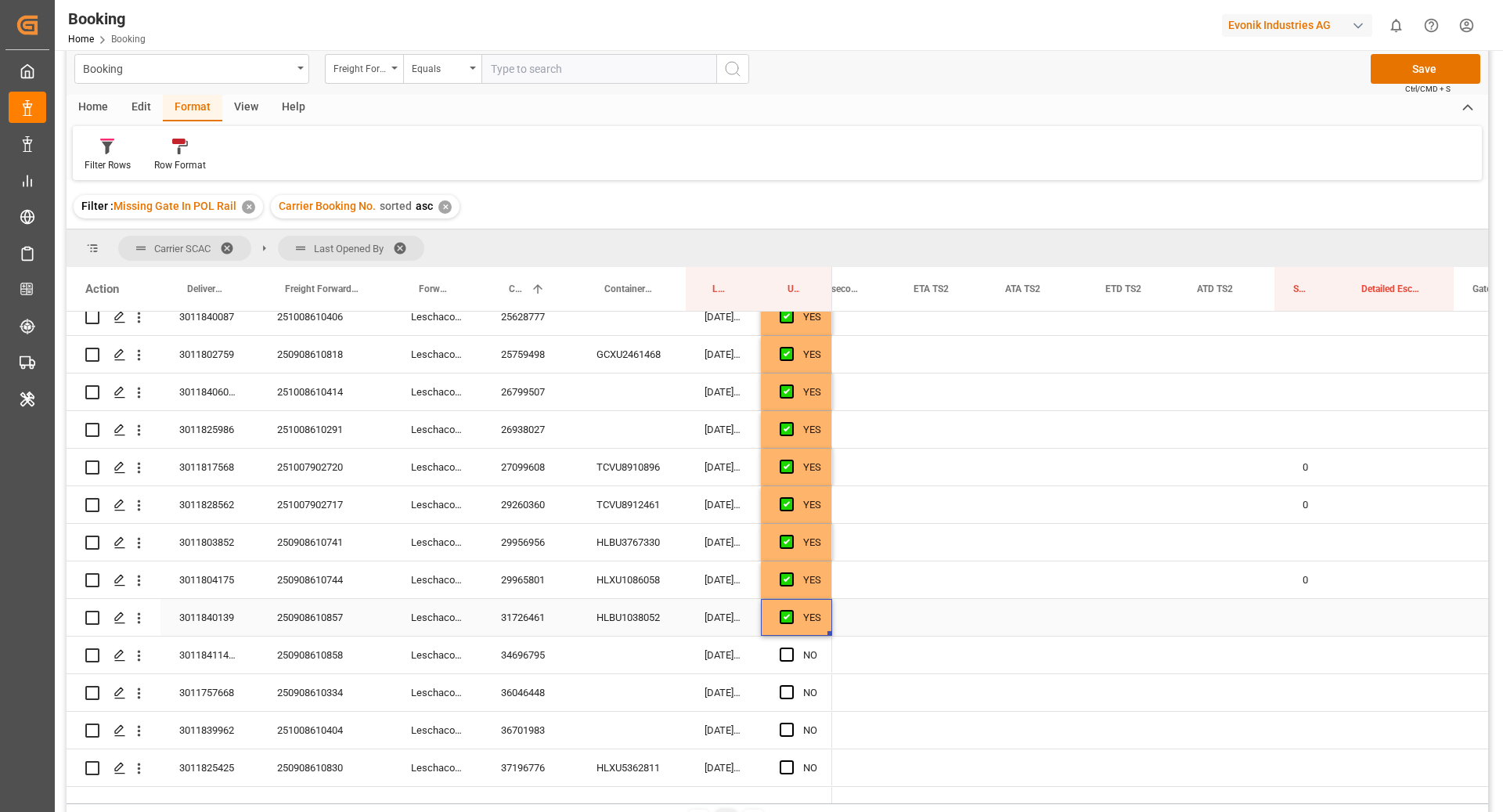
scroll to position [0, 2258]
click at [1259, 467] on div "0" at bounding box center [1272, 467] width 68 height 36
click at [1270, 534] on div "Press SPACE to select this row." at bounding box center [1272, 541] width 68 height 36
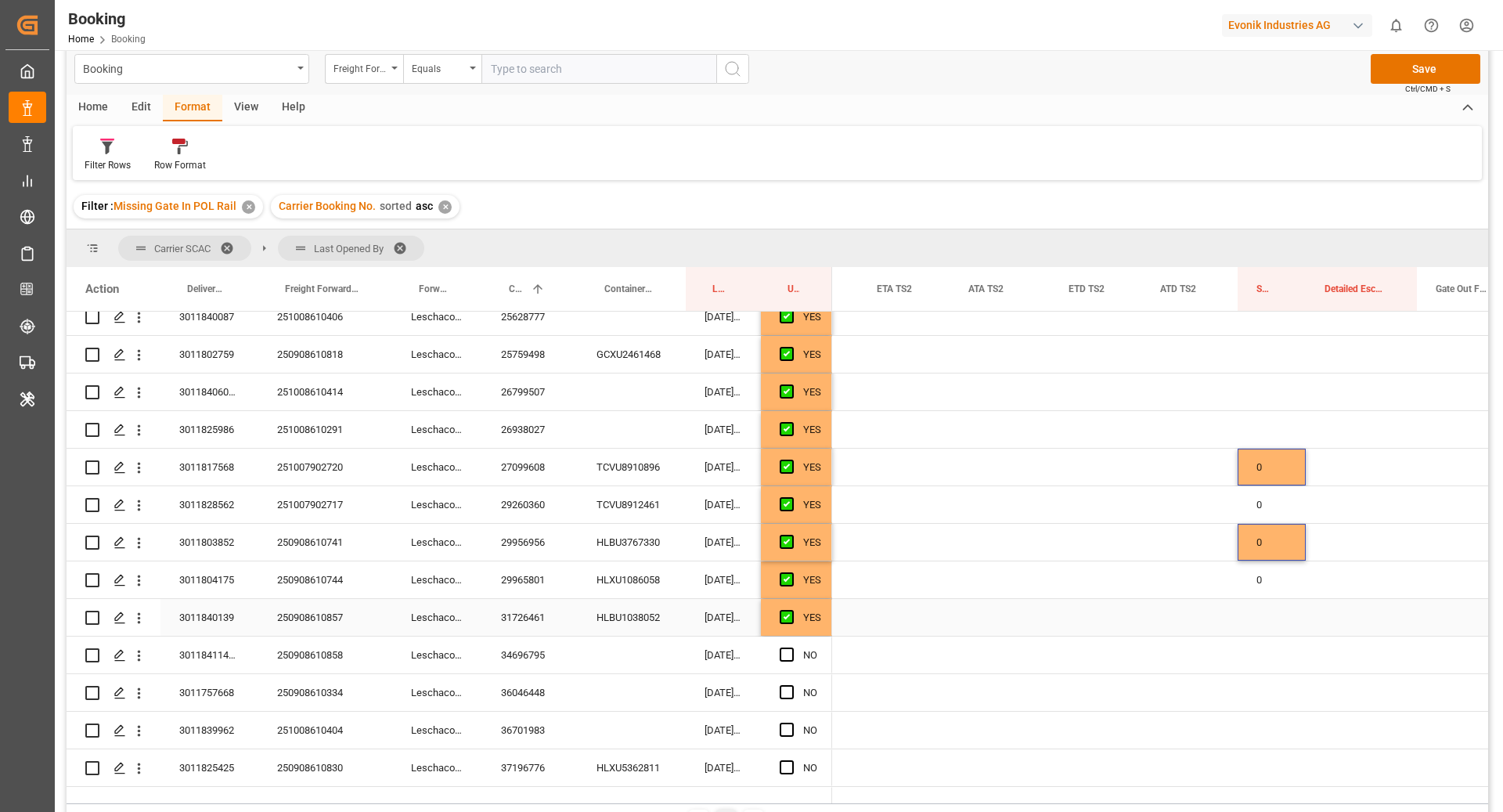
click at [1257, 608] on div "Press SPACE to select this row." at bounding box center [1272, 617] width 68 height 36
click at [1260, 345] on div "Press SPACE to select this row." at bounding box center [1272, 354] width 68 height 36
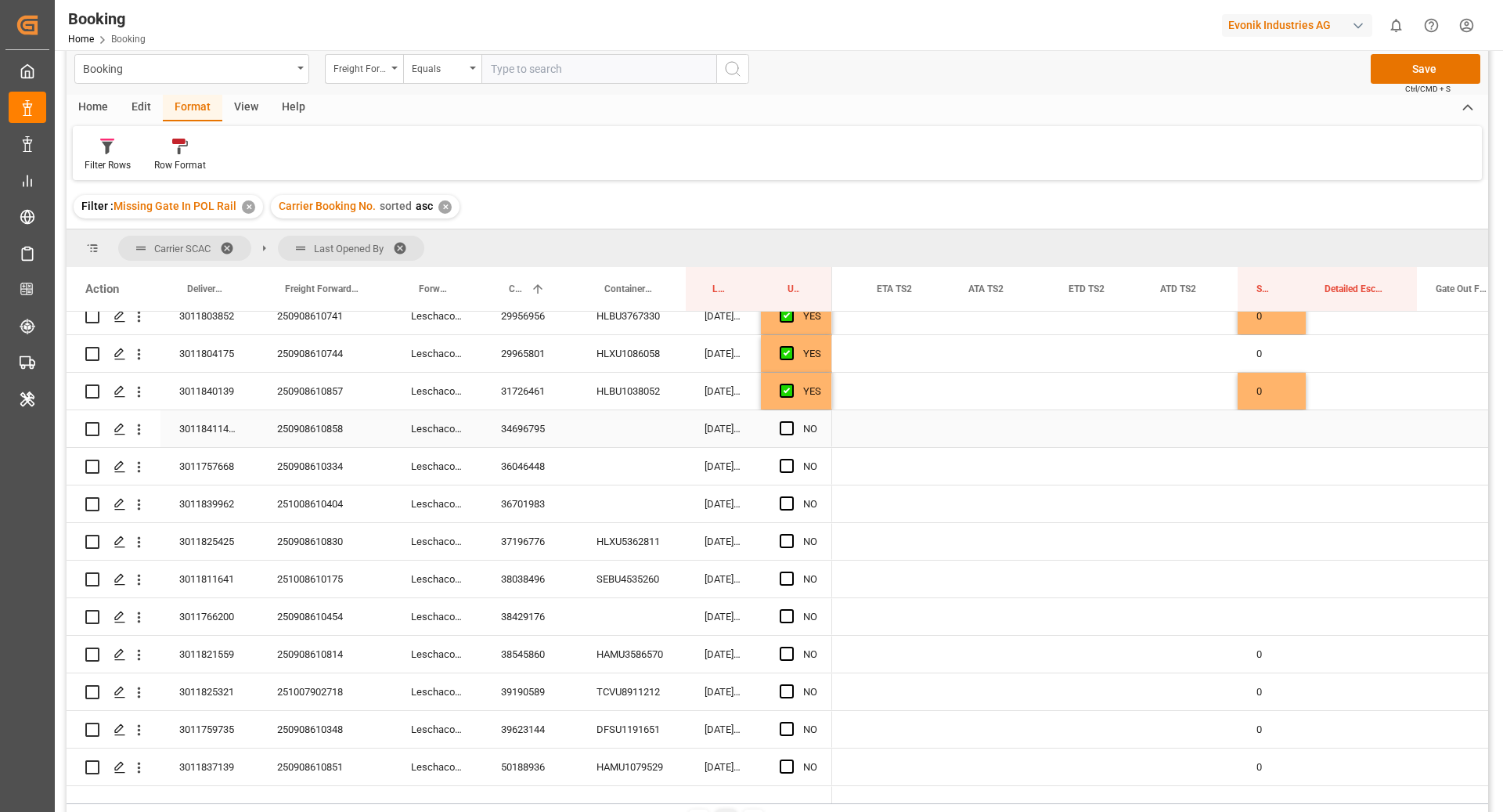
click at [520, 434] on div "34696795" at bounding box center [530, 428] width 96 height 36
click at [788, 429] on span "Press SPACE to select this row." at bounding box center [787, 428] width 14 height 14
click at [792, 421] on input "Press SPACE to select this row." at bounding box center [792, 421] width 0 height 0
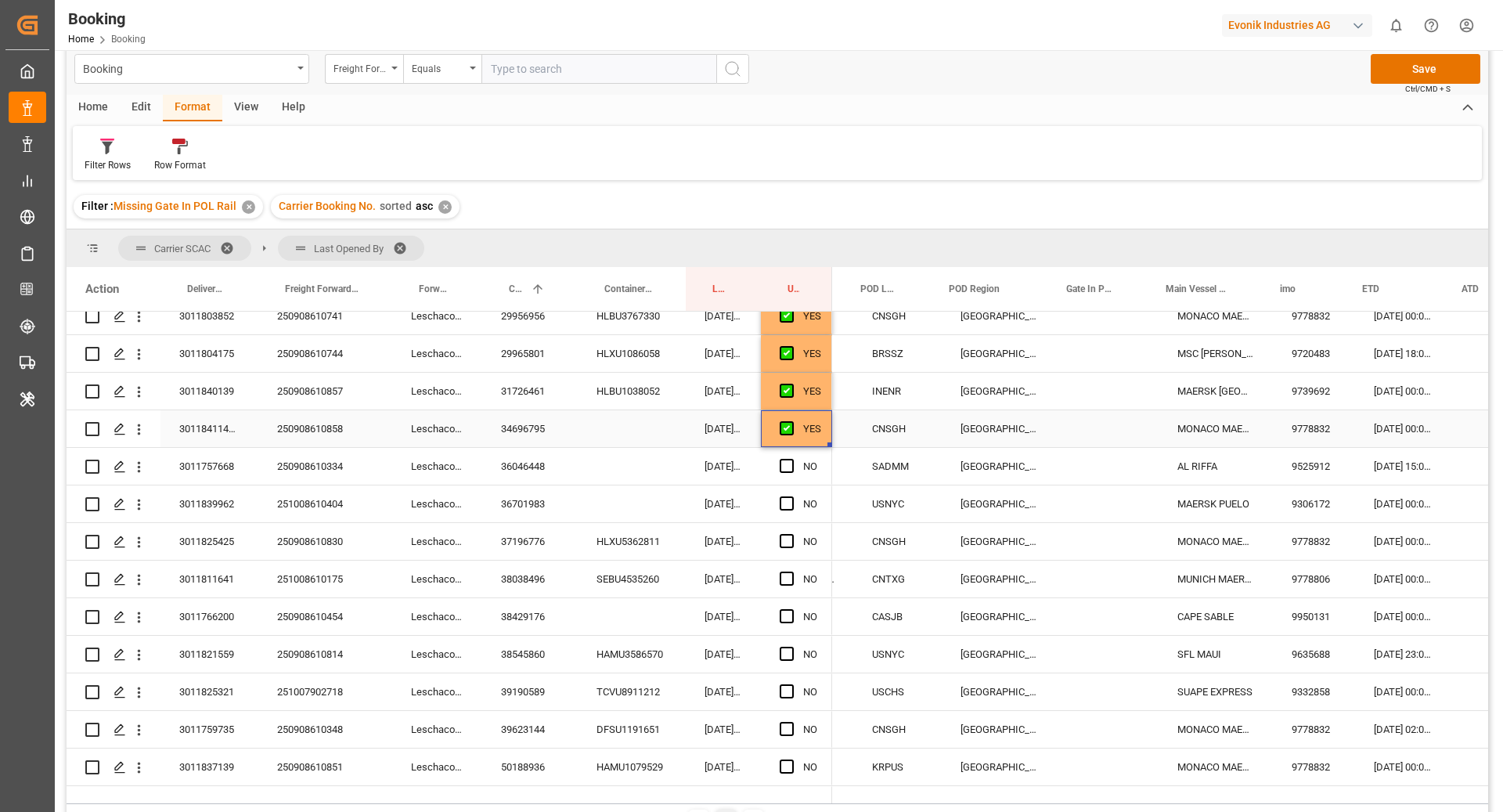
scroll to position [0, 524]
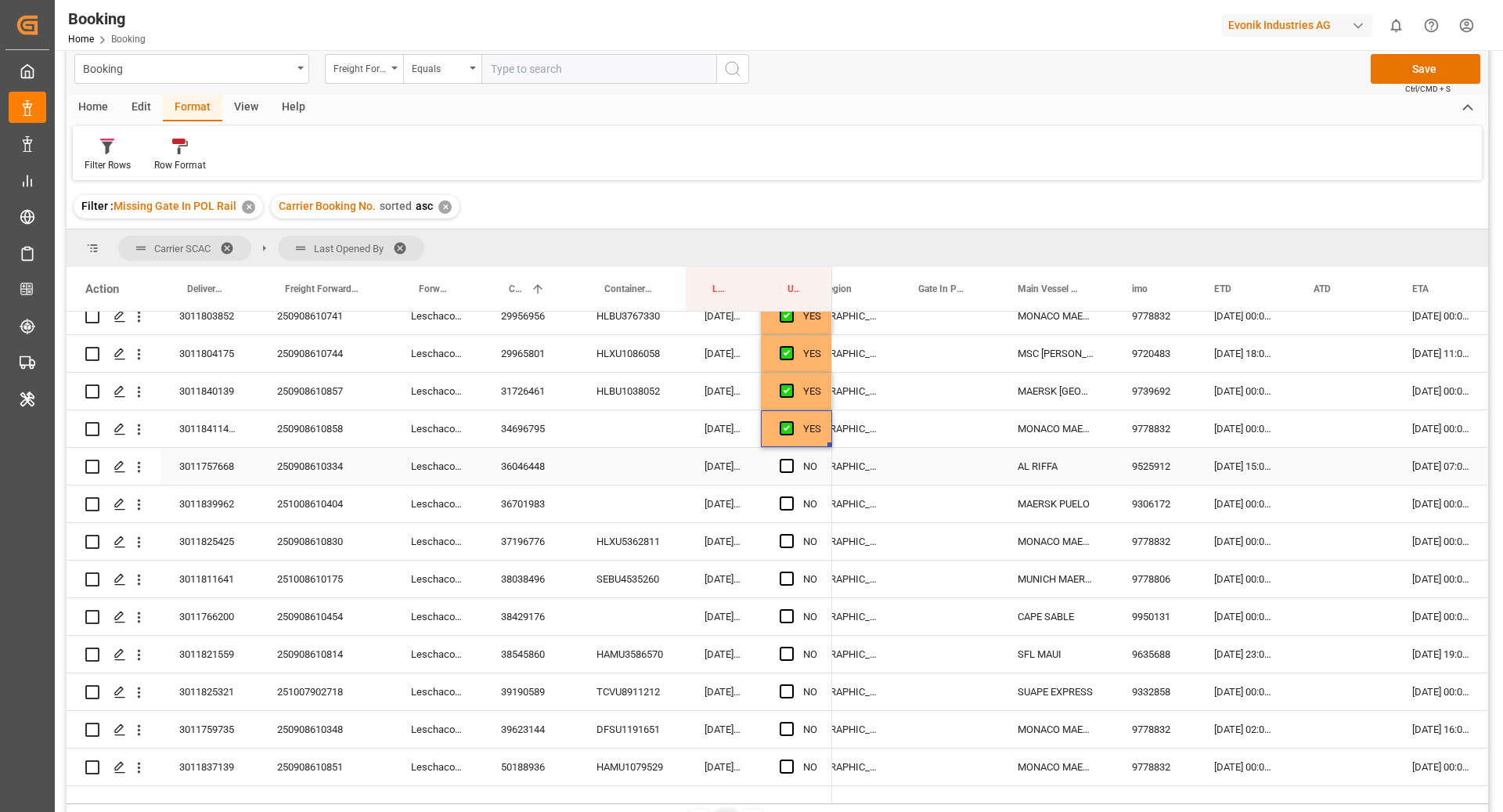
click at [522, 464] on div "36046448" at bounding box center [530, 466] width 96 height 36
click at [557, 470] on div "36046448" at bounding box center [530, 466] width 96 height 36
click at [785, 462] on span "Press SPACE to select this row." at bounding box center [787, 466] width 14 height 14
click at [792, 459] on input "Press SPACE to select this row." at bounding box center [792, 459] width 0 height 0
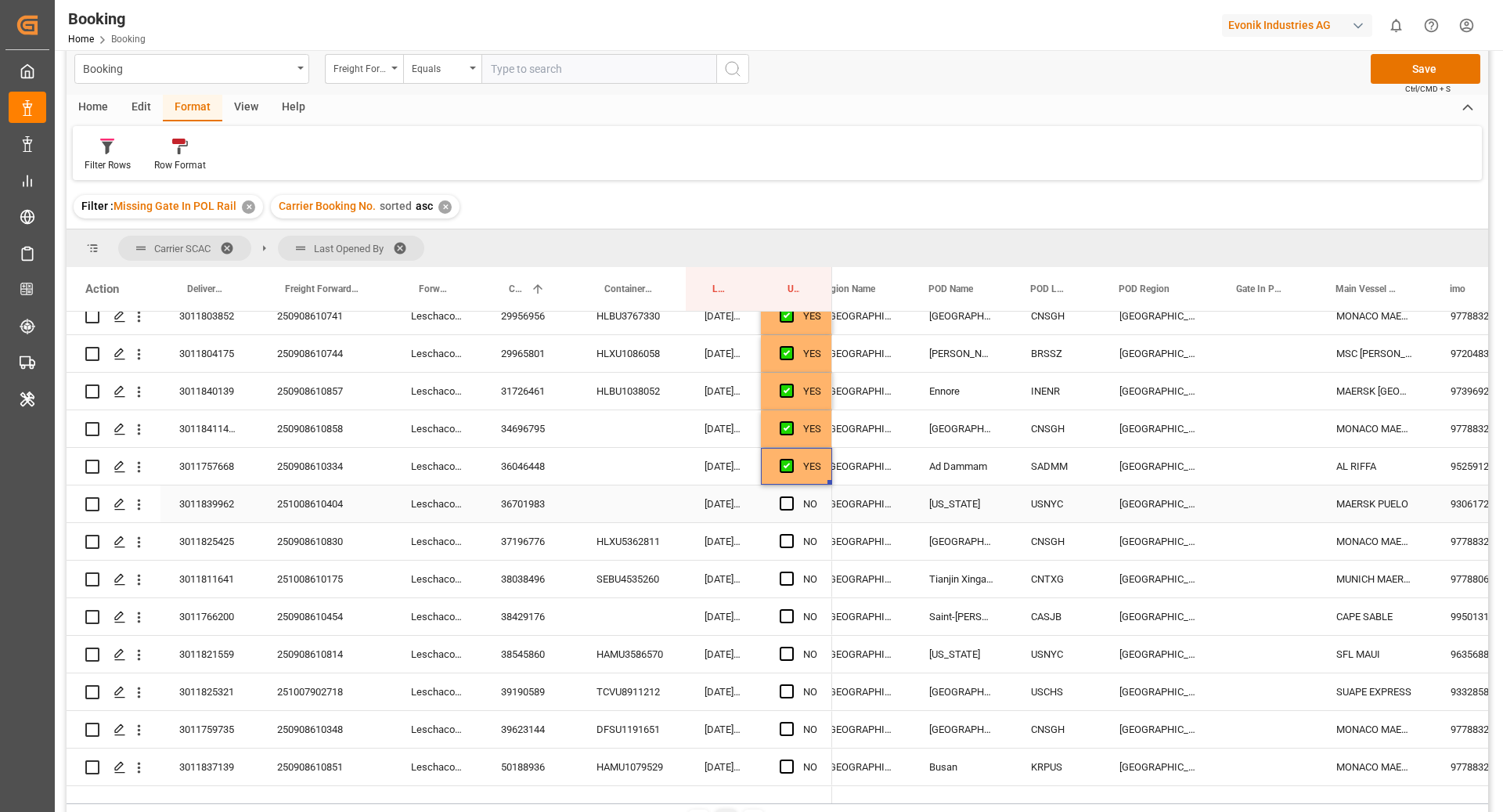
click at [552, 505] on div "36701983" at bounding box center [530, 503] width 96 height 36
click at [788, 501] on span "Press SPACE to select this row." at bounding box center [787, 503] width 14 height 14
click at [792, 496] on input "Press SPACE to select this row." at bounding box center [792, 496] width 0 height 0
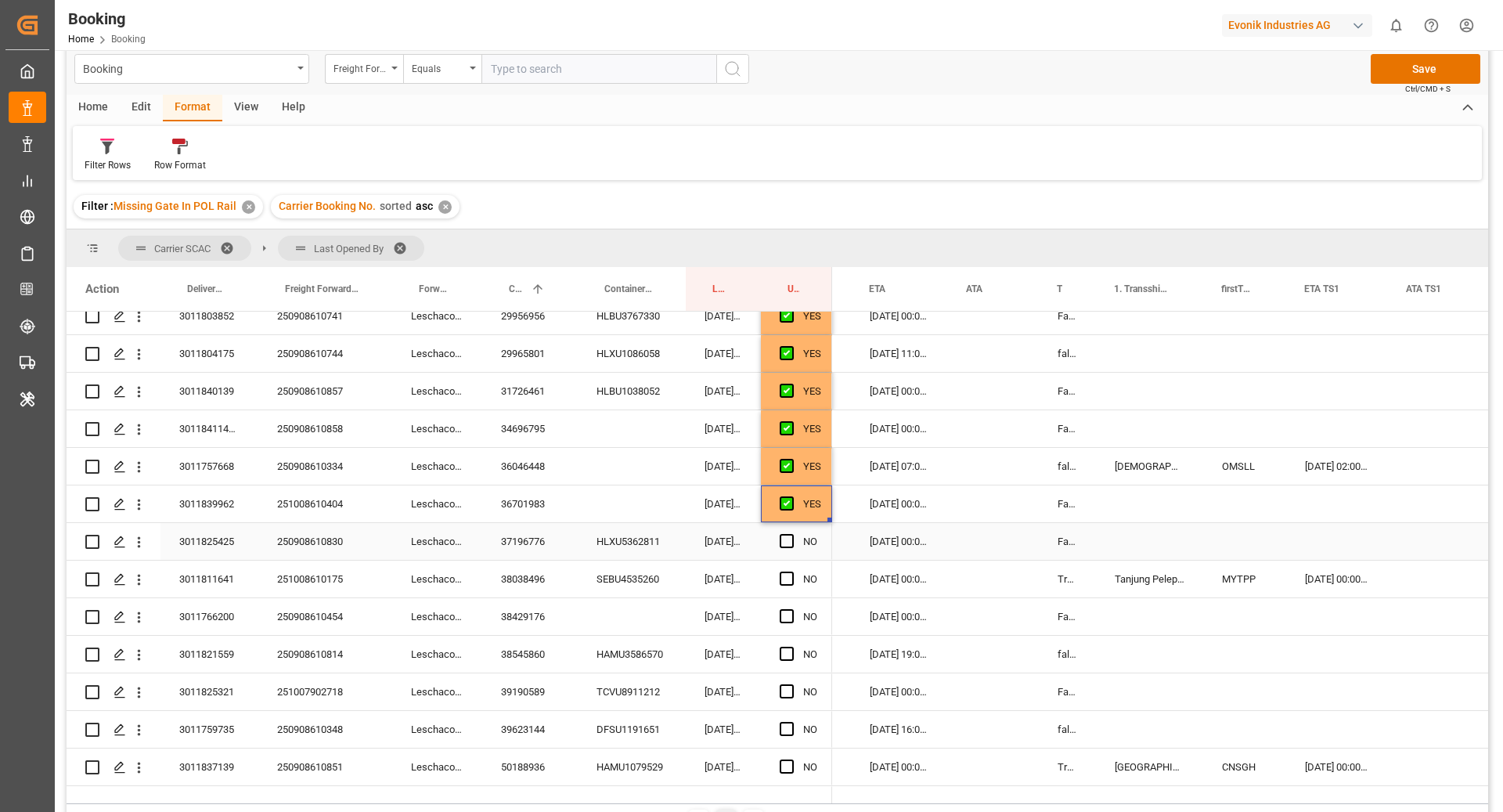
click at [528, 536] on div "37196776" at bounding box center [530, 540] width 96 height 36
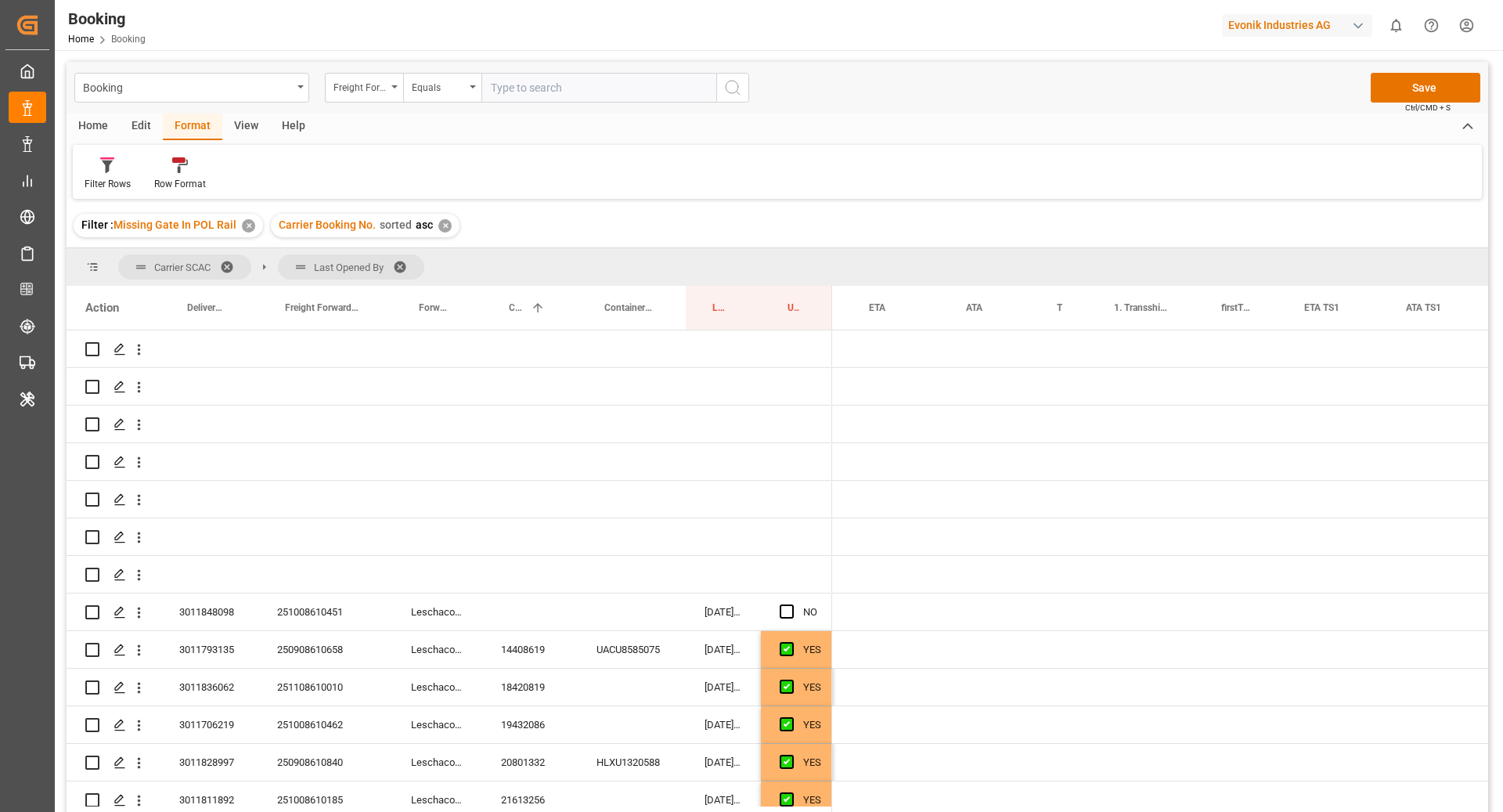
scroll to position [0, 1238]
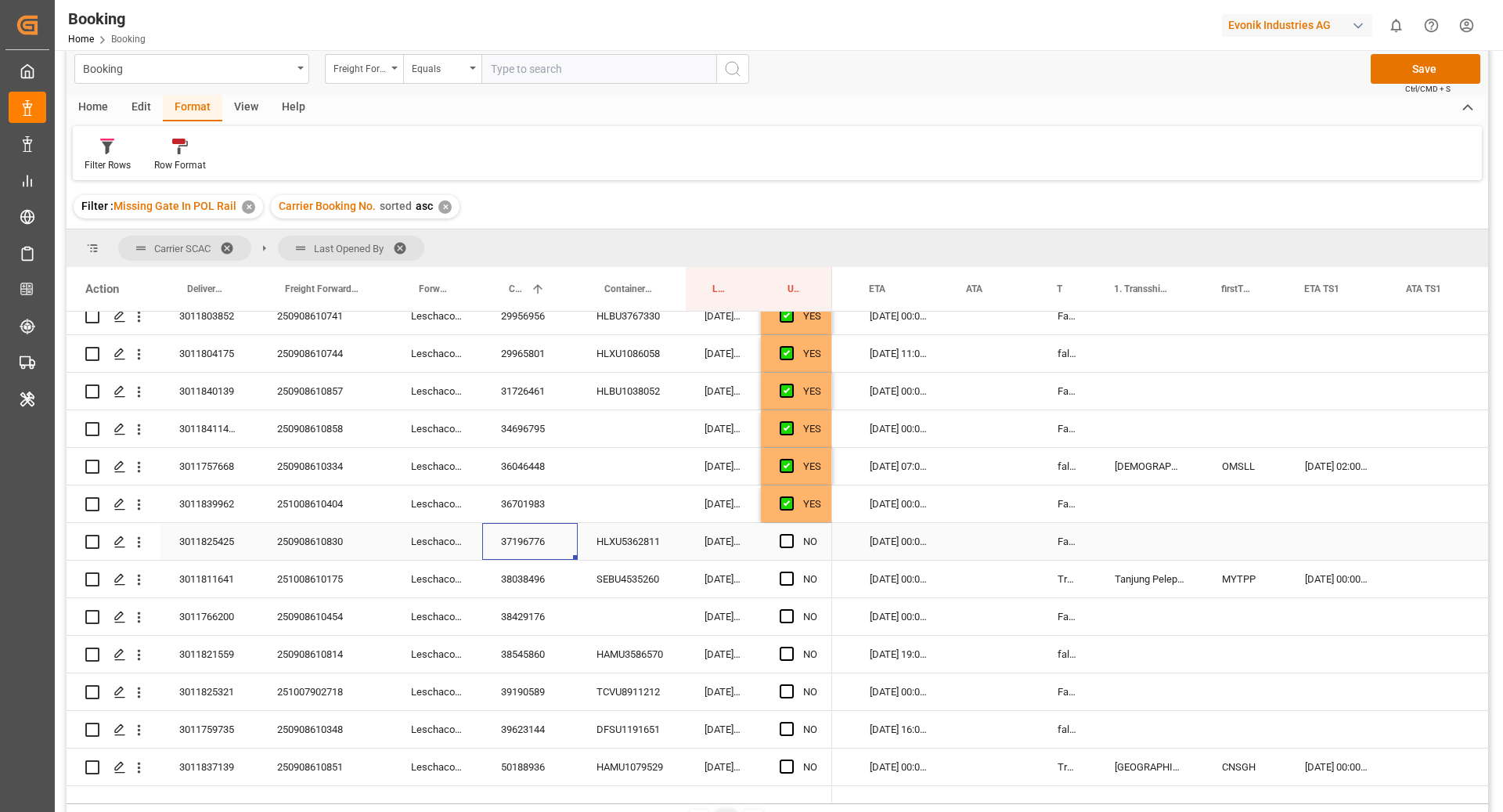
click at [790, 540] on span "Press SPACE to select this row." at bounding box center [787, 540] width 14 height 14
click at [792, 534] on input "Press SPACE to select this row." at bounding box center [792, 534] width 0 height 0
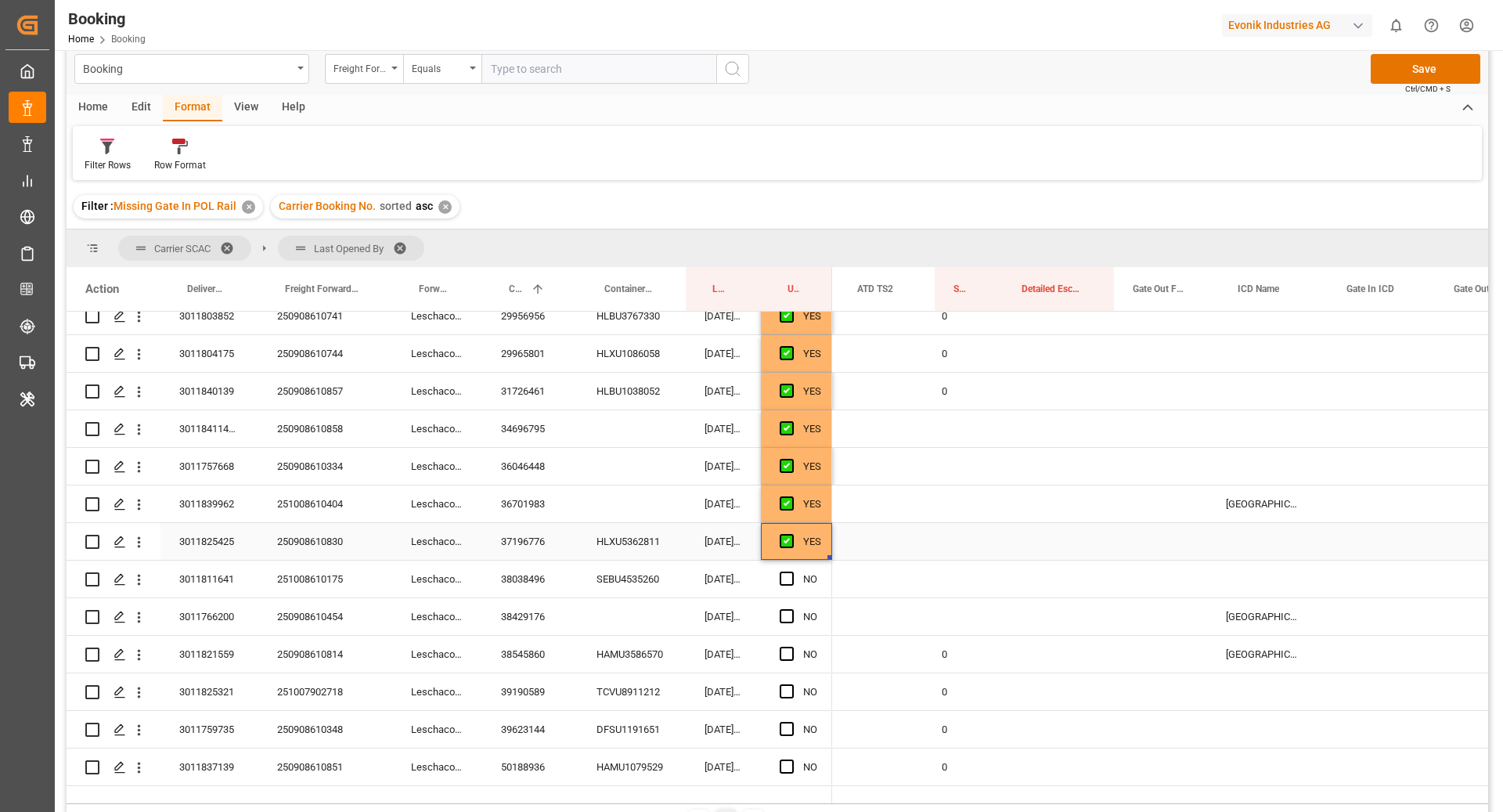
scroll to position [0, 2560]
click at [941, 543] on div "Press SPACE to select this row." at bounding box center [969, 540] width 68 height 36
click at [962, 545] on input "Press SPACE to select this row." at bounding box center [969, 550] width 43 height 30
type input "0"
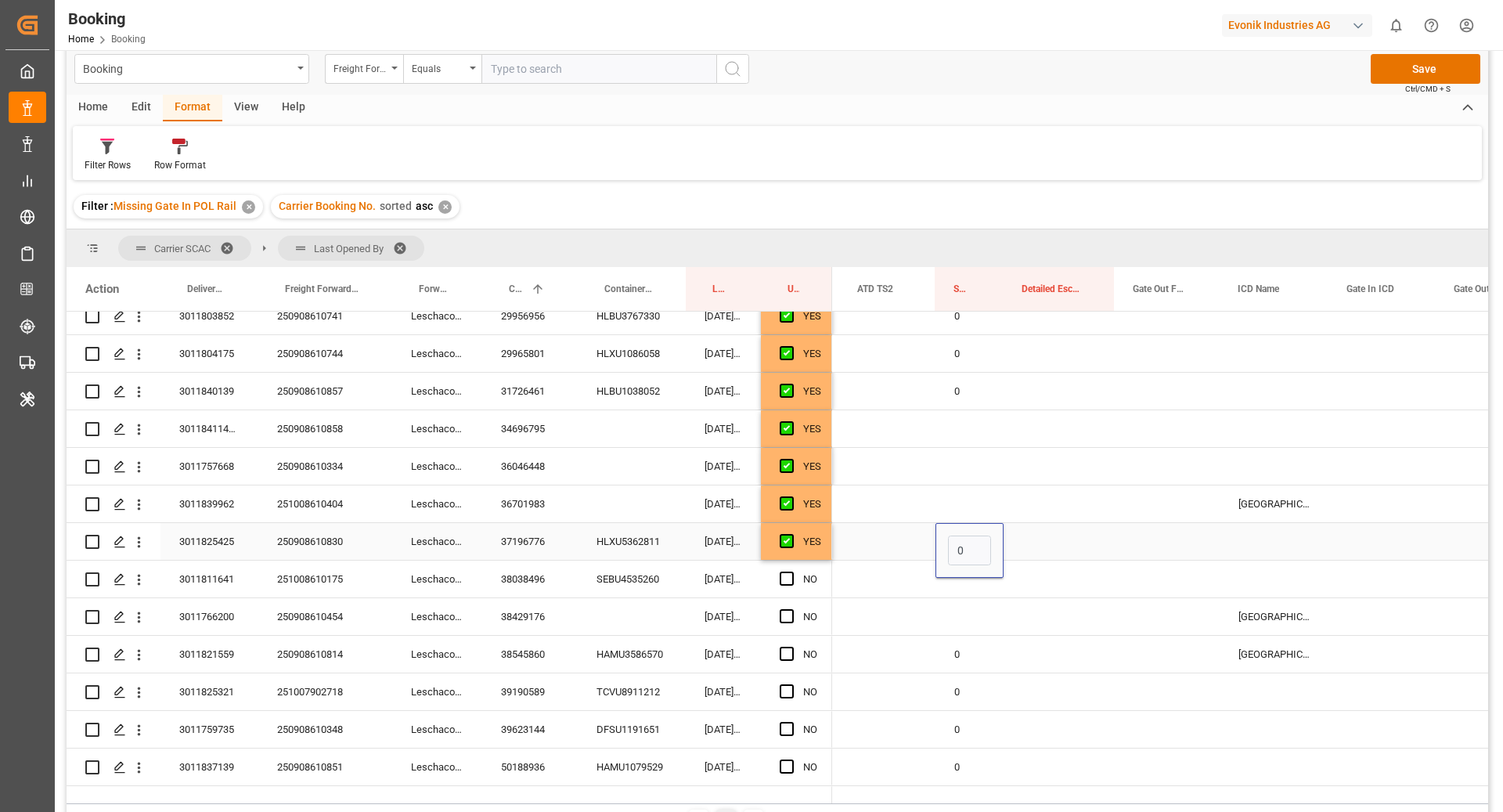
click at [1115, 558] on div "Press SPACE to select this row." at bounding box center [1168, 540] width 105 height 36
click at [520, 576] on div "38038496" at bounding box center [530, 579] width 96 height 36
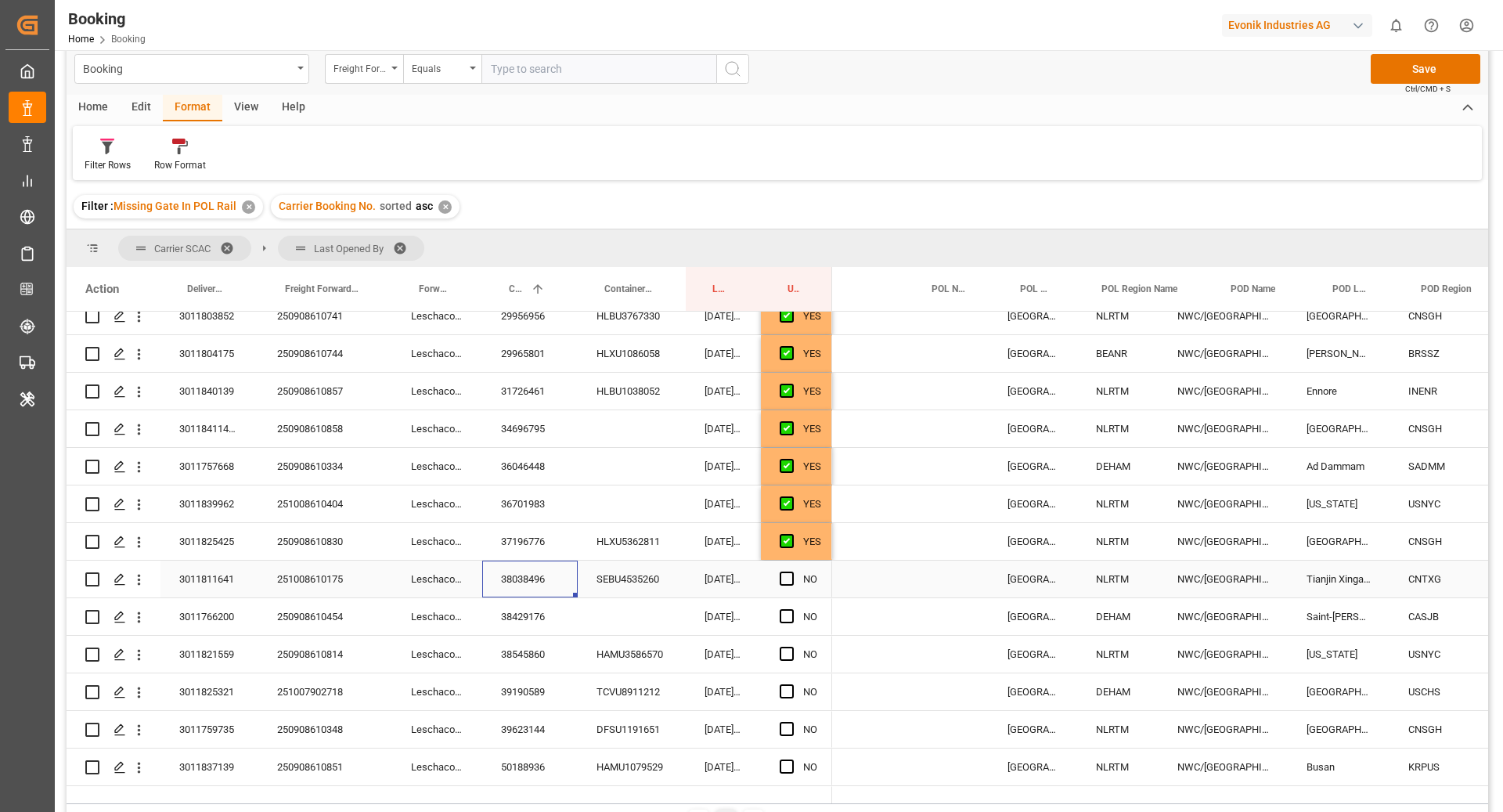
scroll to position [0, 0]
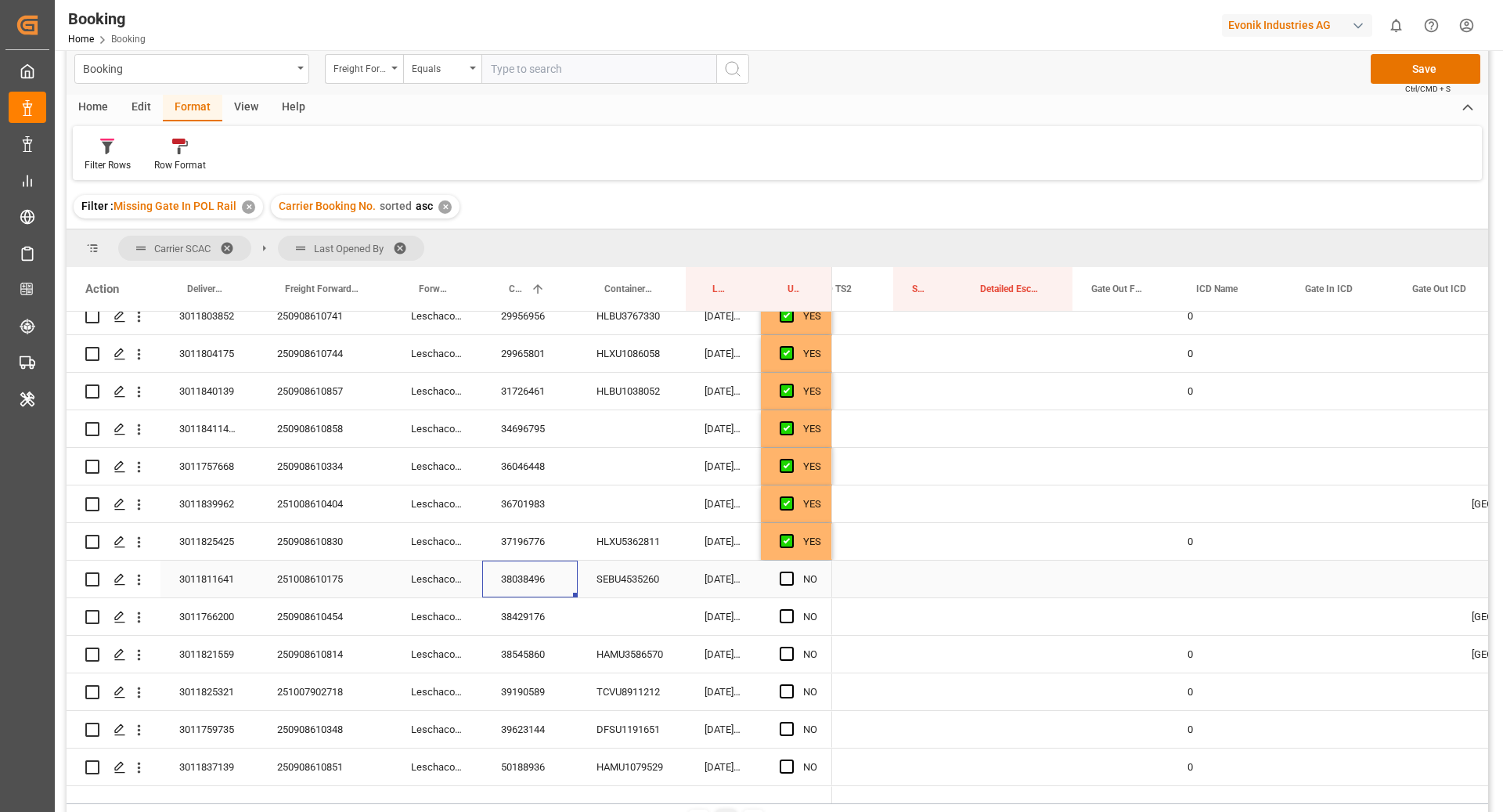
click at [891, 578] on div "Press SPACE to select this row." at bounding box center [931, 579] width 100 height 36
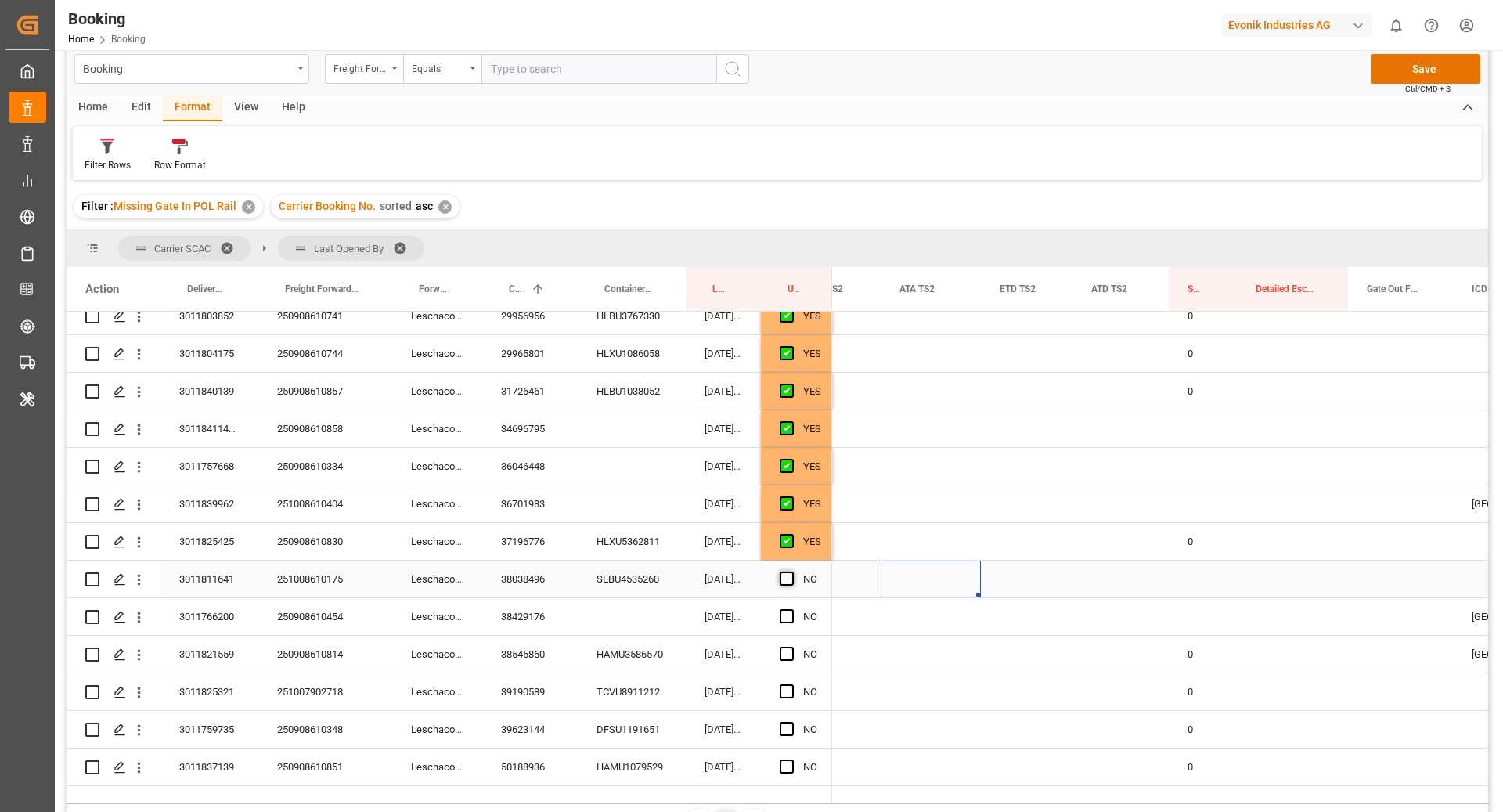
click at [784, 579] on span "Press SPACE to select this row." at bounding box center [787, 578] width 14 height 14
click at [792, 571] on input "Press SPACE to select this row." at bounding box center [792, 571] width 0 height 0
click at [535, 636] on div "38545860" at bounding box center [530, 653] width 96 height 36
click at [508, 615] on div "38429176" at bounding box center [530, 616] width 96 height 36
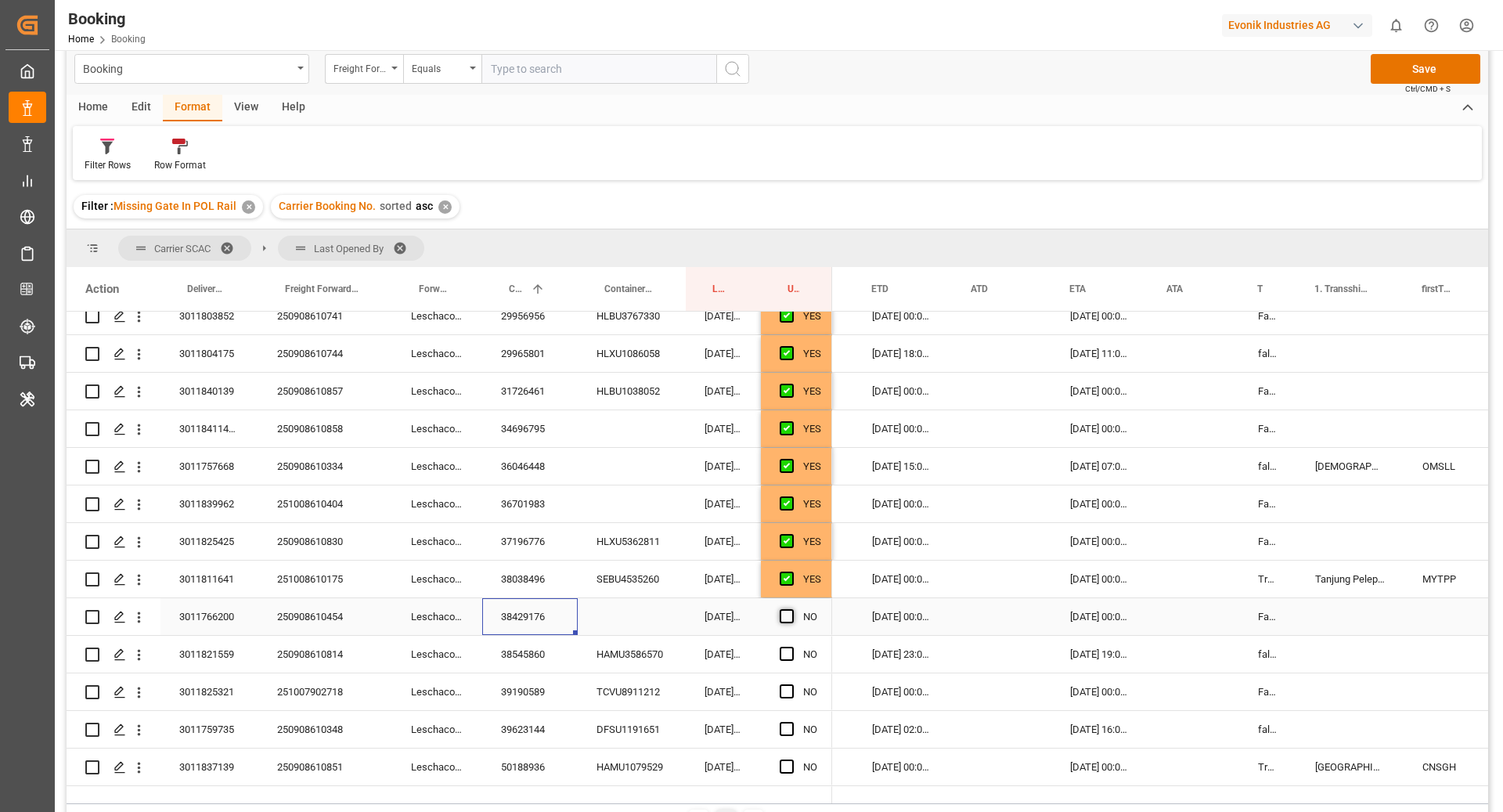
click at [783, 620] on span "Press SPACE to select this row." at bounding box center [787, 616] width 14 height 14
click at [792, 609] on input "Press SPACE to select this row." at bounding box center [792, 609] width 0 height 0
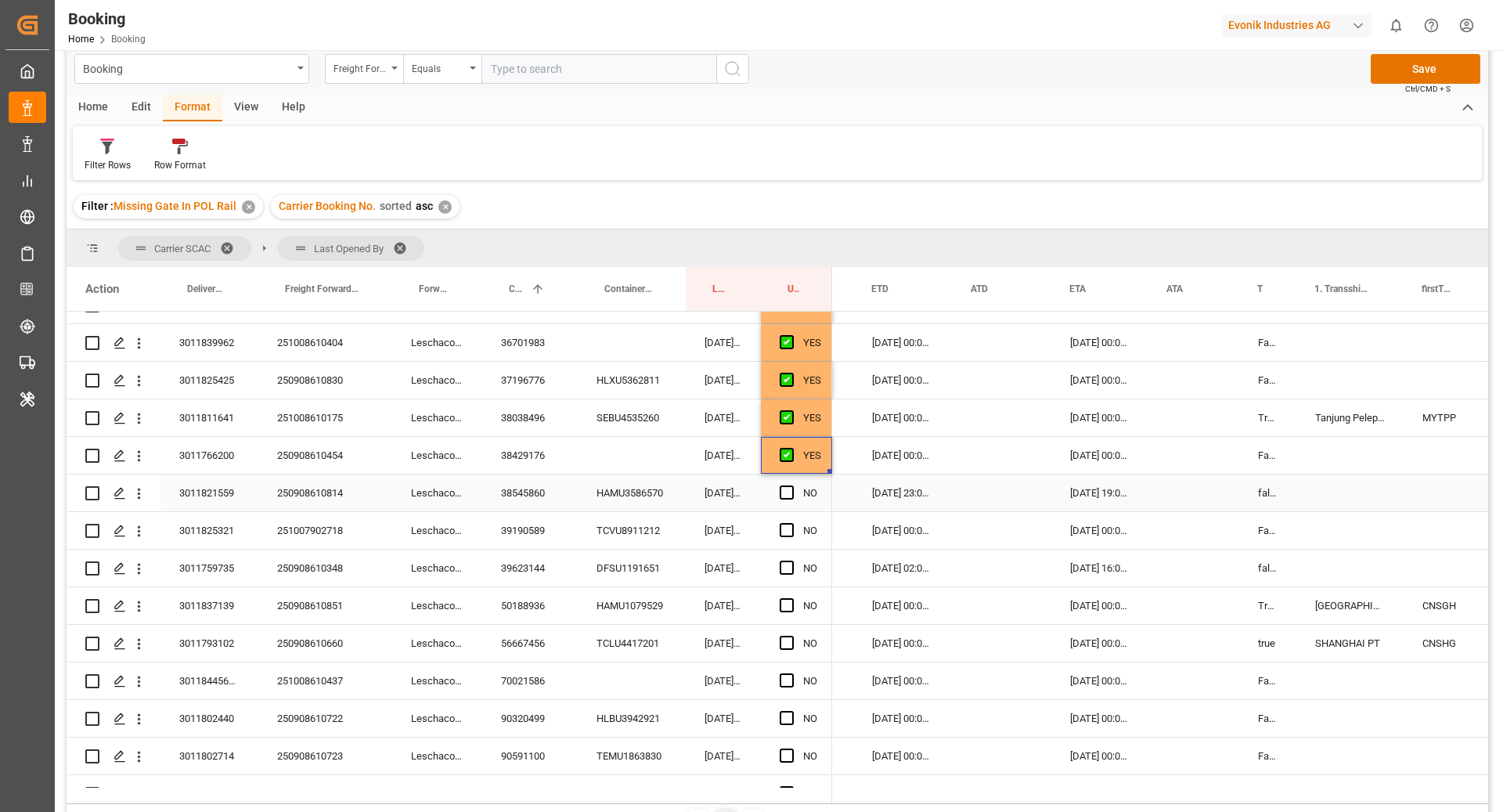
click at [526, 489] on div "38545860" at bounding box center [530, 492] width 96 height 36
click at [791, 494] on span "Press SPACE to select this row." at bounding box center [787, 492] width 14 height 14
click at [792, 485] on input "Press SPACE to select this row." at bounding box center [792, 485] width 0 height 0
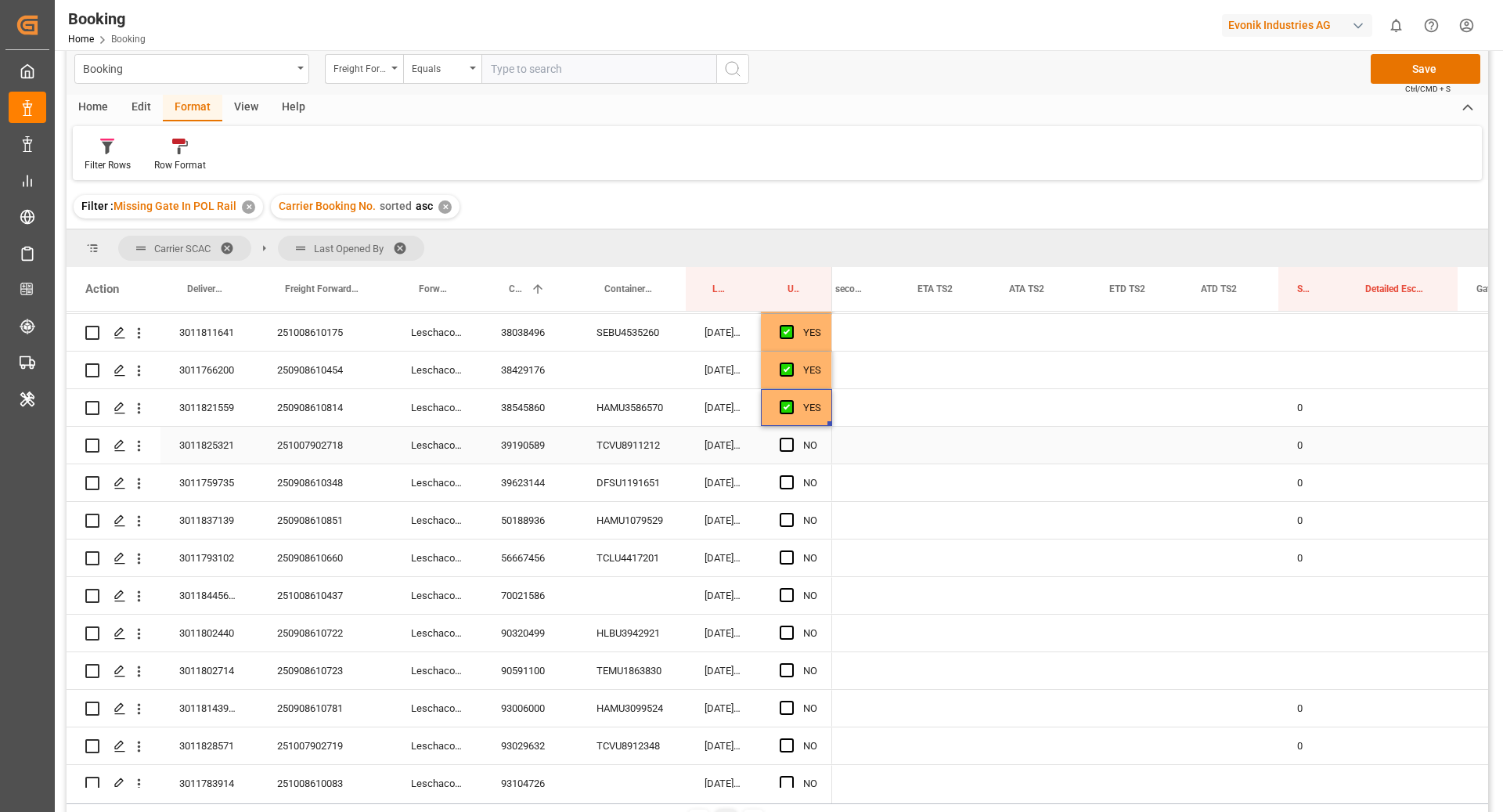
click at [547, 456] on div "39190589" at bounding box center [530, 445] width 96 height 36
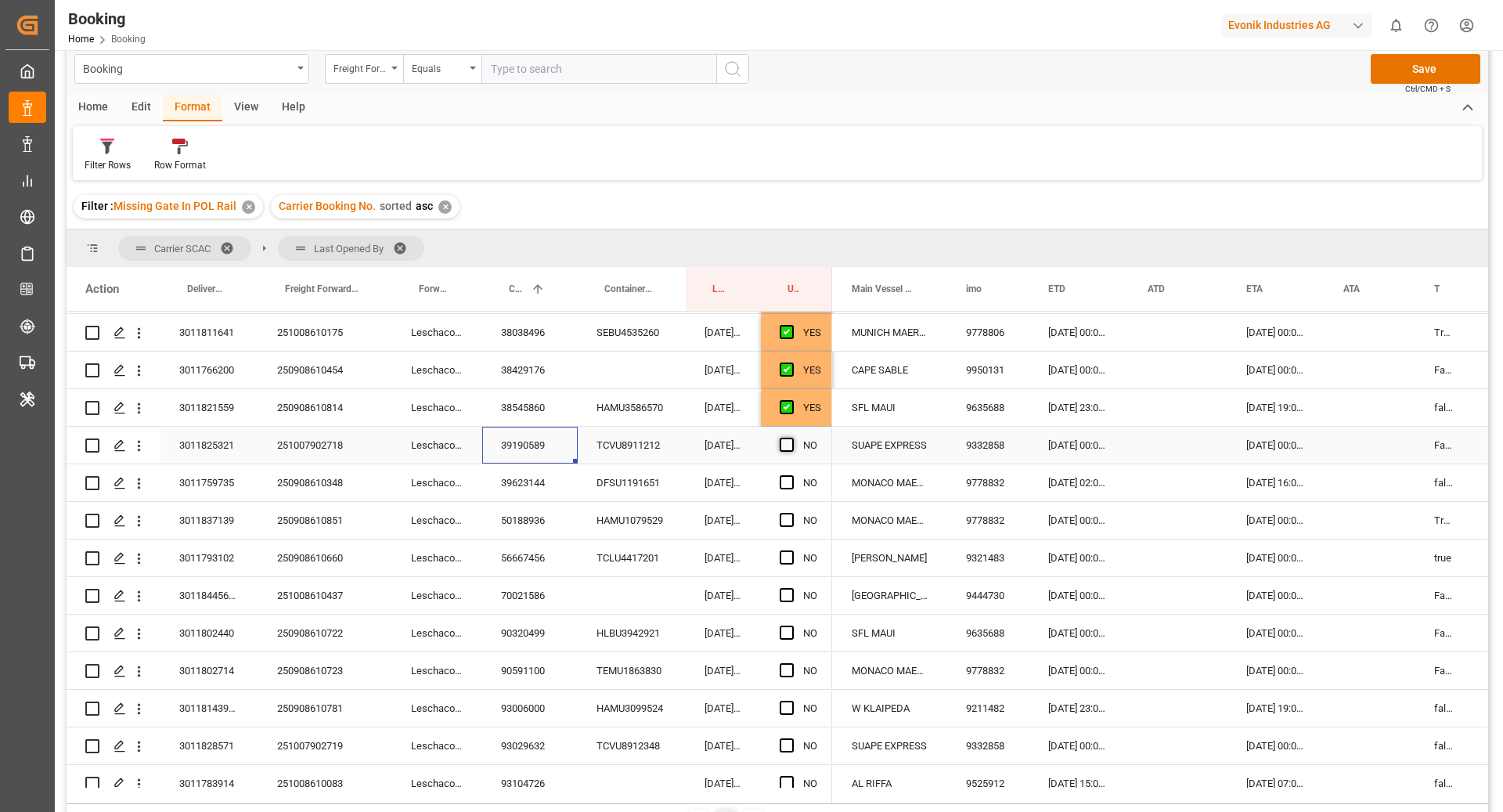
click at [781, 447] on span "Press SPACE to select this row." at bounding box center [787, 445] width 14 height 14
click at [792, 438] on input "Press SPACE to select this row." at bounding box center [792, 438] width 0 height 0
click at [522, 494] on div "39623144" at bounding box center [530, 482] width 96 height 36
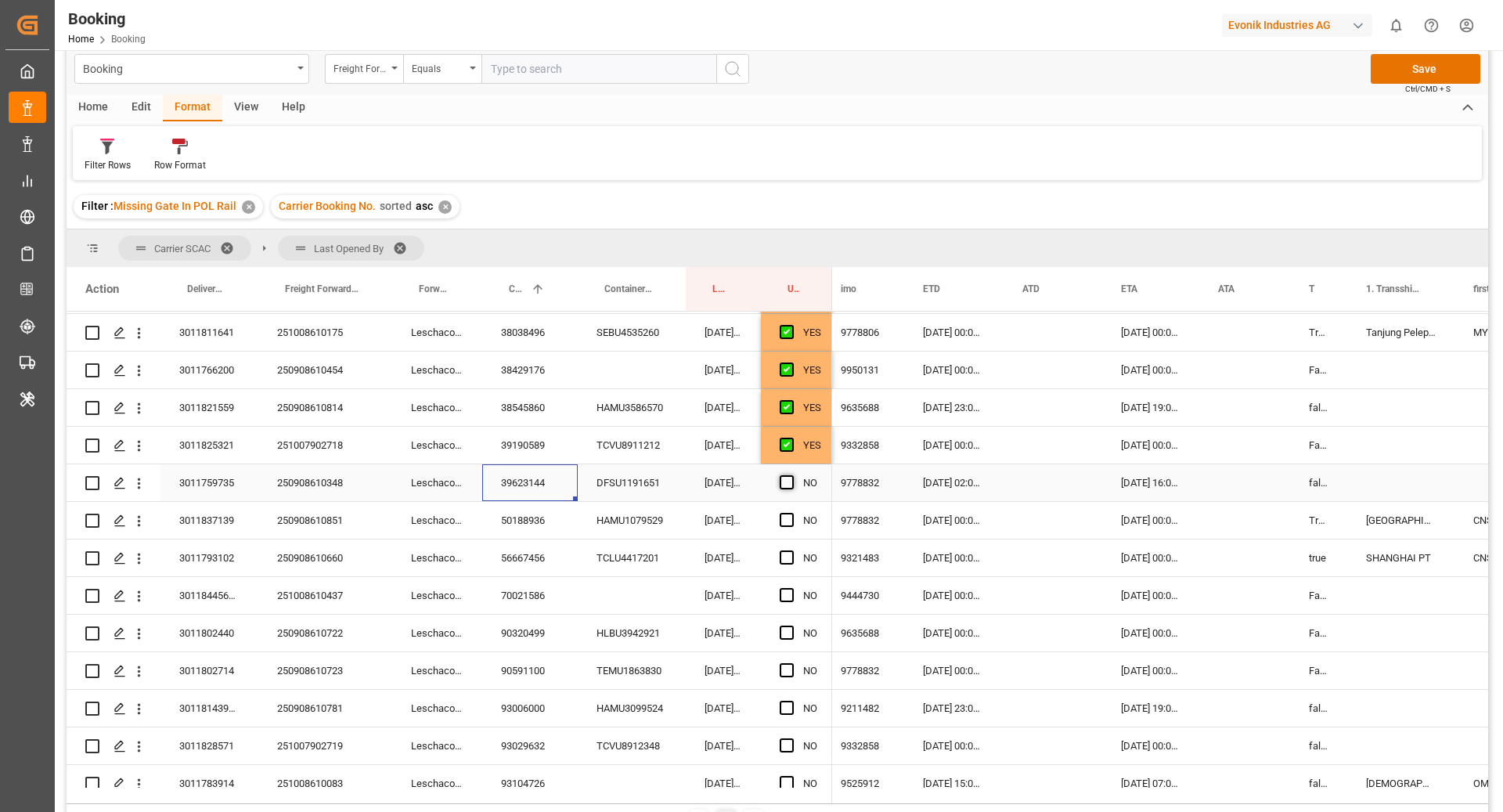
click at [792, 477] on span "Press SPACE to select this row." at bounding box center [787, 482] width 14 height 14
click at [792, 475] on input "Press SPACE to select this row." at bounding box center [792, 475] width 0 height 0
click at [516, 513] on div "50188936" at bounding box center [530, 519] width 96 height 36
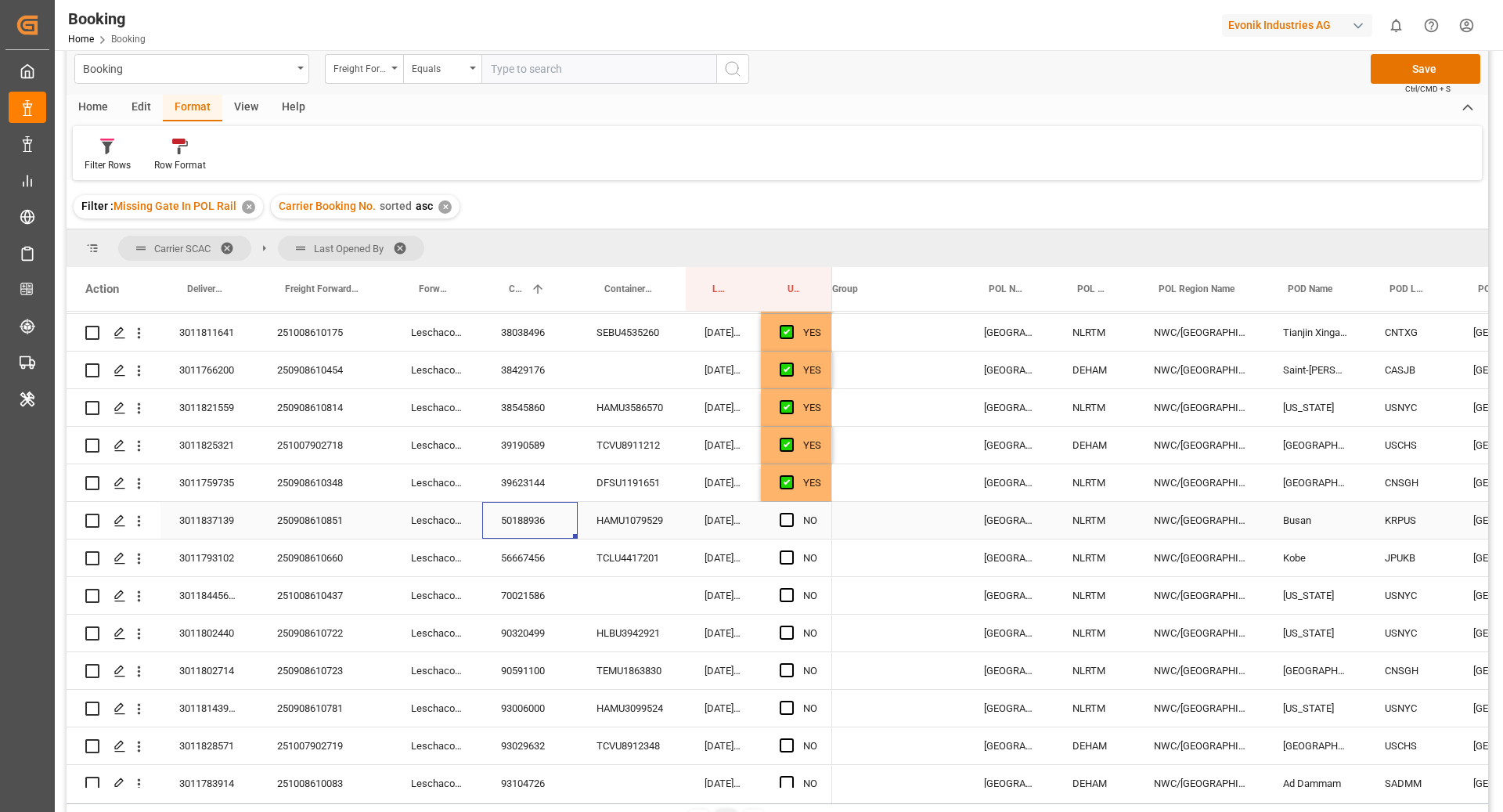
scroll to position [0, 13]
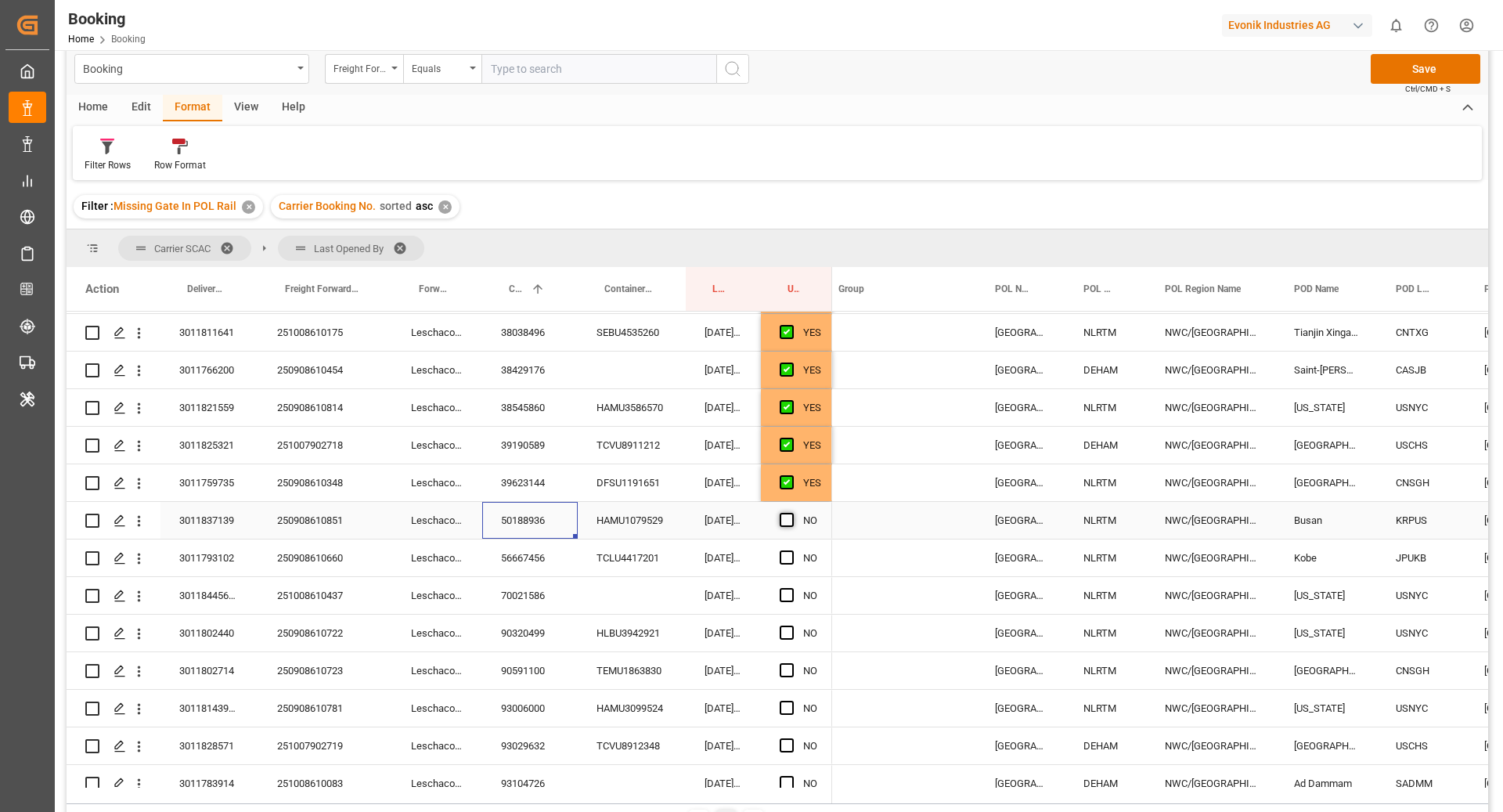
click at [786, 520] on span "Press SPACE to select this row." at bounding box center [787, 519] width 14 height 14
click at [792, 512] on input "Press SPACE to select this row." at bounding box center [792, 512] width 0 height 0
click at [530, 558] on div "56667456" at bounding box center [530, 557] width 96 height 36
click at [783, 563] on div "Press SPACE to select this row." at bounding box center [792, 558] width 24 height 36
click at [784, 559] on span "Press SPACE to select this row." at bounding box center [787, 557] width 14 height 14
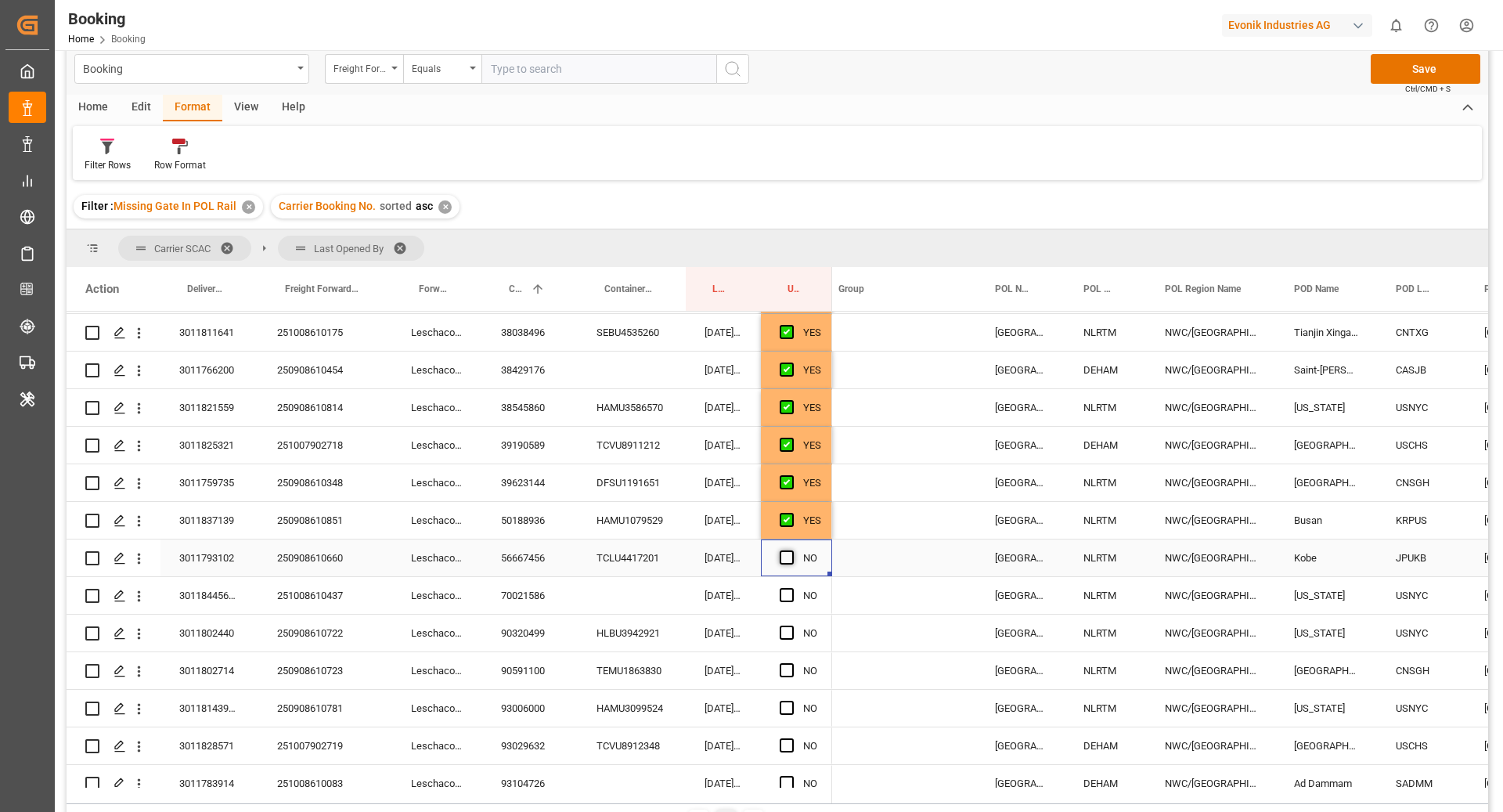
click at [792, 551] on input "Press SPACE to select this row." at bounding box center [792, 551] width 0 height 0
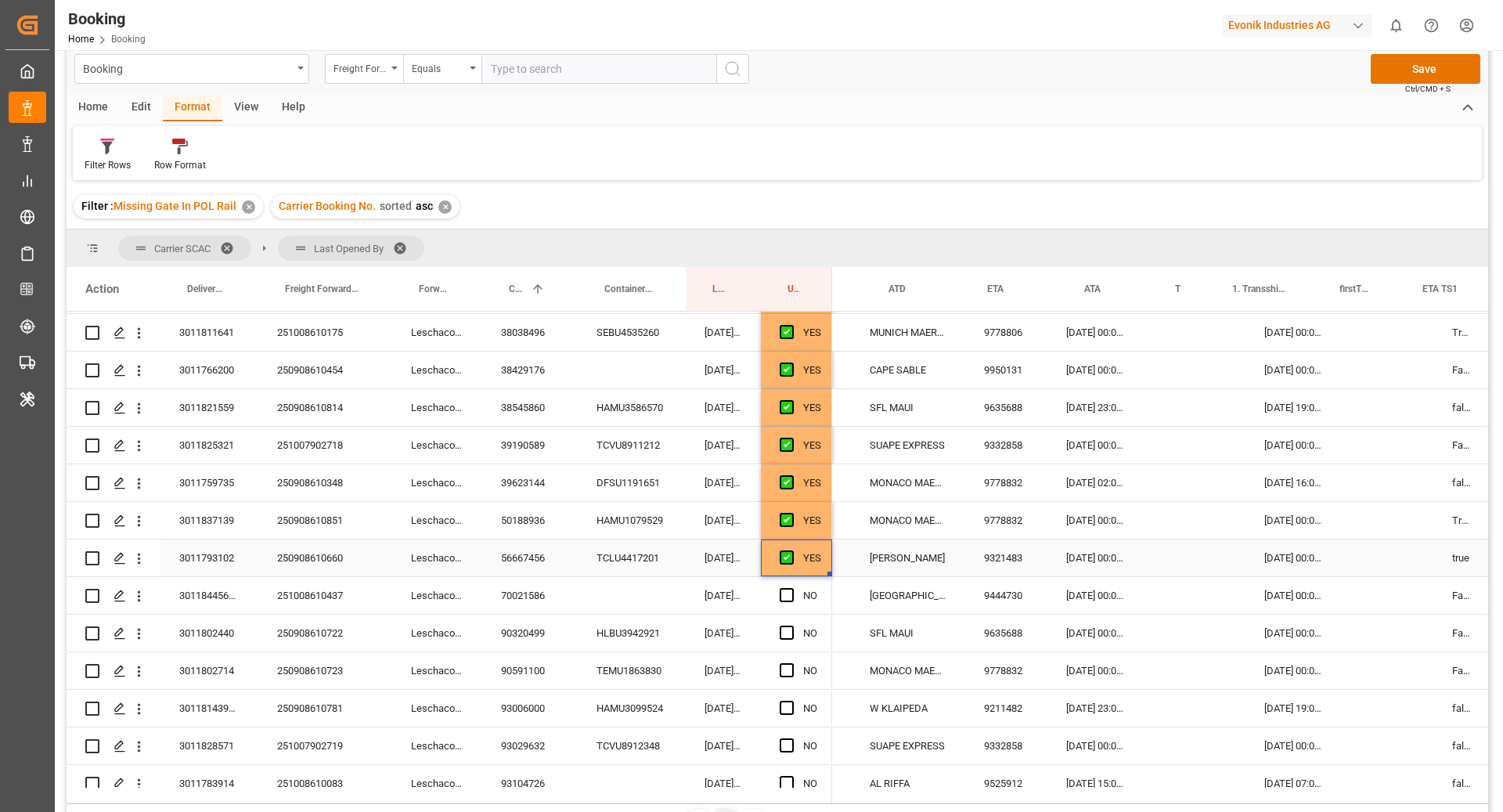
scroll to position [0, 1218]
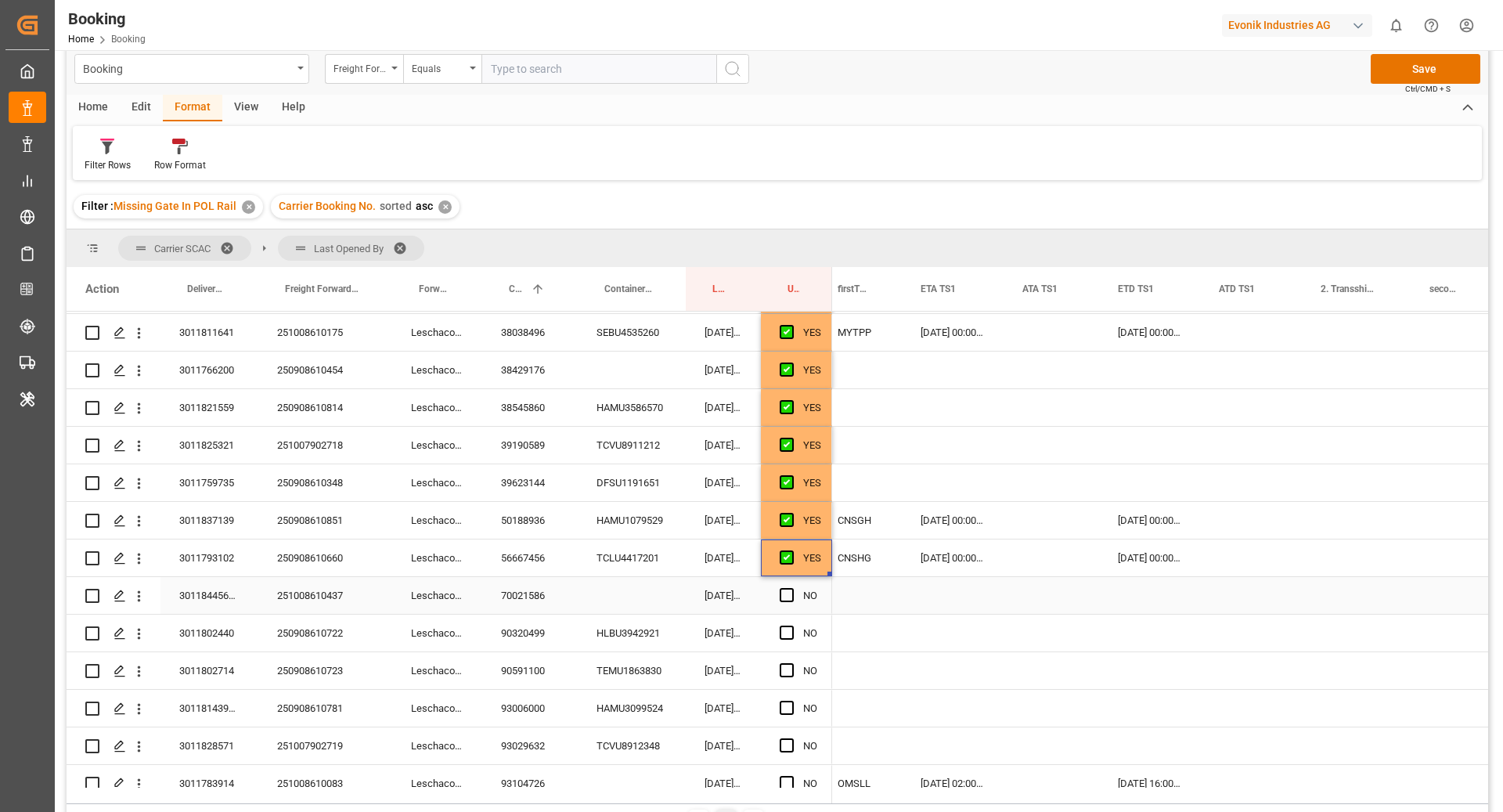
click at [517, 591] on div "70021586" at bounding box center [530, 595] width 96 height 36
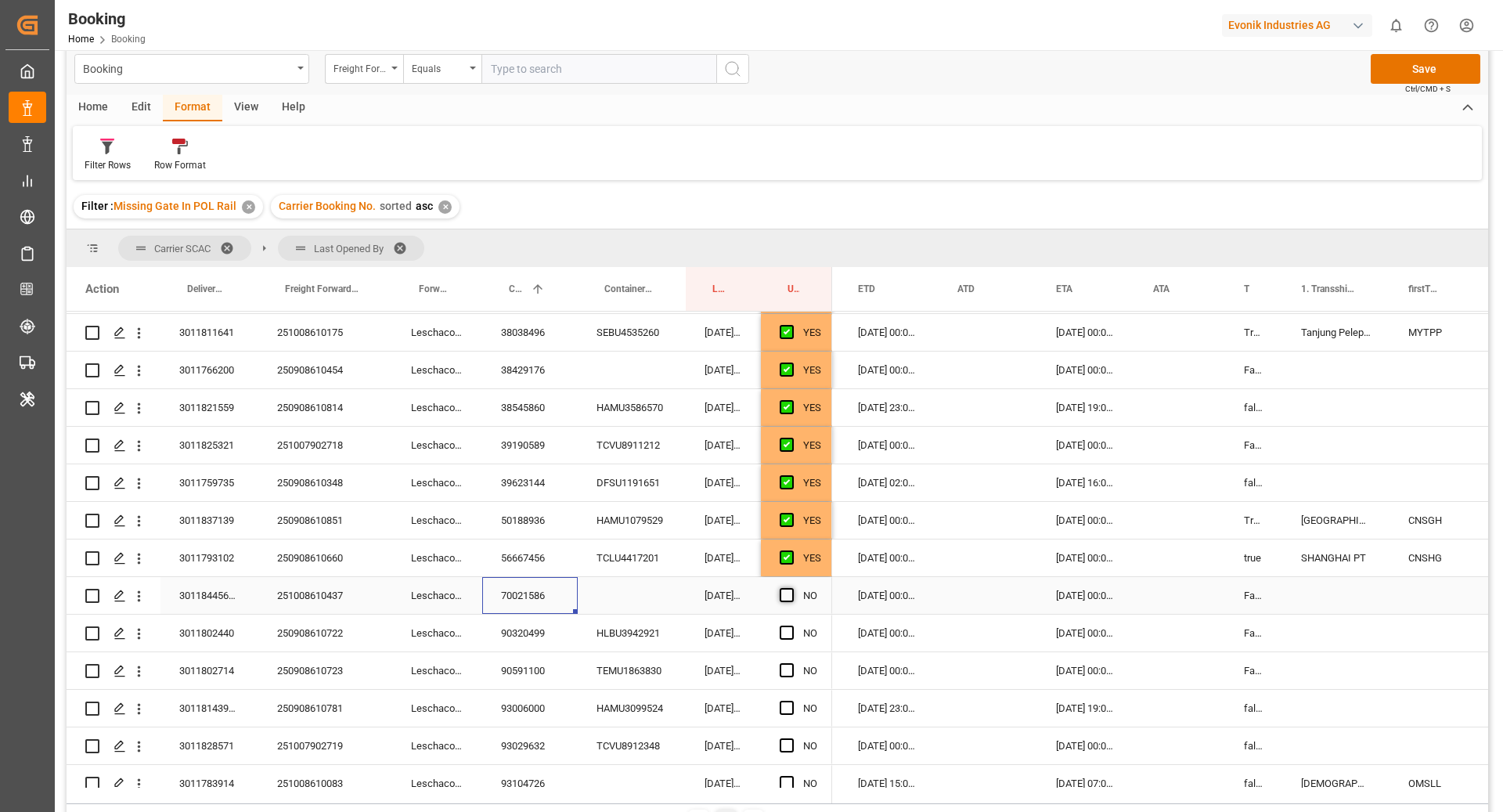
click at [789, 591] on span "Press SPACE to select this row." at bounding box center [787, 595] width 14 height 14
click at [792, 588] on input "Press SPACE to select this row." at bounding box center [792, 588] width 0 height 0
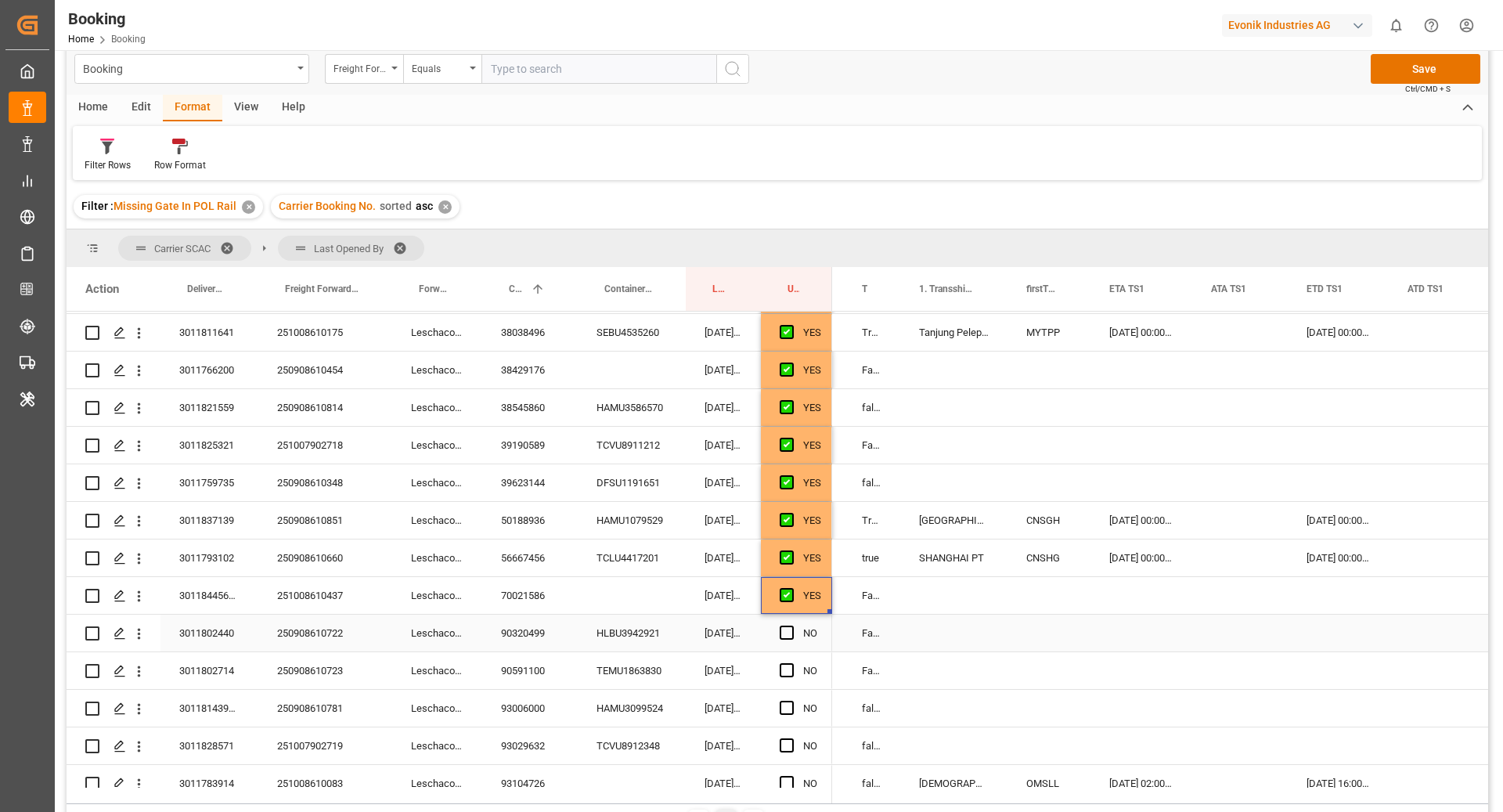
click at [531, 631] on div "90320499" at bounding box center [530, 632] width 96 height 36
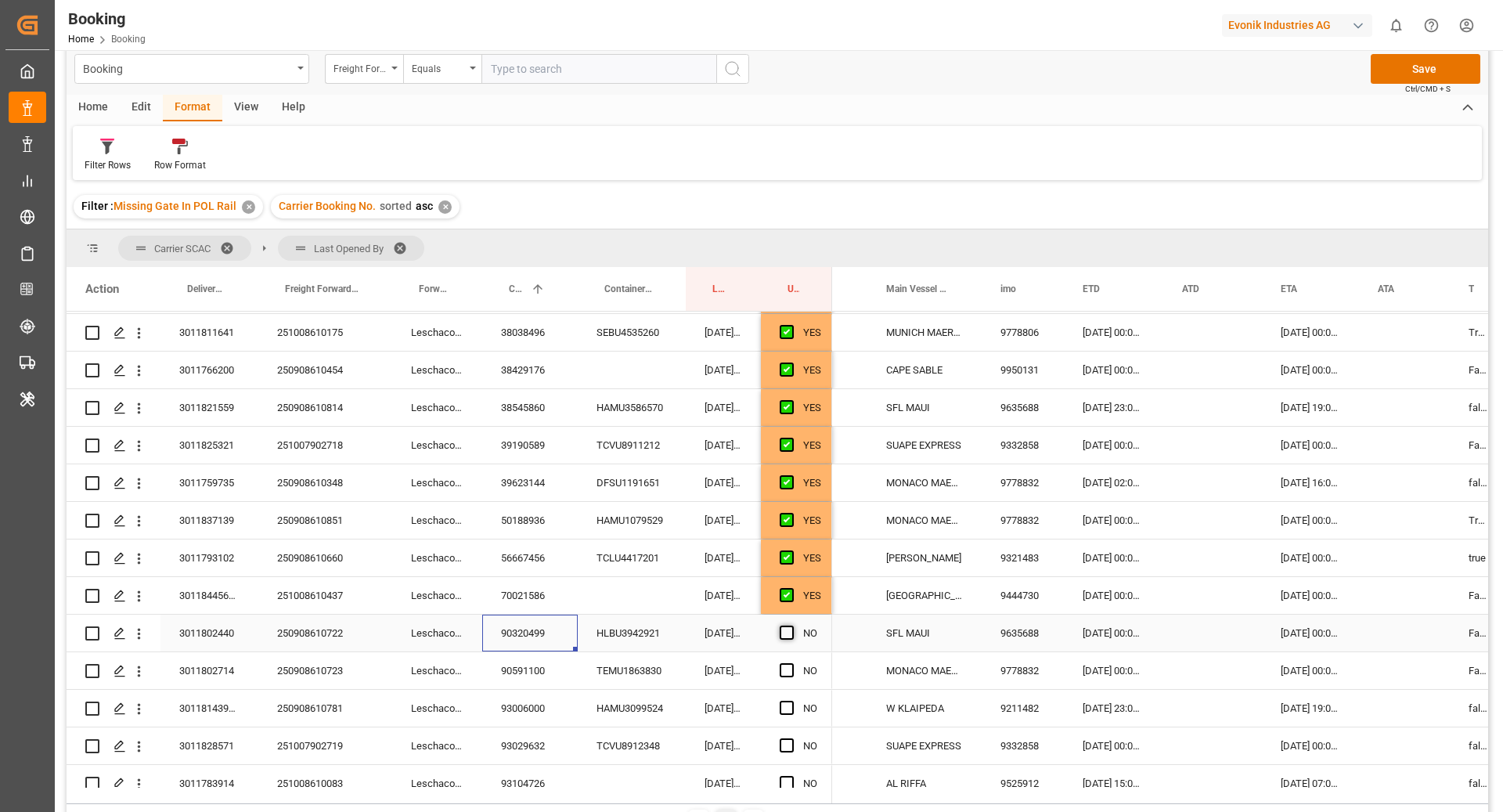
click at [791, 628] on span "Press SPACE to select this row." at bounding box center [787, 632] width 14 height 14
click at [792, 625] on input "Press SPACE to select this row." at bounding box center [792, 625] width 0 height 0
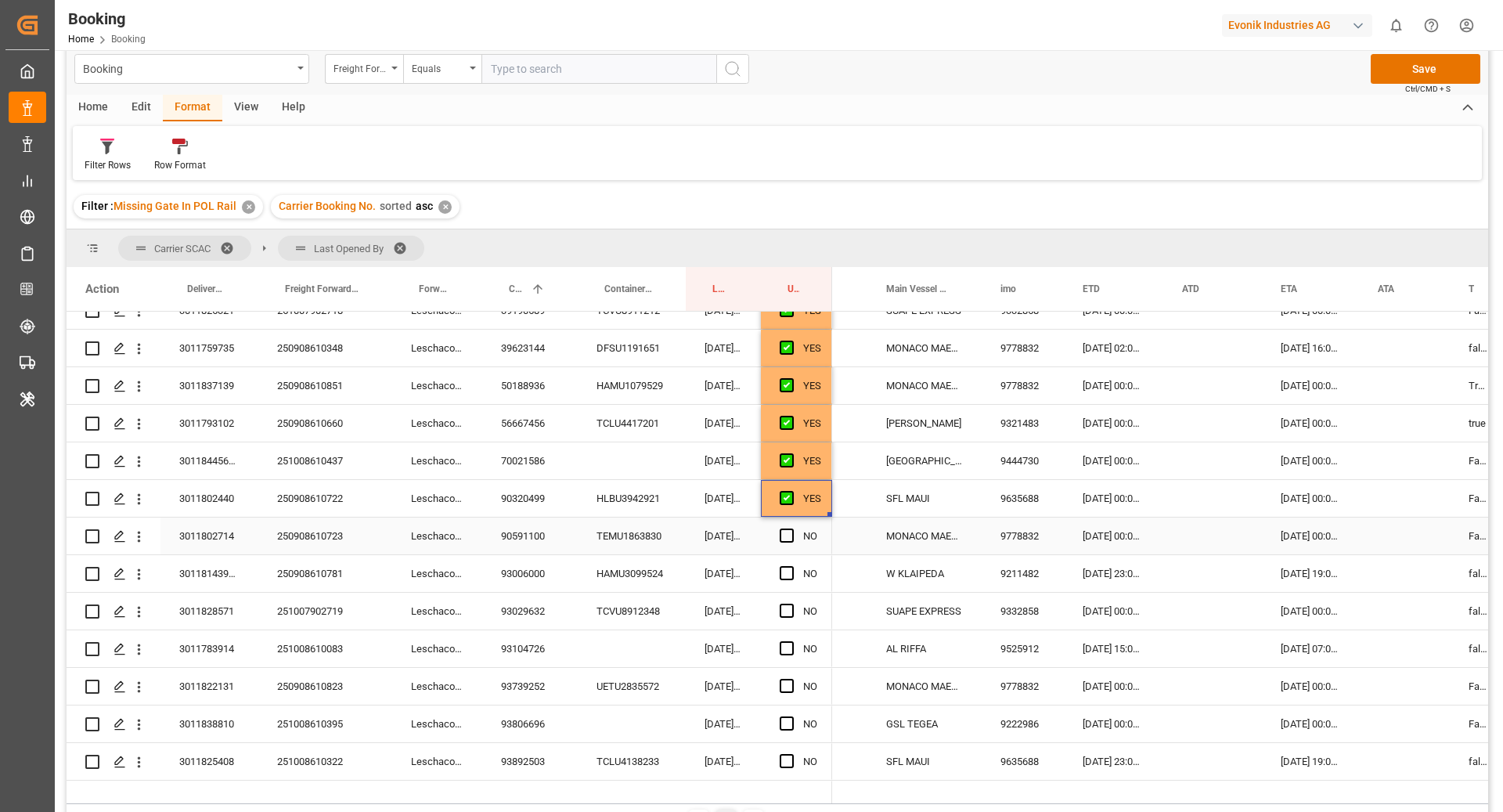
click at [565, 520] on div "90591100" at bounding box center [530, 535] width 96 height 36
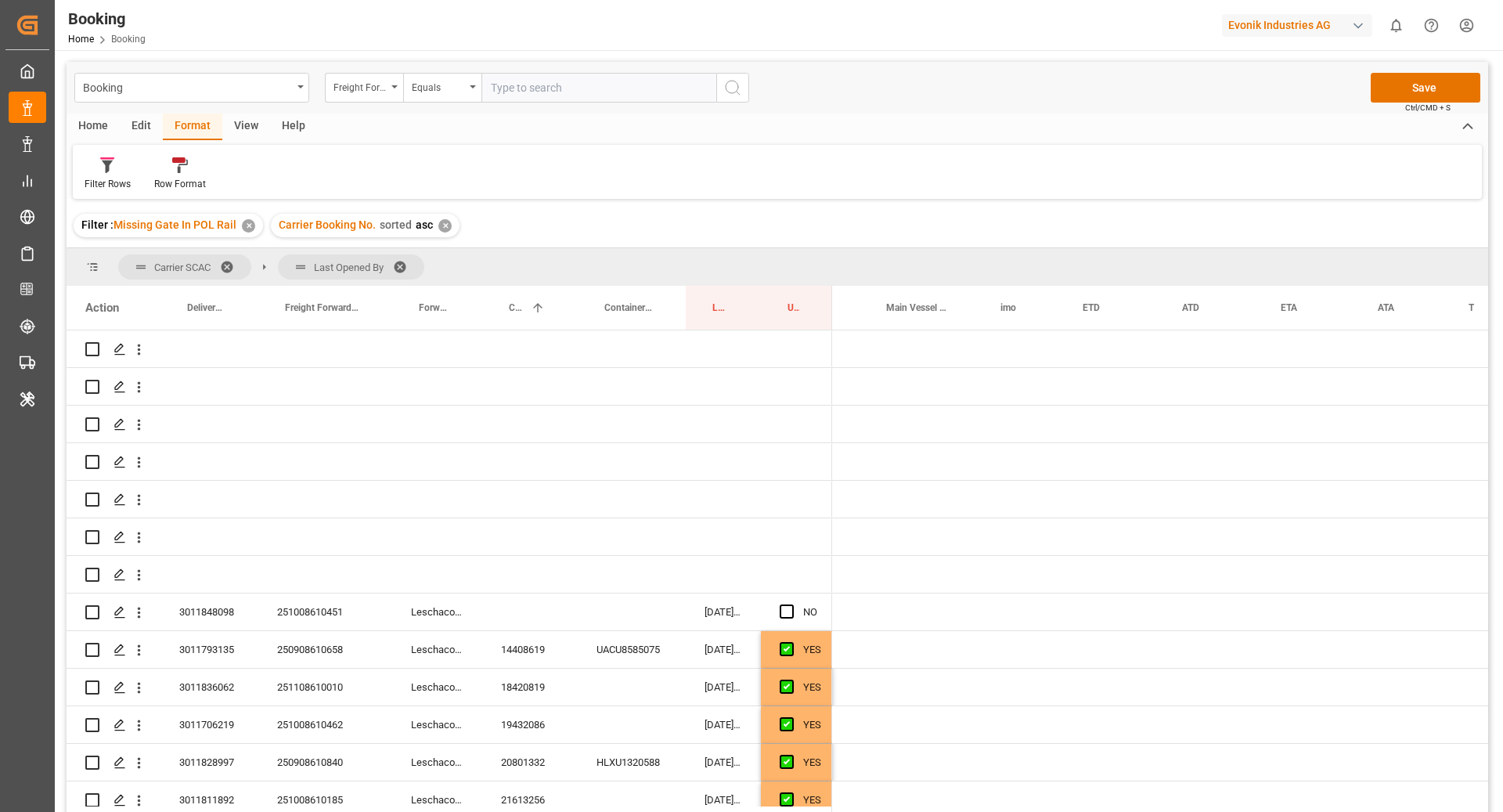
scroll to position [0, 827]
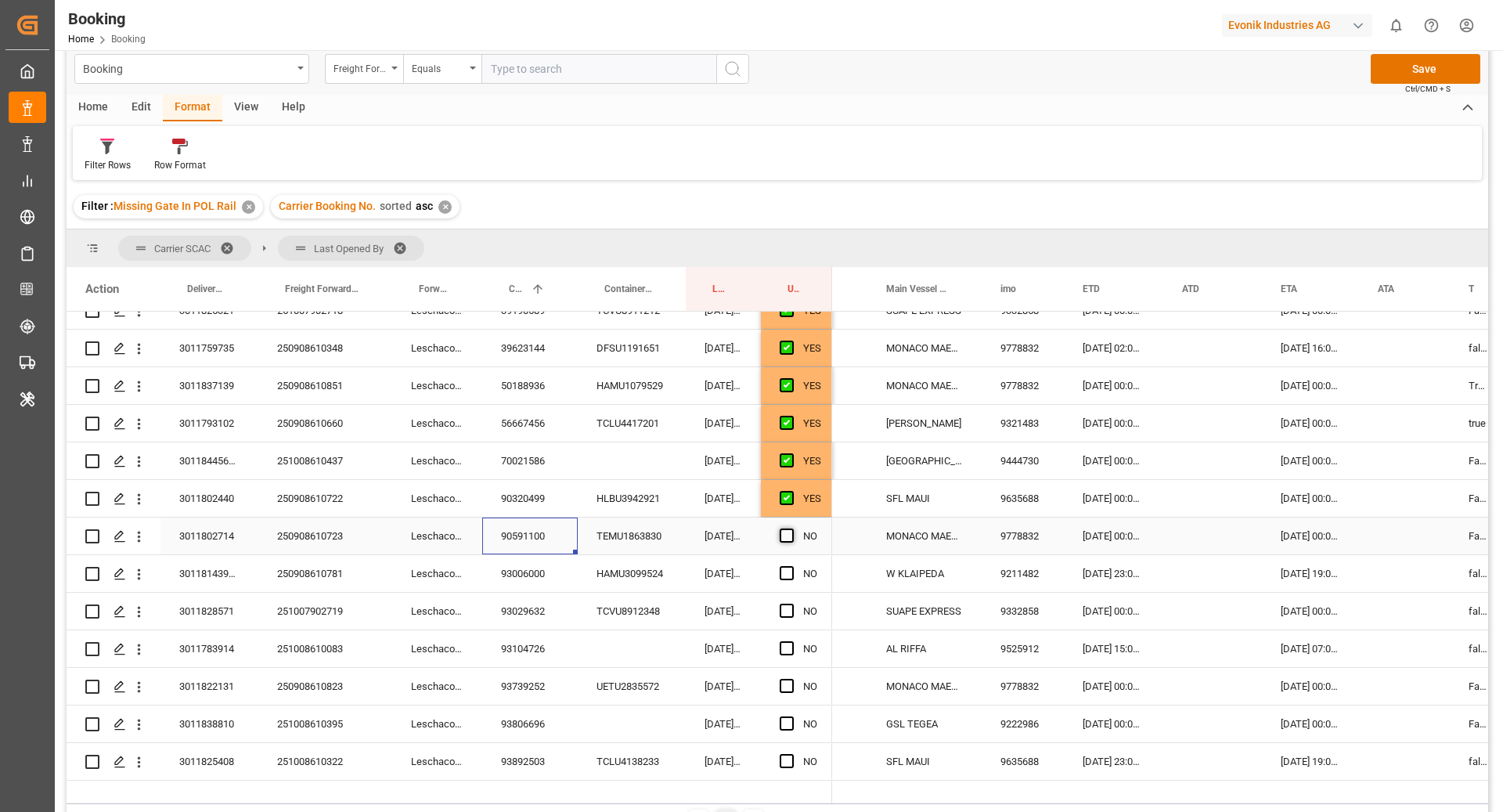
click at [788, 535] on span "Press SPACE to select this row." at bounding box center [787, 535] width 14 height 14
click at [792, 529] on input "Press SPACE to select this row." at bounding box center [792, 529] width 0 height 0
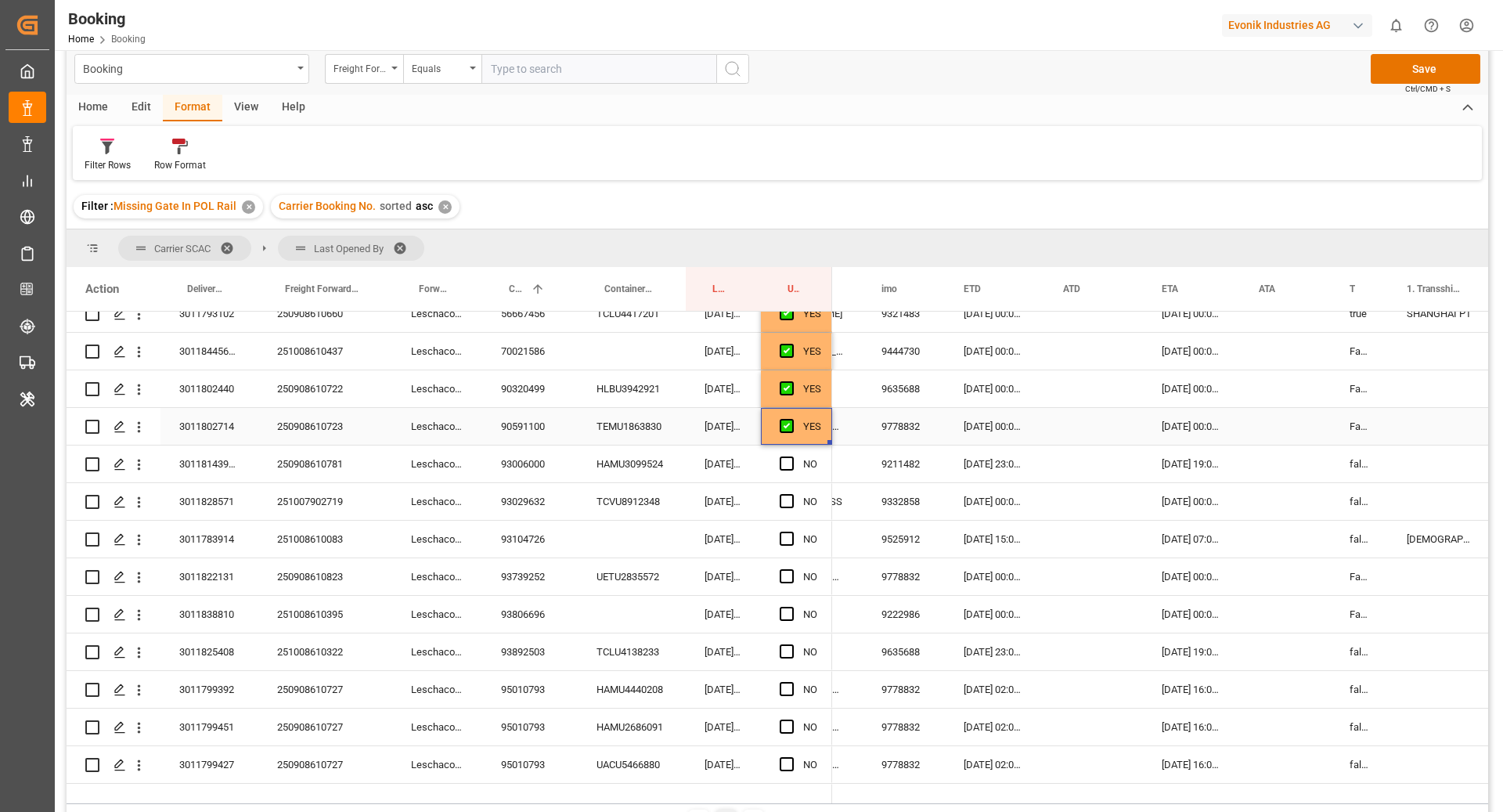
scroll to position [1520, 0]
click at [790, 503] on span "Press SPACE to select this row." at bounding box center [787, 500] width 14 height 14
click at [792, 493] on input "Press SPACE to select this row." at bounding box center [792, 493] width 0 height 0
click at [508, 467] on div "93006000" at bounding box center [530, 462] width 96 height 36
click at [783, 454] on div "Press SPACE to select this row." at bounding box center [792, 463] width 24 height 36
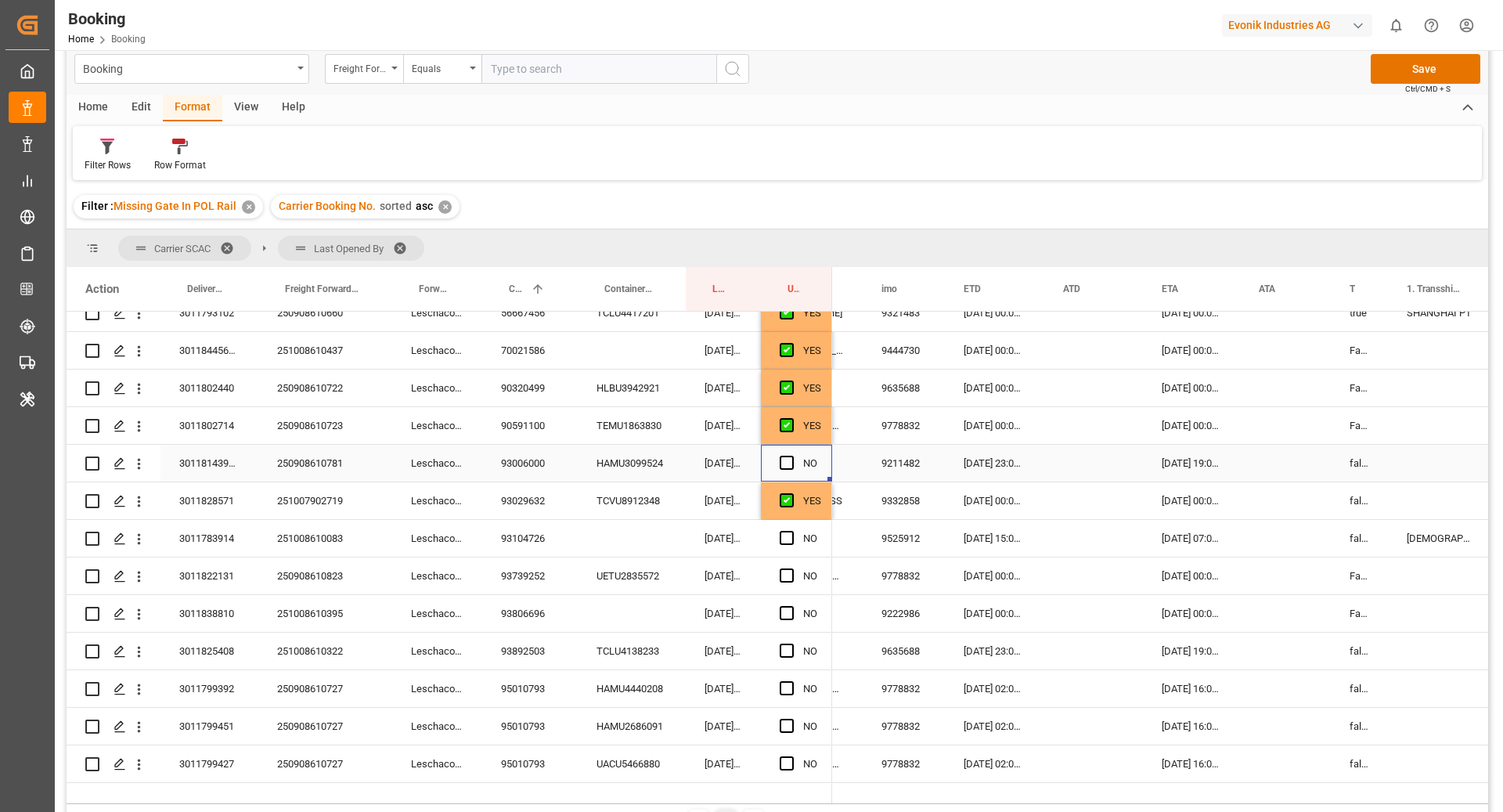
click at [795, 456] on div "Press SPACE to select this row." at bounding box center [792, 463] width 24 height 36
click at [787, 462] on span "Press SPACE to select this row." at bounding box center [787, 462] width 14 height 14
click at [792, 456] on input "Press SPACE to select this row." at bounding box center [792, 456] width 0 height 0
click at [477, 540] on div "Leschaco Bremen" at bounding box center [437, 538] width 90 height 36
click at [523, 536] on div "93104726" at bounding box center [530, 538] width 96 height 36
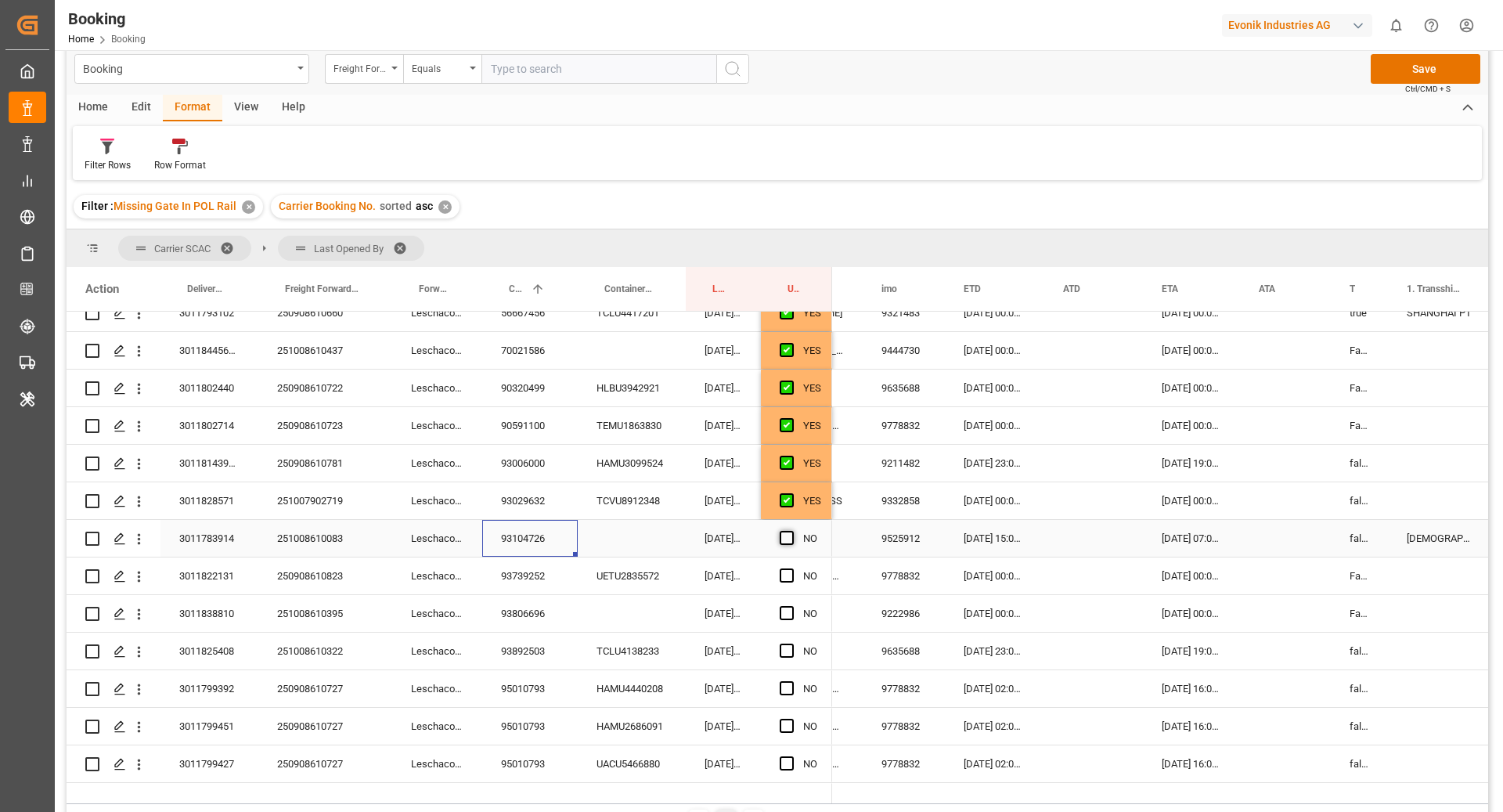
click at [788, 540] on span "Press SPACE to select this row." at bounding box center [787, 537] width 14 height 14
click at [792, 530] on input "Press SPACE to select this row." at bounding box center [792, 530] width 0 height 0
click at [788, 576] on span "Press SPACE to select this row." at bounding box center [787, 575] width 14 height 14
click at [792, 568] on input "Press SPACE to select this row." at bounding box center [792, 568] width 0 height 0
click at [794, 613] on div "Press SPACE to select this row." at bounding box center [792, 613] width 24 height 36
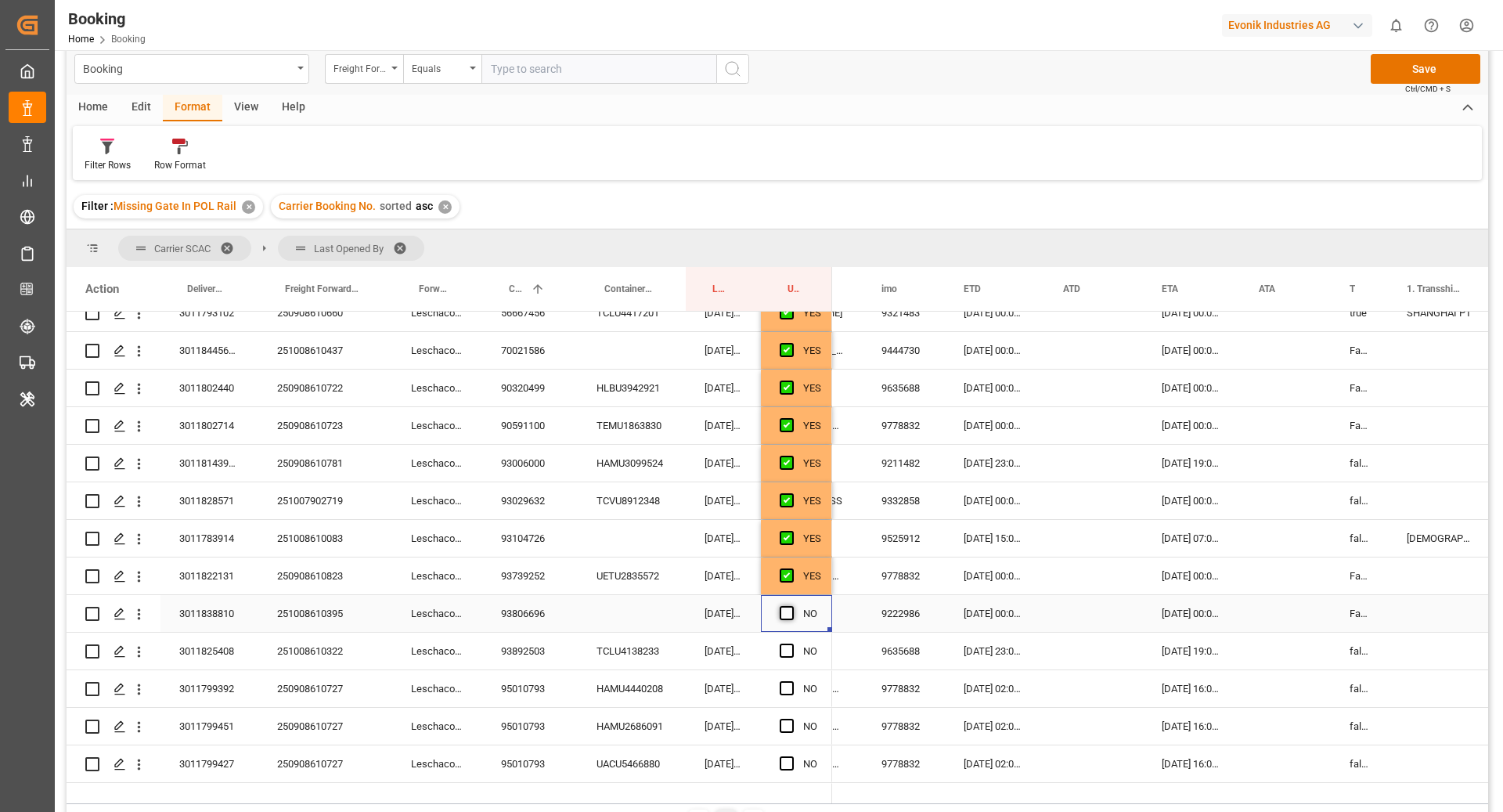
click at [788, 609] on span "Press SPACE to select this row." at bounding box center [787, 613] width 14 height 14
click at [792, 606] on input "Press SPACE to select this row." at bounding box center [792, 606] width 0 height 0
click at [788, 657] on div "Press SPACE to select this row." at bounding box center [792, 651] width 24 height 36
click at [783, 650] on span "Press SPACE to select this row." at bounding box center [787, 650] width 14 height 14
click at [792, 643] on input "Press SPACE to select this row." at bounding box center [792, 643] width 0 height 0
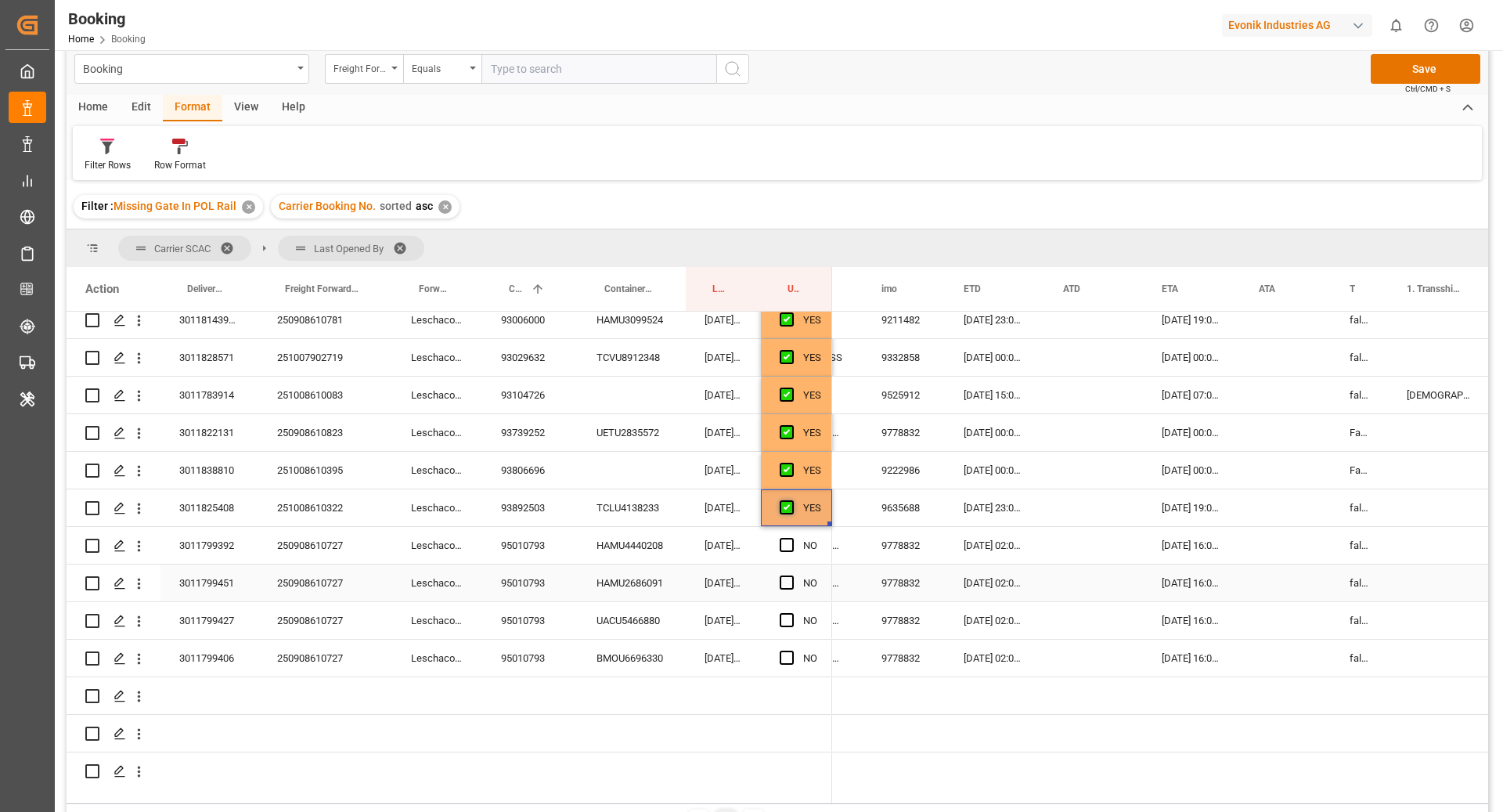
scroll to position [1676, 0]
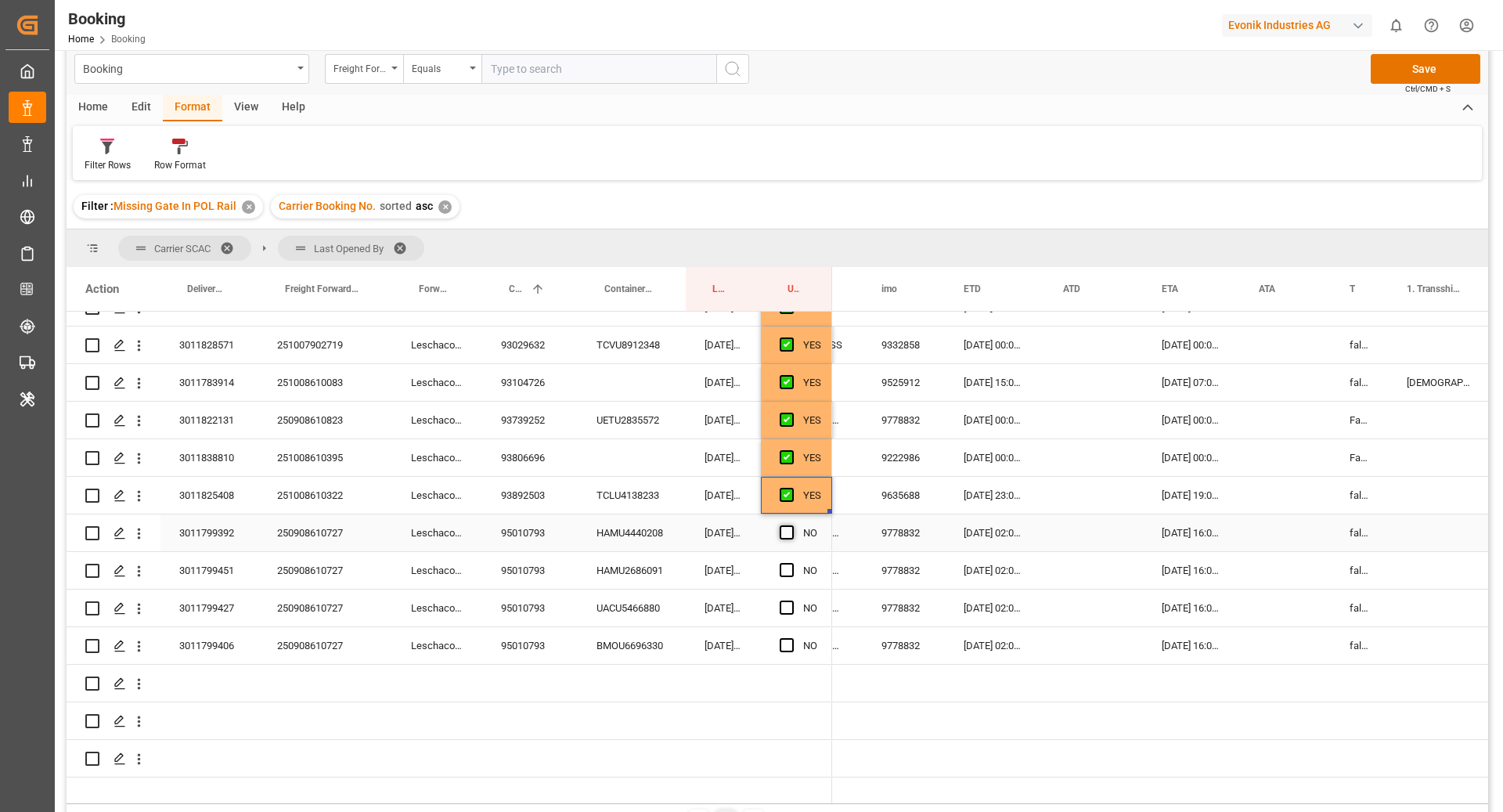
click at [789, 538] on span "Press SPACE to select this row." at bounding box center [787, 532] width 14 height 14
click at [792, 525] on input "Press SPACE to select this row." at bounding box center [792, 525] width 0 height 0
click at [785, 563] on span "Press SPACE to select this row." at bounding box center [787, 569] width 14 height 14
click at [792, 563] on input "Press SPACE to select this row." at bounding box center [792, 563] width 0 height 0
click at [785, 610] on span "Press SPACE to select this row." at bounding box center [787, 608] width 14 height 14
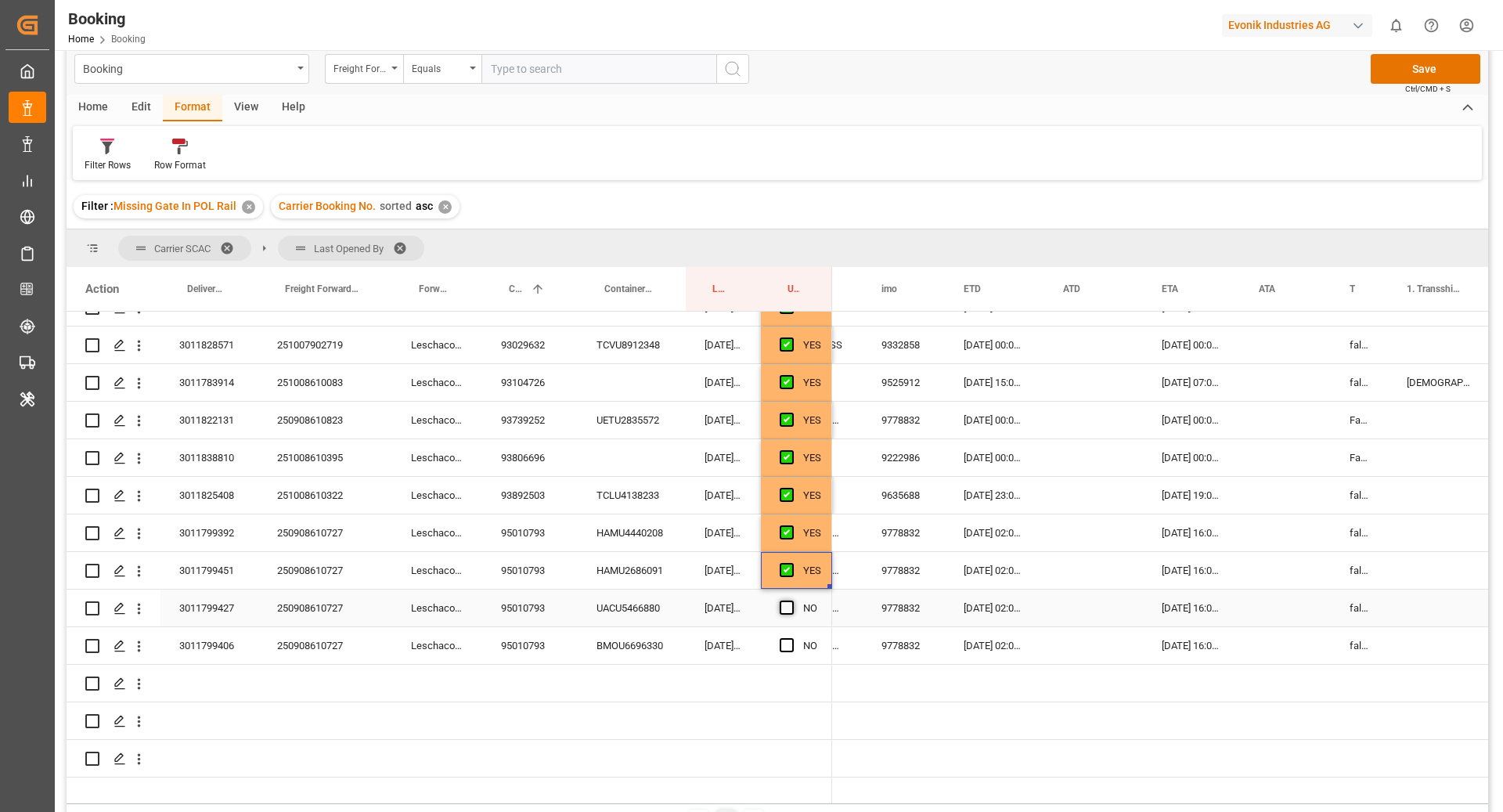
click at [792, 601] on input "Press SPACE to select this row." at bounding box center [792, 601] width 0 height 0
click at [783, 647] on span "Press SPACE to select this row." at bounding box center [787, 645] width 14 height 14
click at [792, 638] on input "Press SPACE to select this row." at bounding box center [792, 638] width 0 height 0
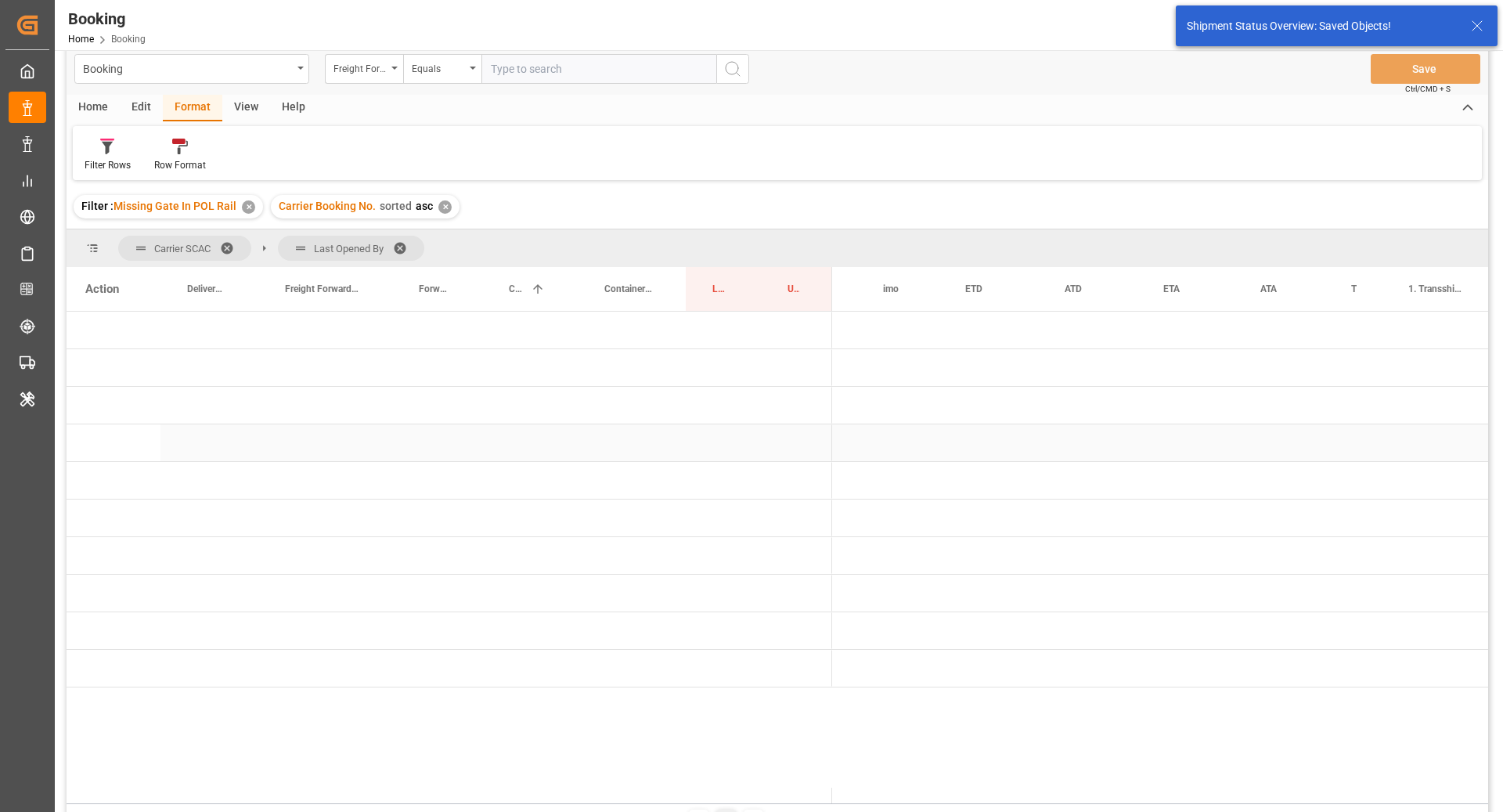
scroll to position [0, 0]
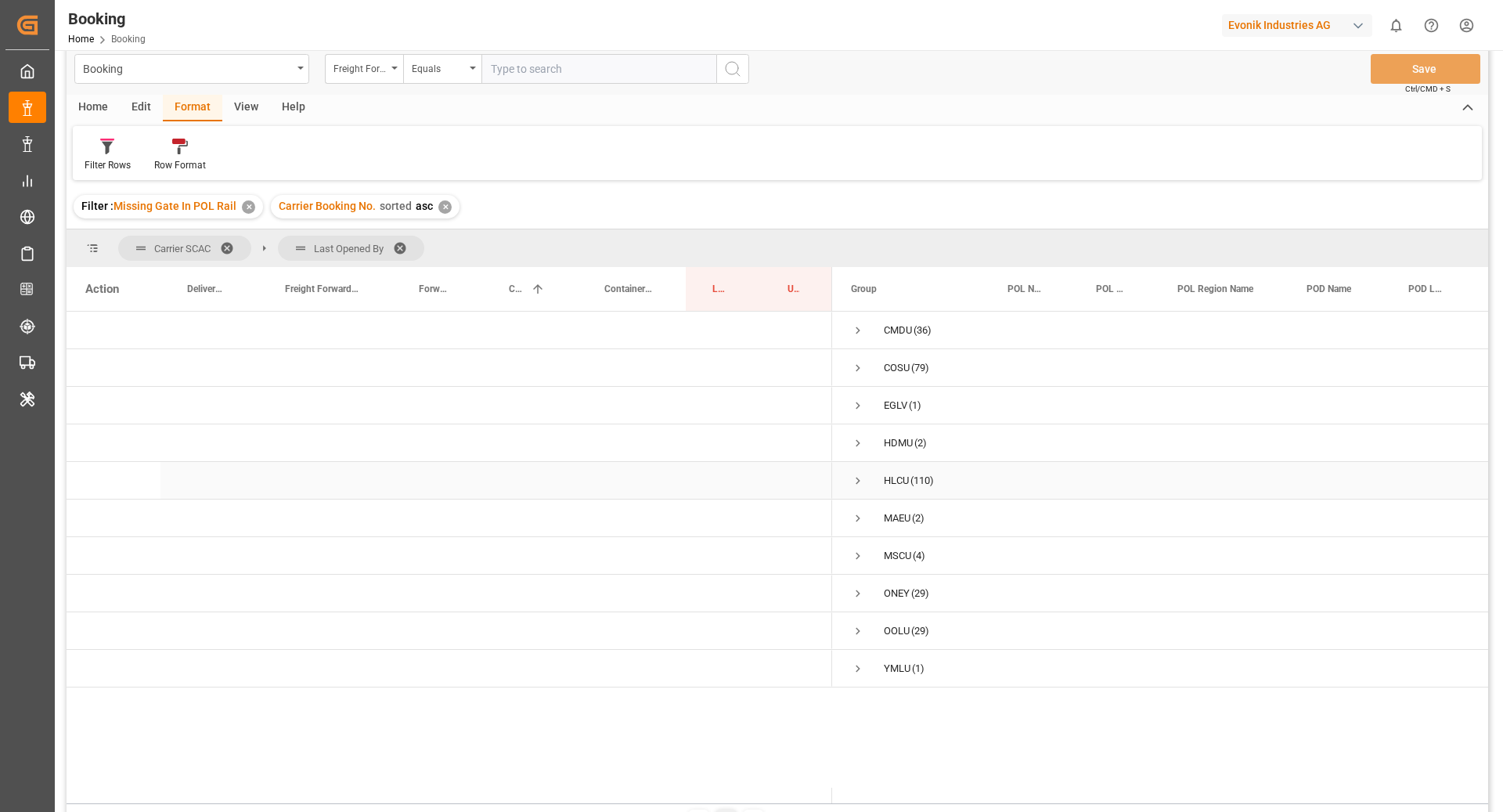
click at [859, 476] on span "Press SPACE to select this row." at bounding box center [858, 480] width 14 height 14
click at [890, 631] on span "Press SPACE to select this row." at bounding box center [891, 630] width 14 height 14
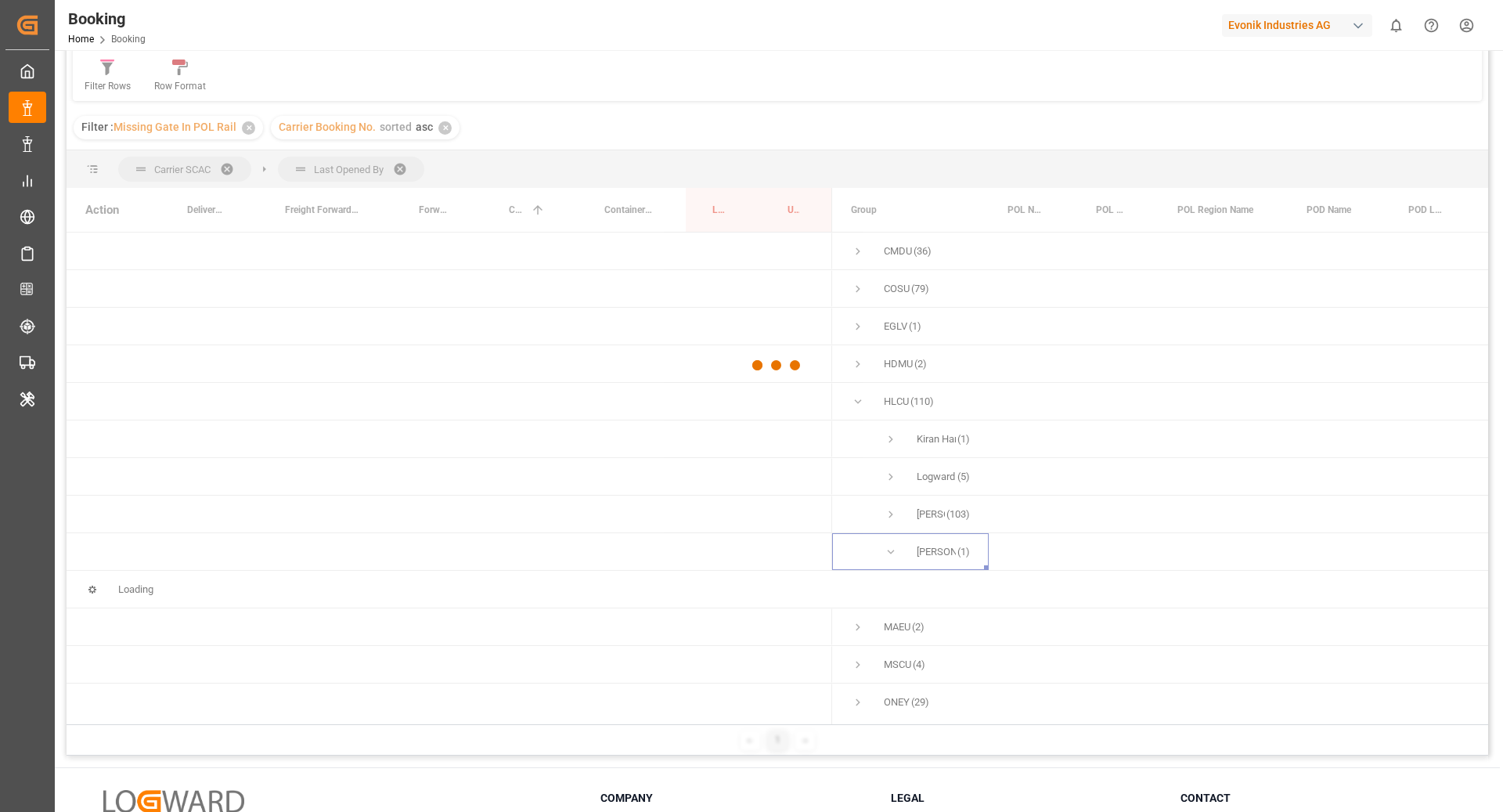
scroll to position [106, 0]
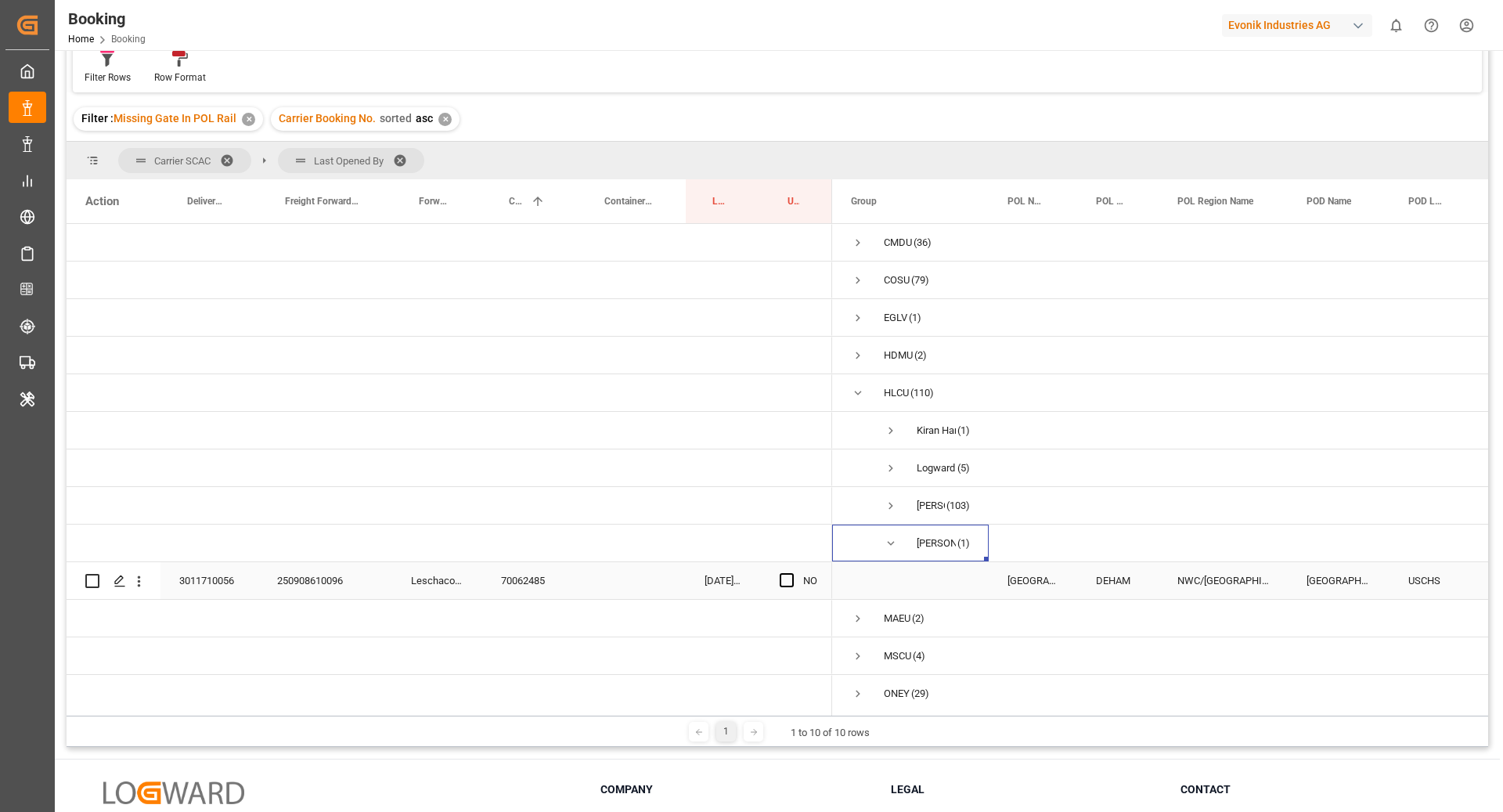
click at [502, 589] on div "70062485" at bounding box center [530, 580] width 96 height 36
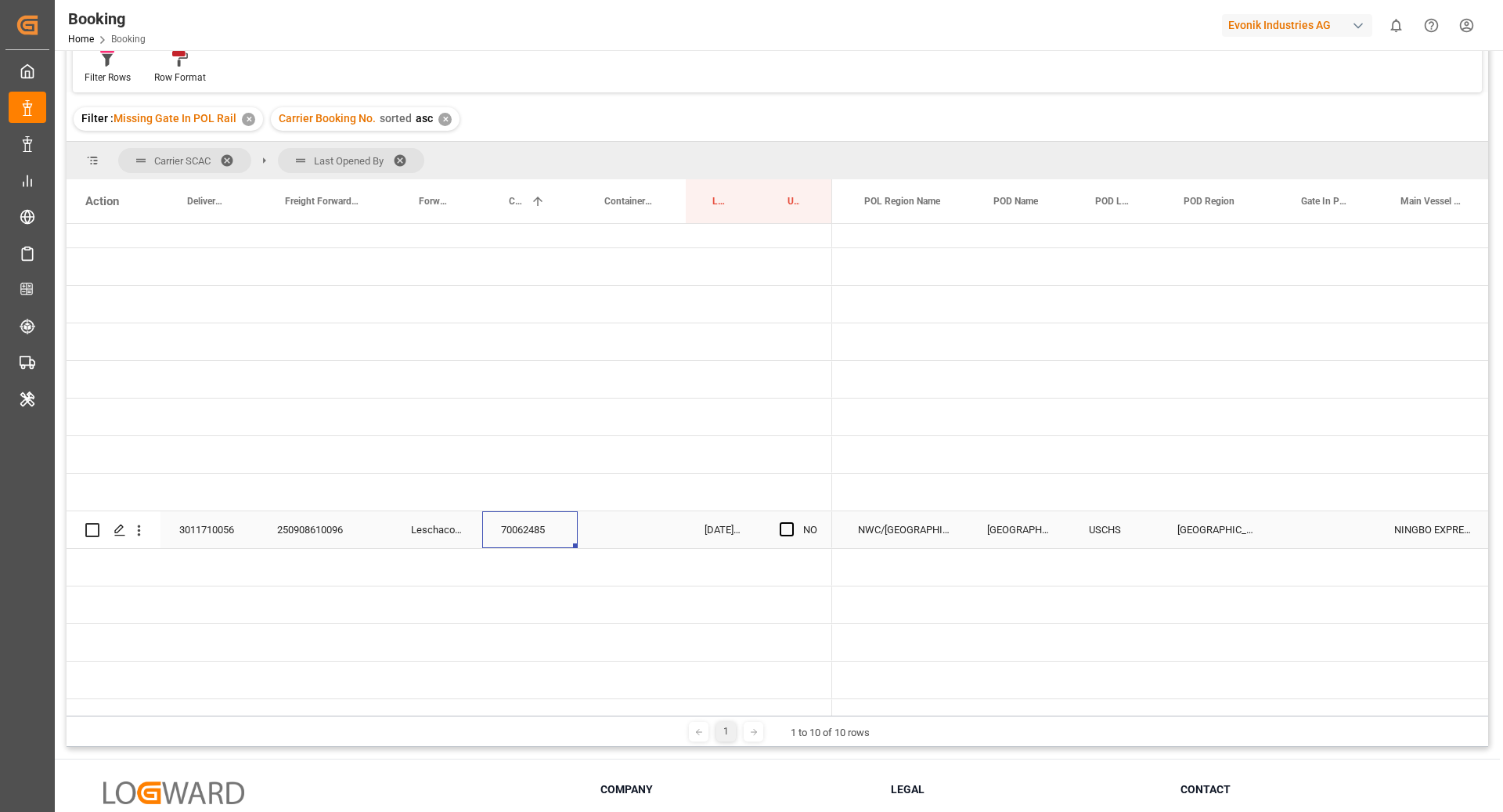
scroll to position [0, 369]
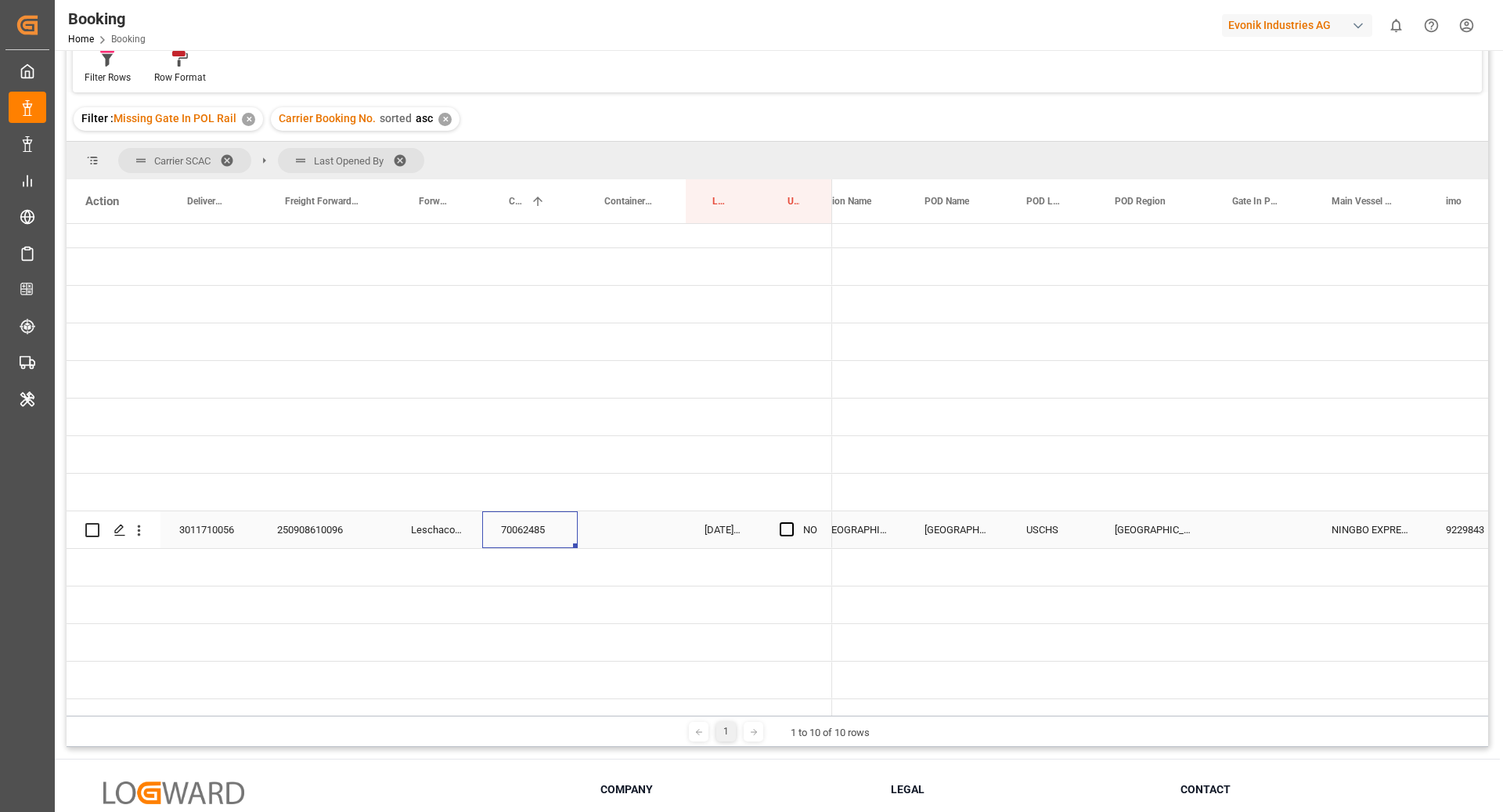
click at [344, 548] on div "3011710056 250908610096 Leschaco Bremen 70062485 22.09.2025 09:25:27 NO" at bounding box center [449, 529] width 766 height 37
click at [330, 540] on div "250908610096" at bounding box center [325, 529] width 134 height 36
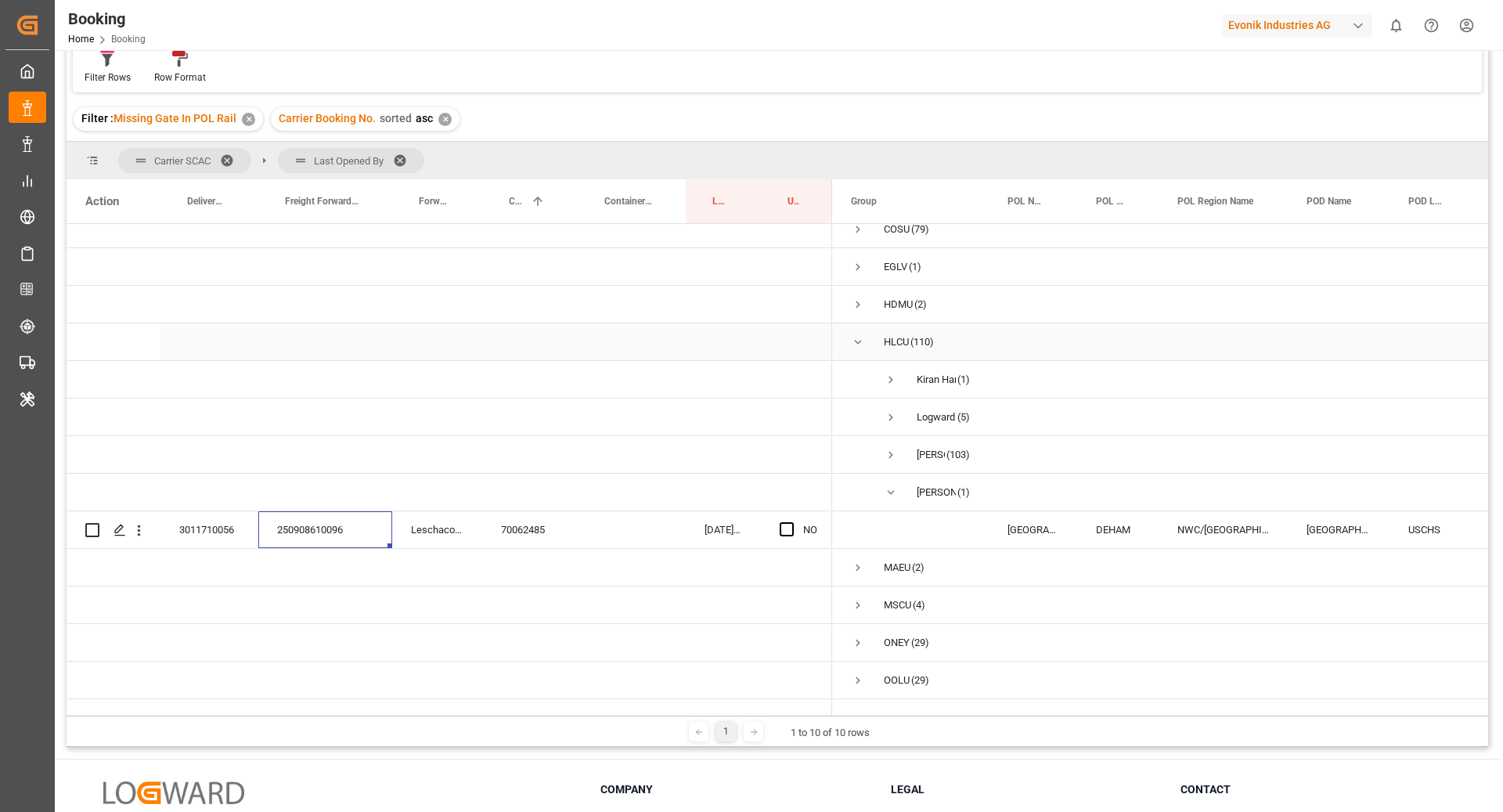
click at [850, 340] on div "HLCU (110)" at bounding box center [911, 341] width 157 height 36
click at [861, 341] on span "Press SPACE to select this row." at bounding box center [858, 342] width 14 height 14
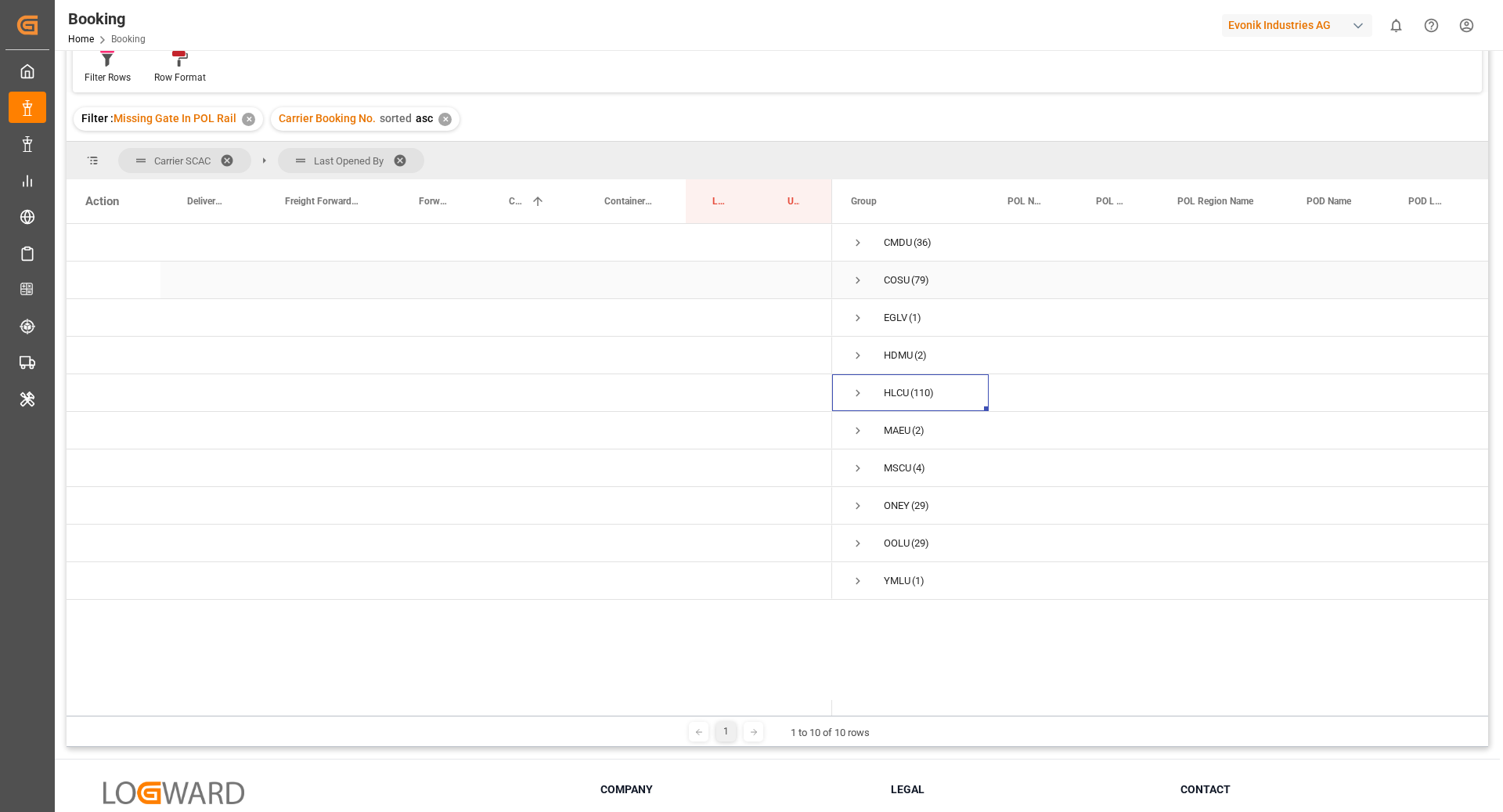
click at [858, 283] on span "Press SPACE to select this row." at bounding box center [858, 280] width 14 height 14
click at [899, 356] on span "Logward System (45)" at bounding box center [911, 356] width 119 height 36
click at [889, 356] on span "Press SPACE to select this row." at bounding box center [891, 356] width 14 height 14
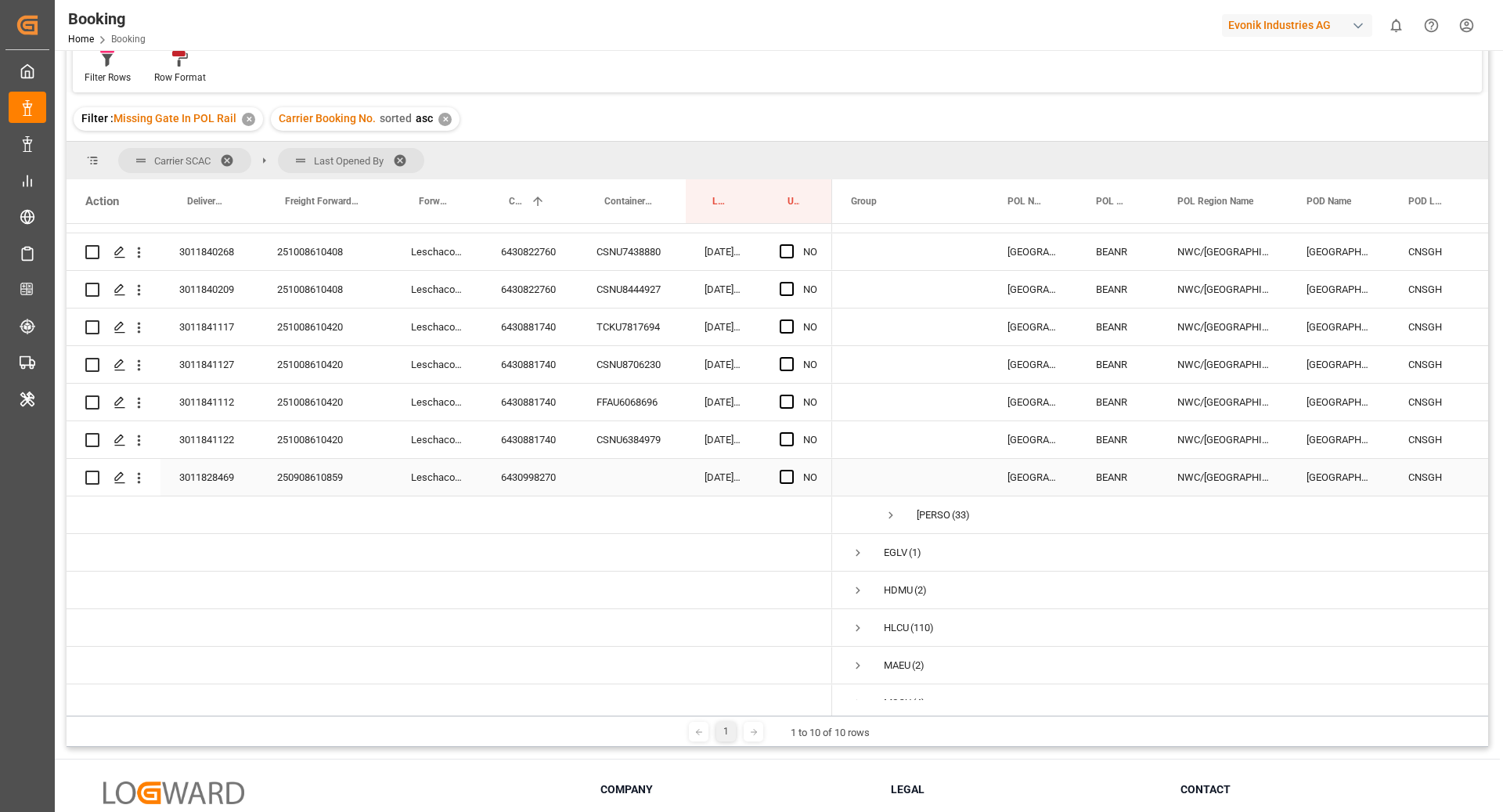
scroll to position [1718, 0]
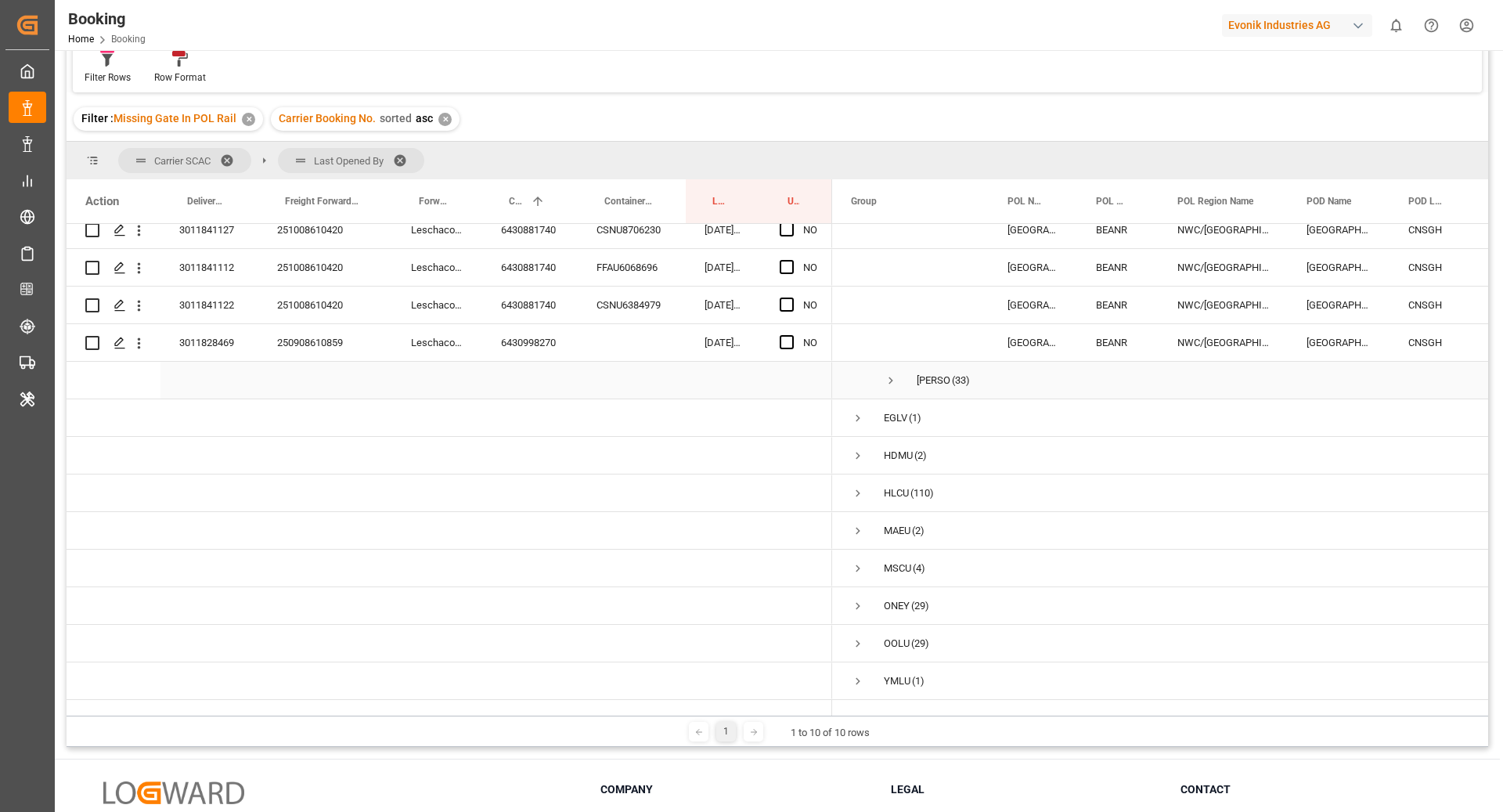
click at [887, 373] on span "Press SPACE to select this row." at bounding box center [891, 380] width 14 height 14
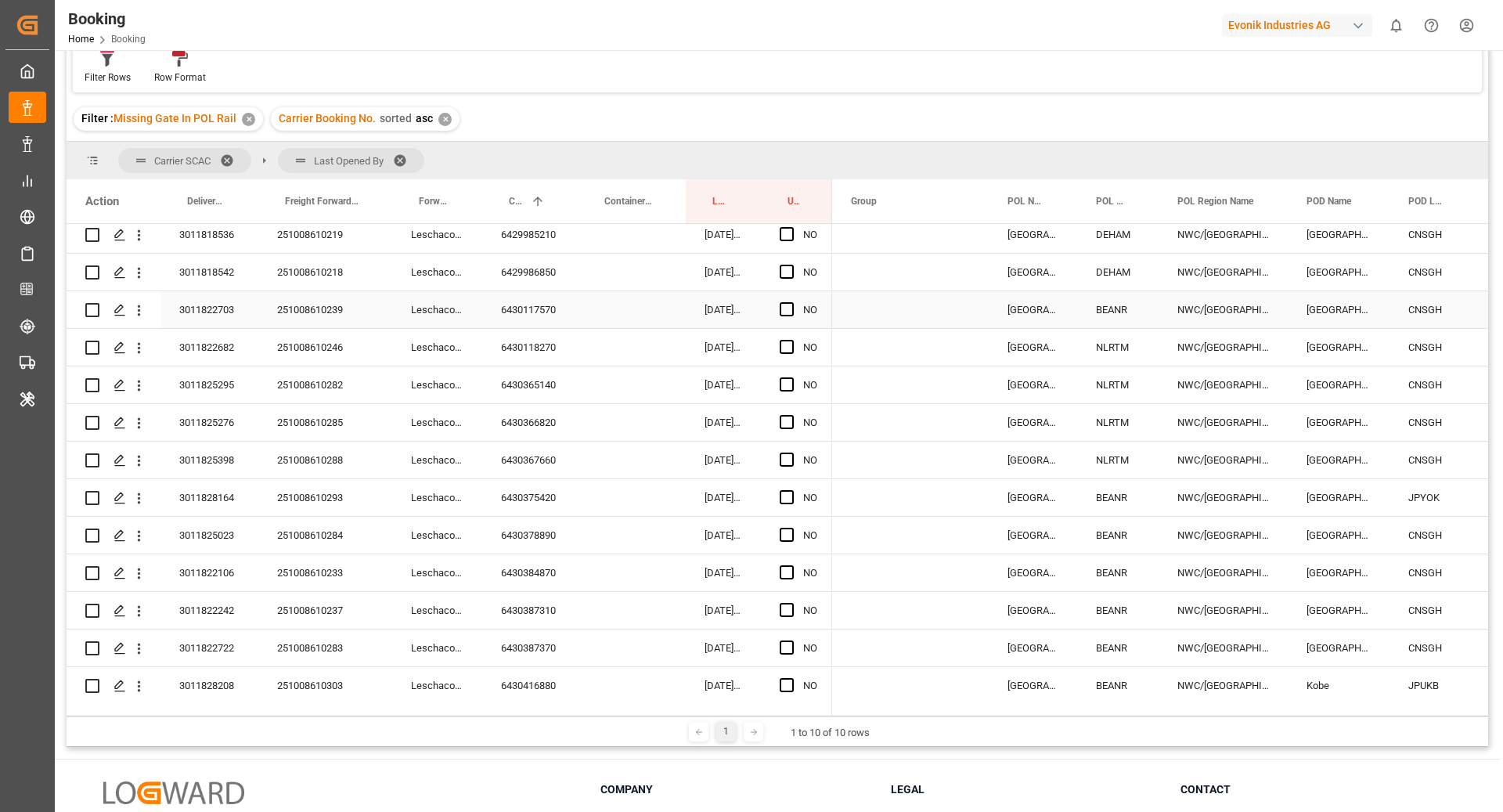
scroll to position [2395, 0]
